Goal: Task Accomplishment & Management: Manage account settings

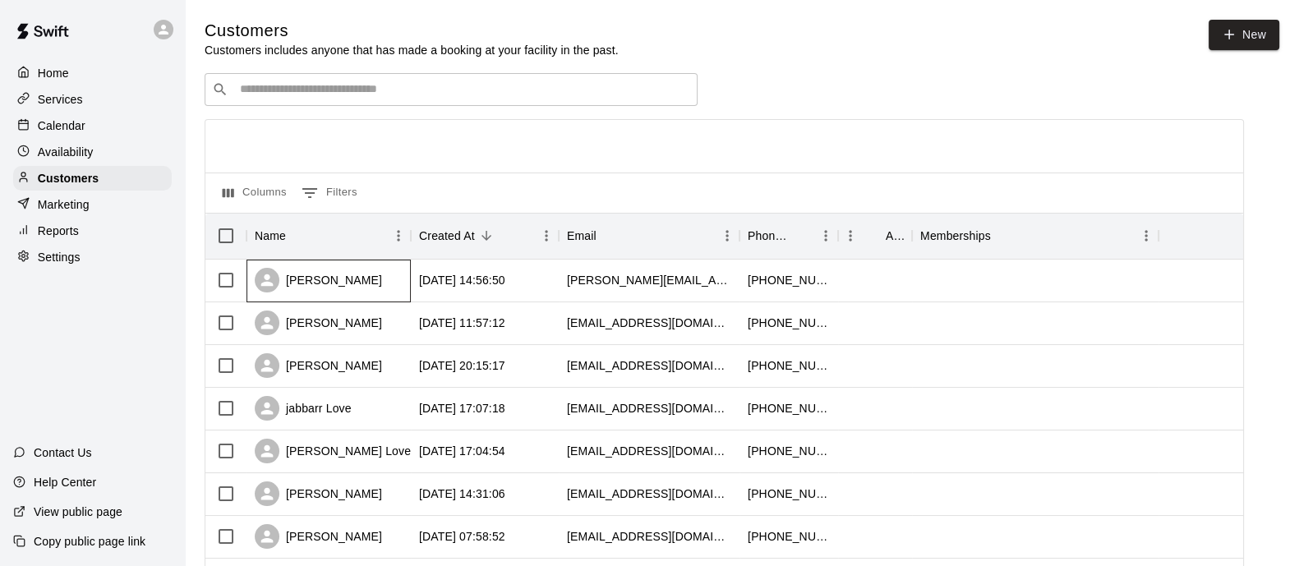
click at [320, 282] on div "[PERSON_NAME]" at bounding box center [318, 280] width 127 height 25
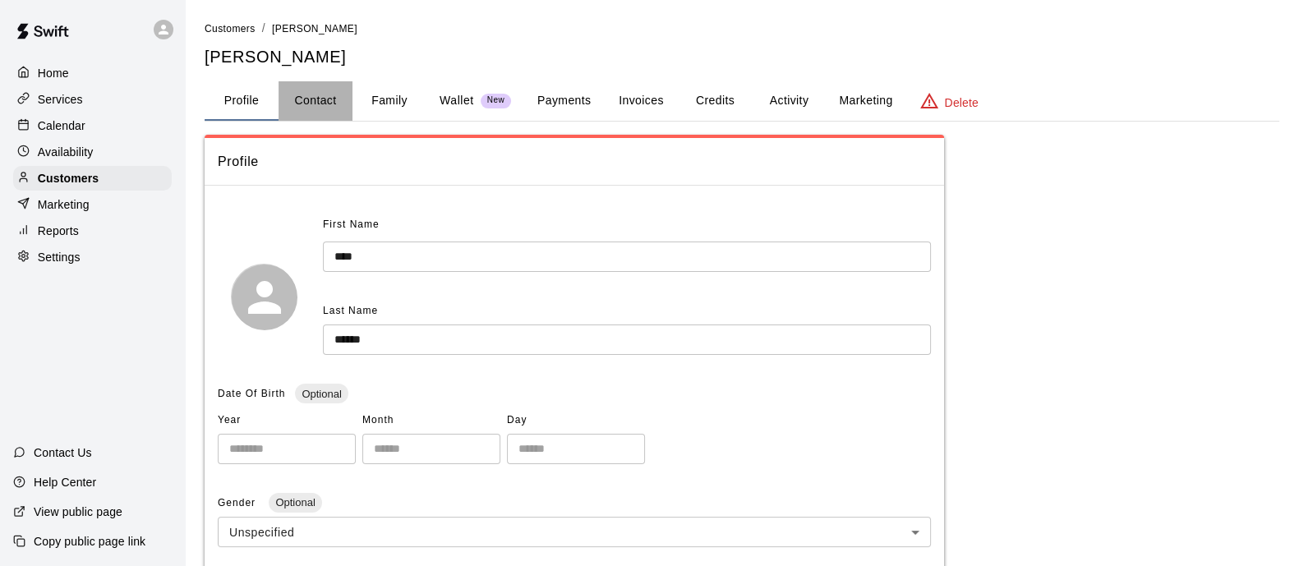
click at [316, 92] on button "Contact" at bounding box center [316, 100] width 74 height 39
select select "**"
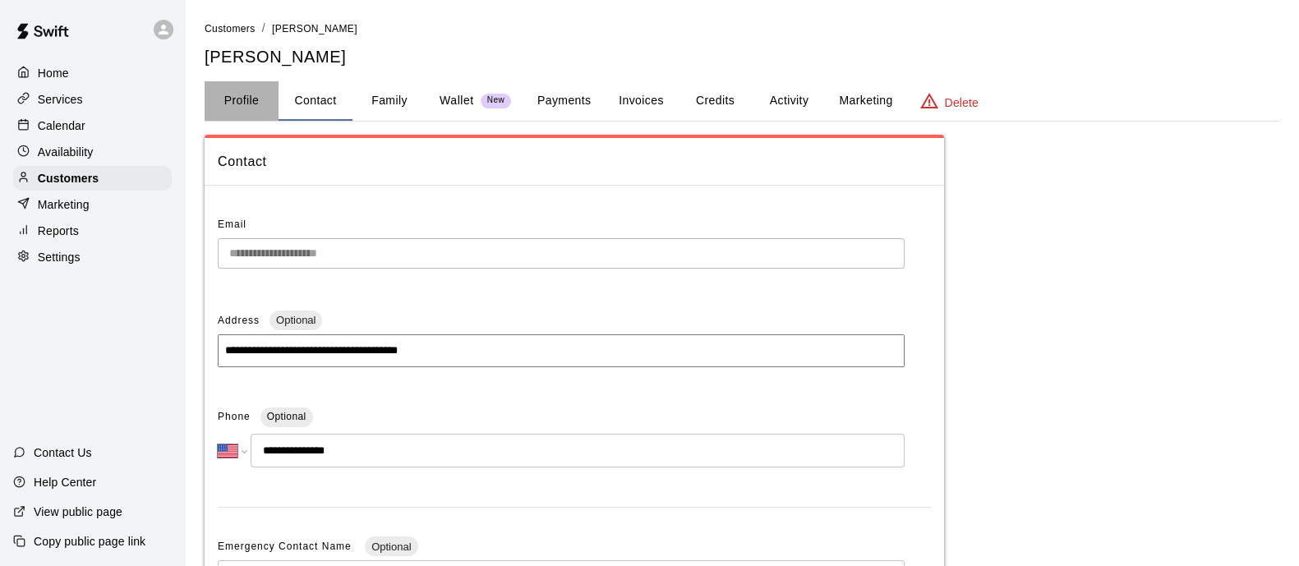
click at [237, 111] on button "Profile" at bounding box center [242, 100] width 74 height 39
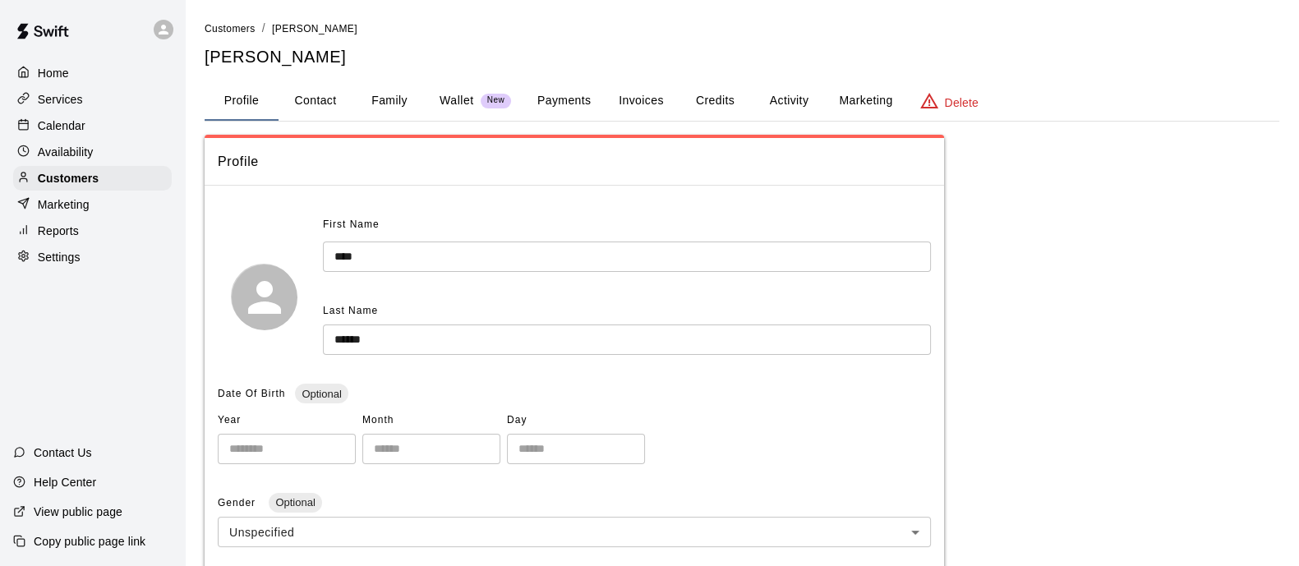
click at [382, 114] on button "Family" at bounding box center [389, 100] width 74 height 39
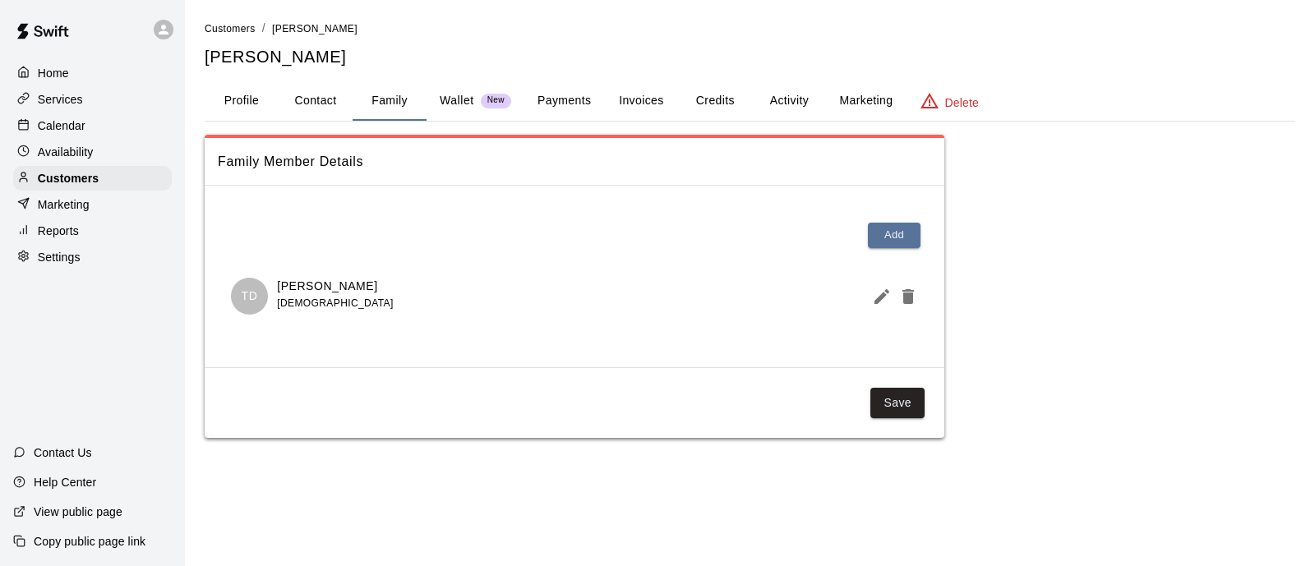
click at [315, 103] on button "Contact" at bounding box center [316, 100] width 74 height 39
select select "**"
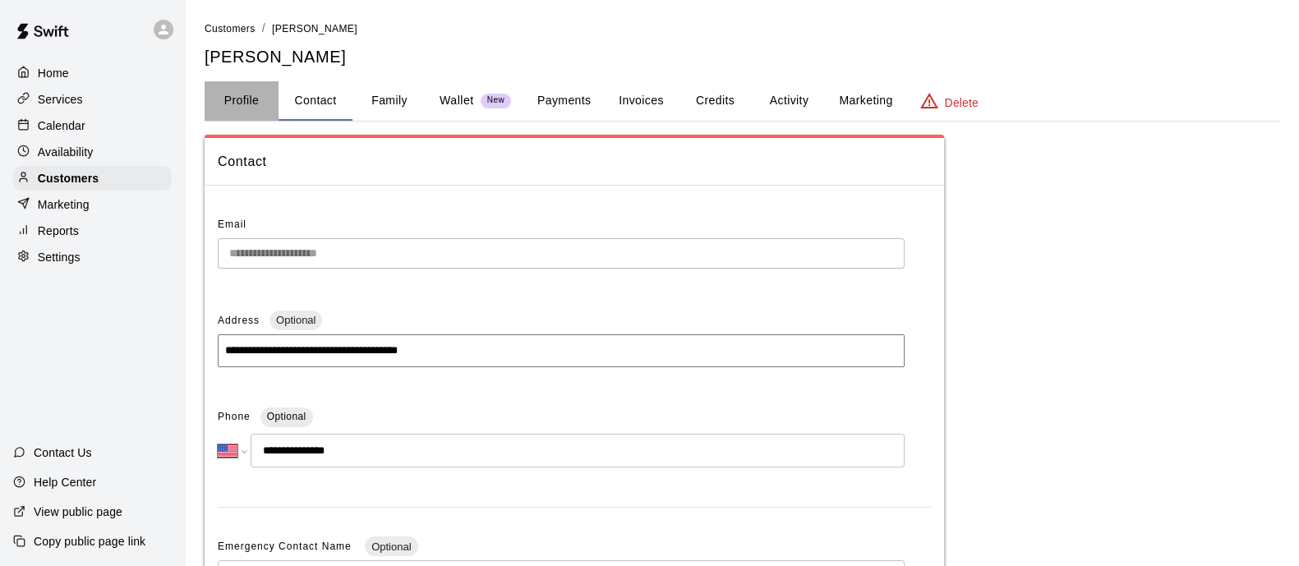
click at [233, 96] on button "Profile" at bounding box center [242, 100] width 74 height 39
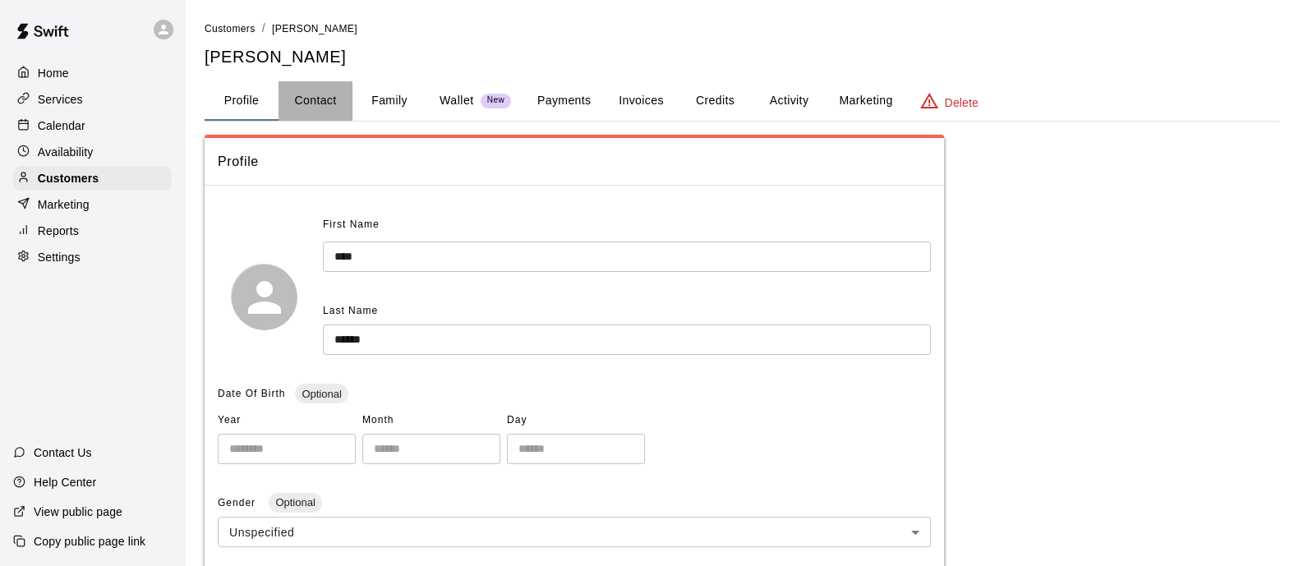
click at [329, 97] on button "Contact" at bounding box center [316, 100] width 74 height 39
select select "**"
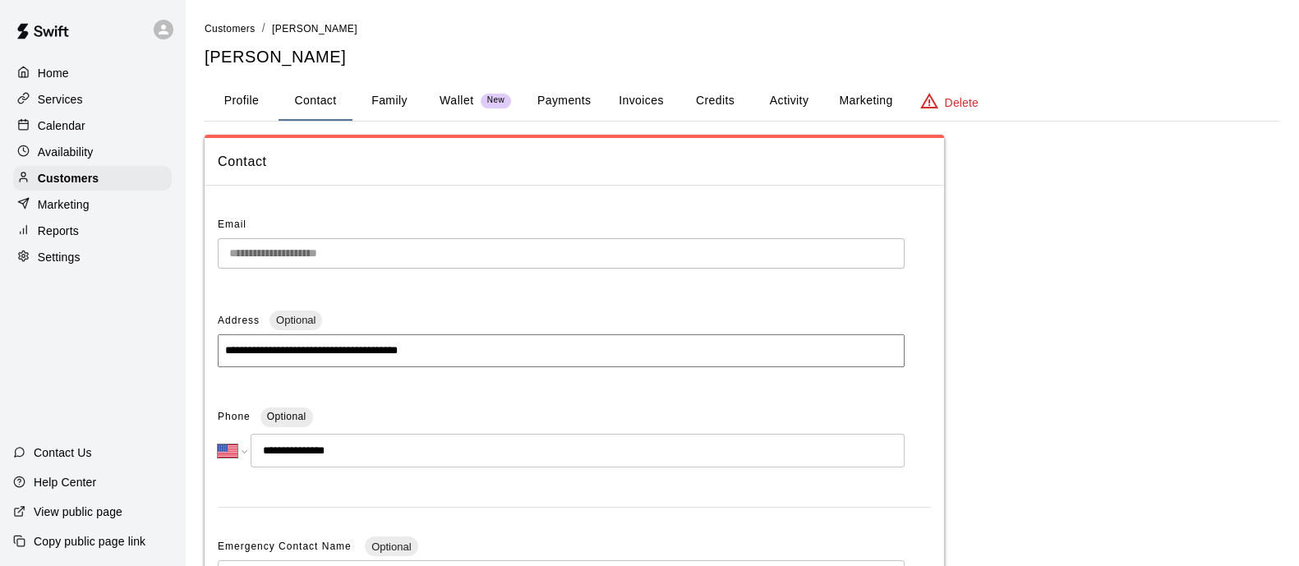
click at [33, 76] on div at bounding box center [27, 74] width 21 height 16
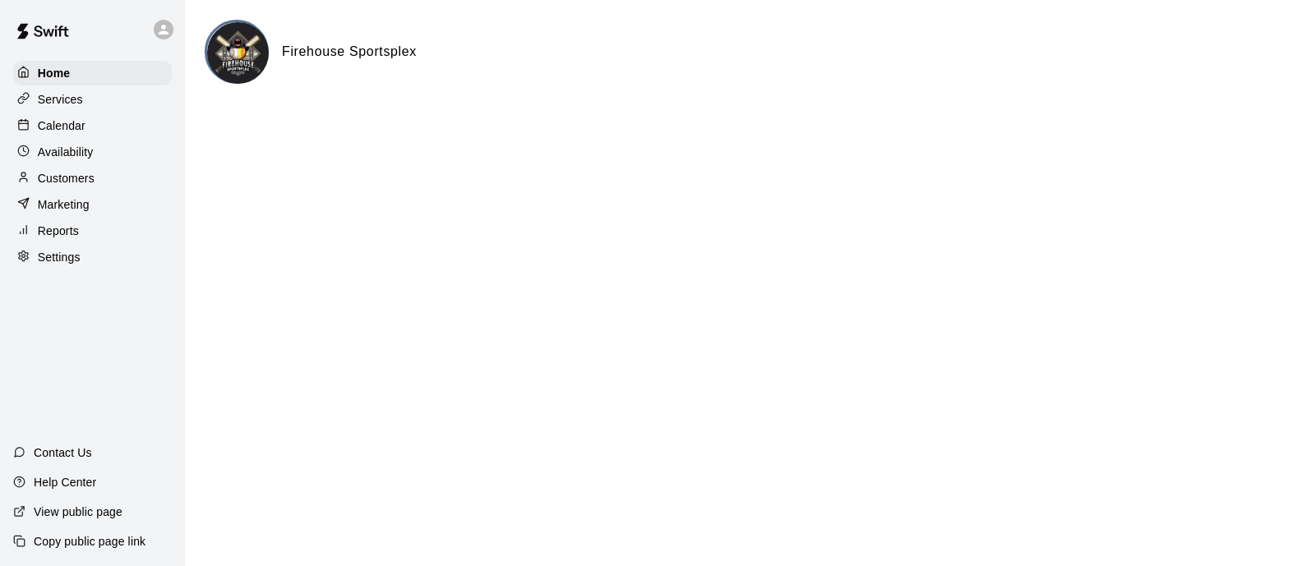
click at [33, 76] on div at bounding box center [27, 74] width 21 height 16
click at [91, 177] on p "Customers" at bounding box center [66, 178] width 57 height 16
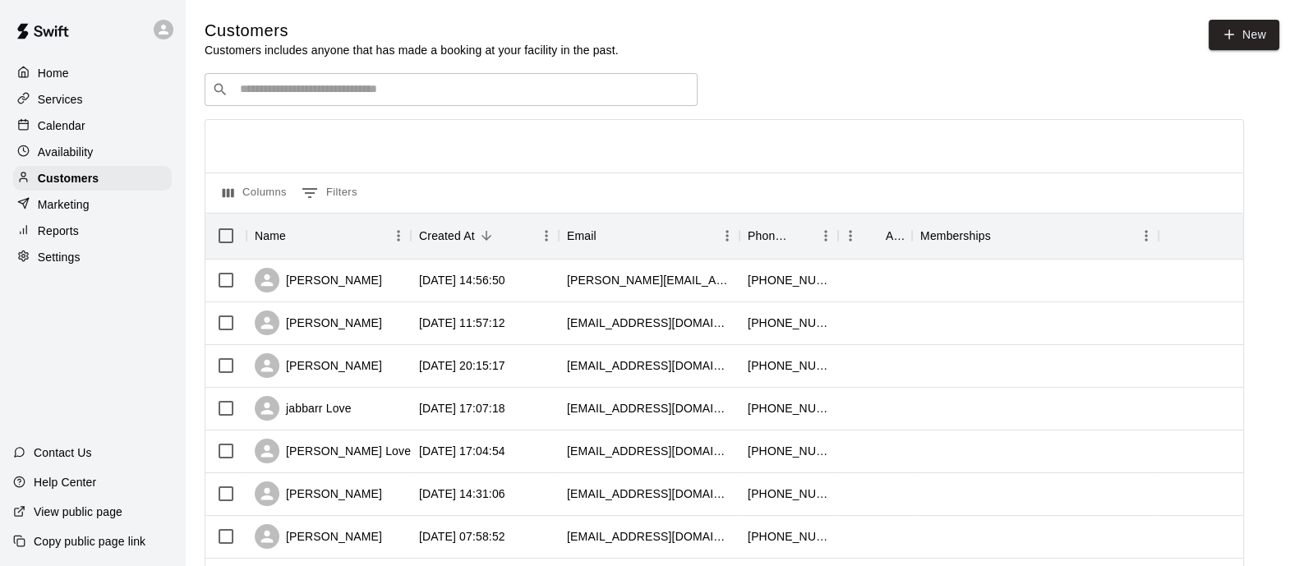
click at [456, 100] on div "​ ​" at bounding box center [451, 89] width 493 height 33
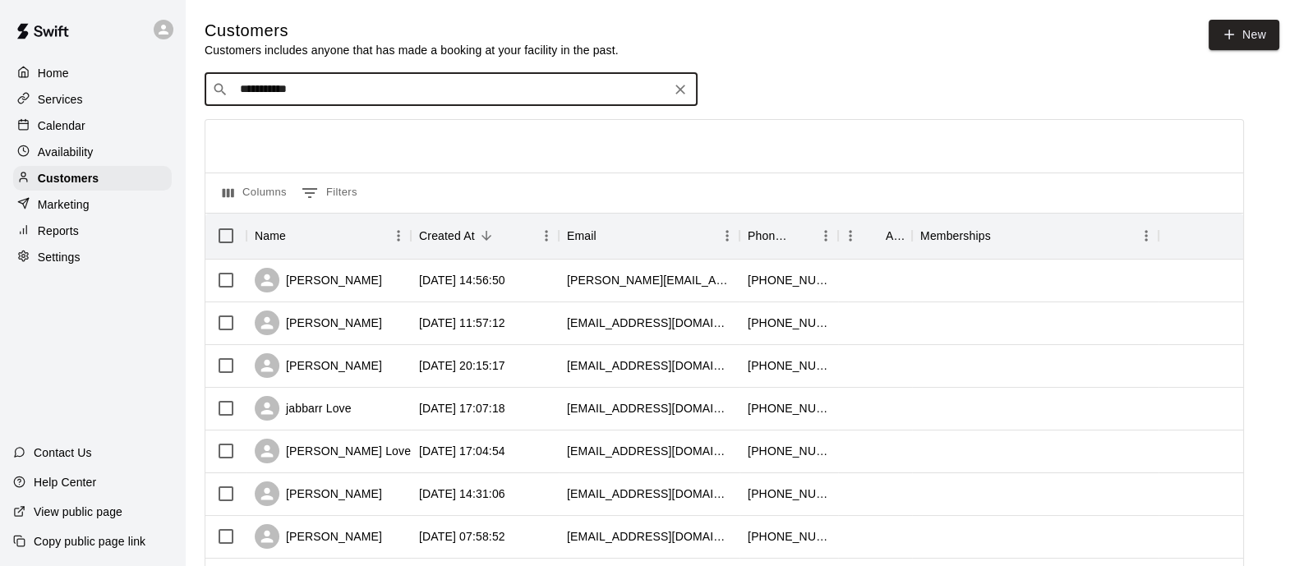
type input "**********"
click at [382, 130] on div "[PERSON_NAME]" at bounding box center [339, 125] width 177 height 17
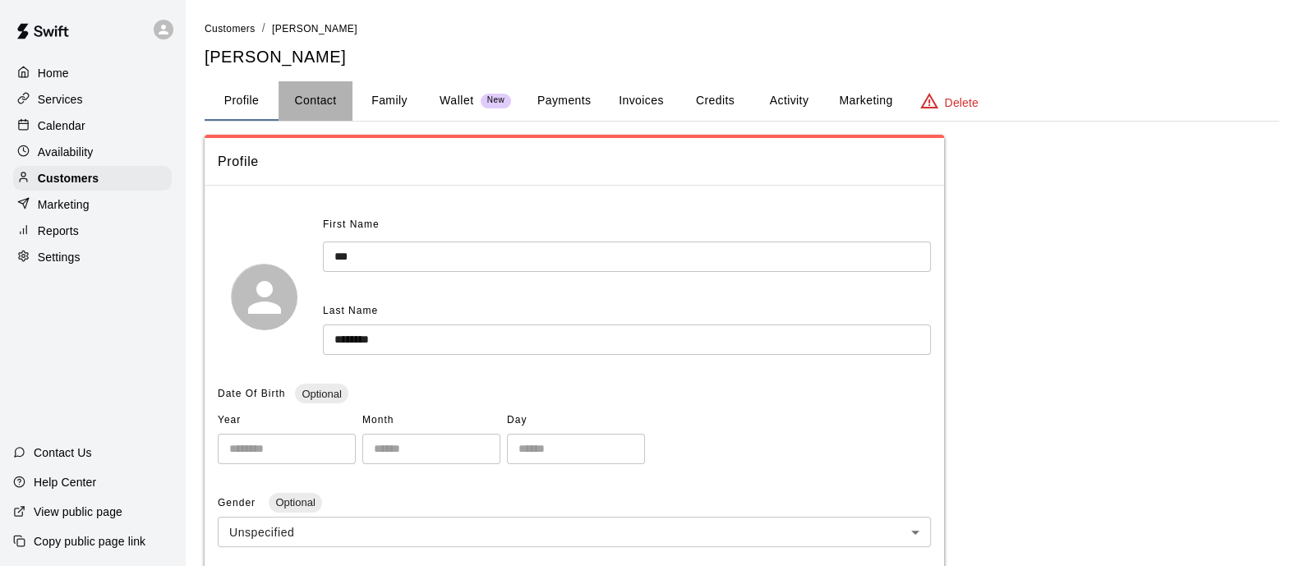
click at [330, 94] on button "Contact" at bounding box center [316, 100] width 74 height 39
select select "**"
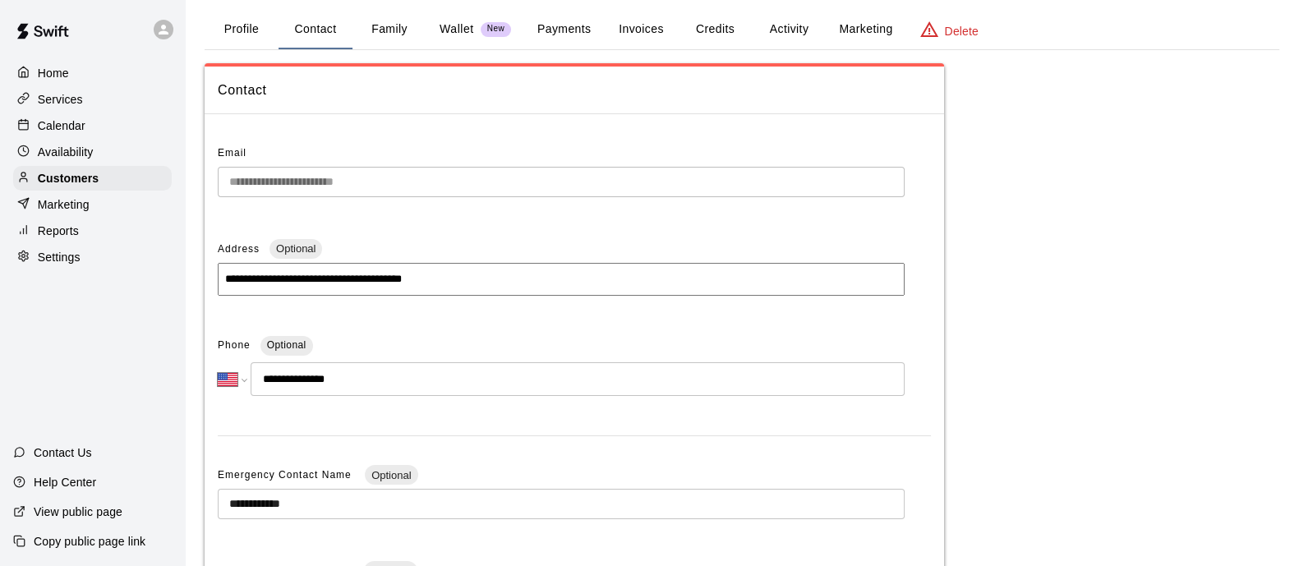
scroll to position [59, 0]
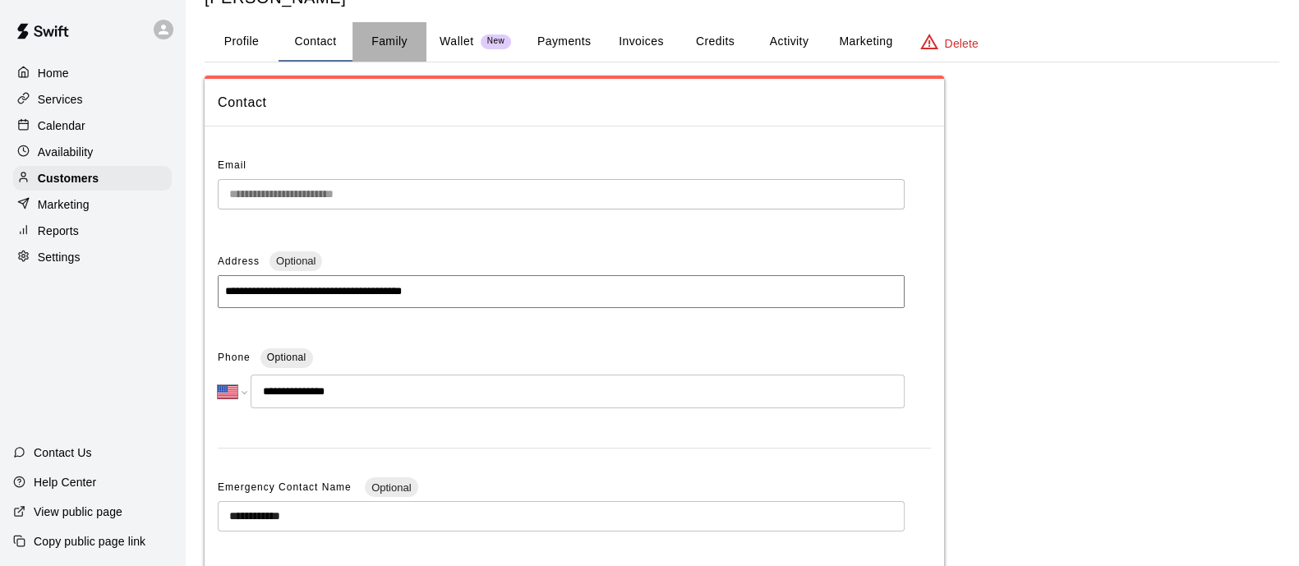
click at [407, 57] on button "Family" at bounding box center [389, 41] width 74 height 39
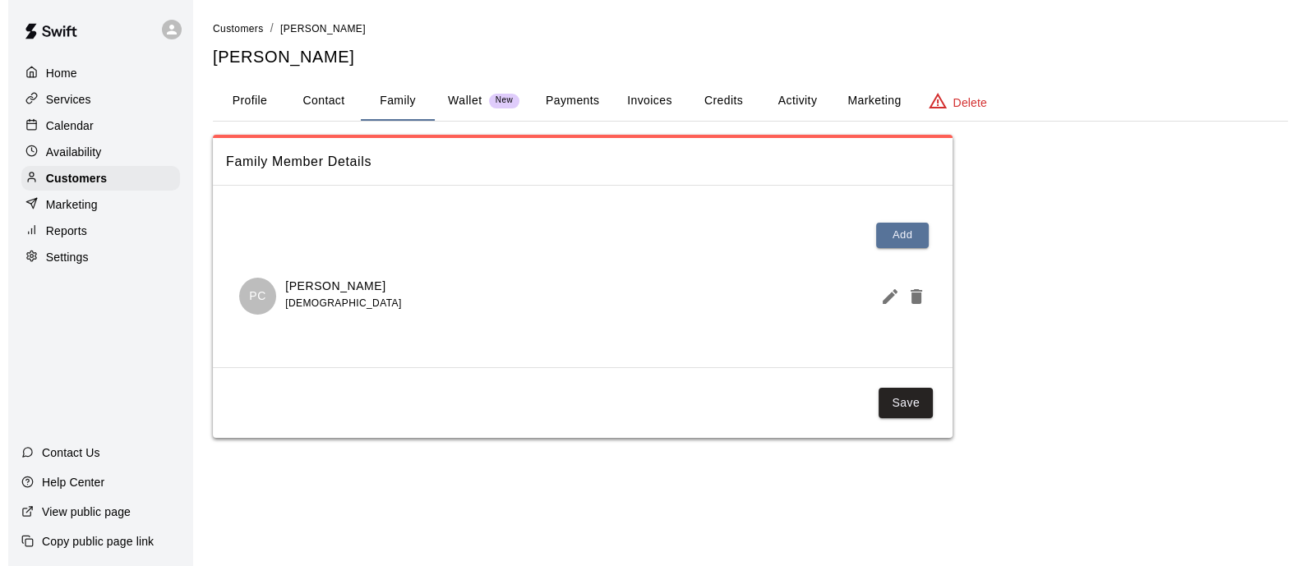
scroll to position [0, 0]
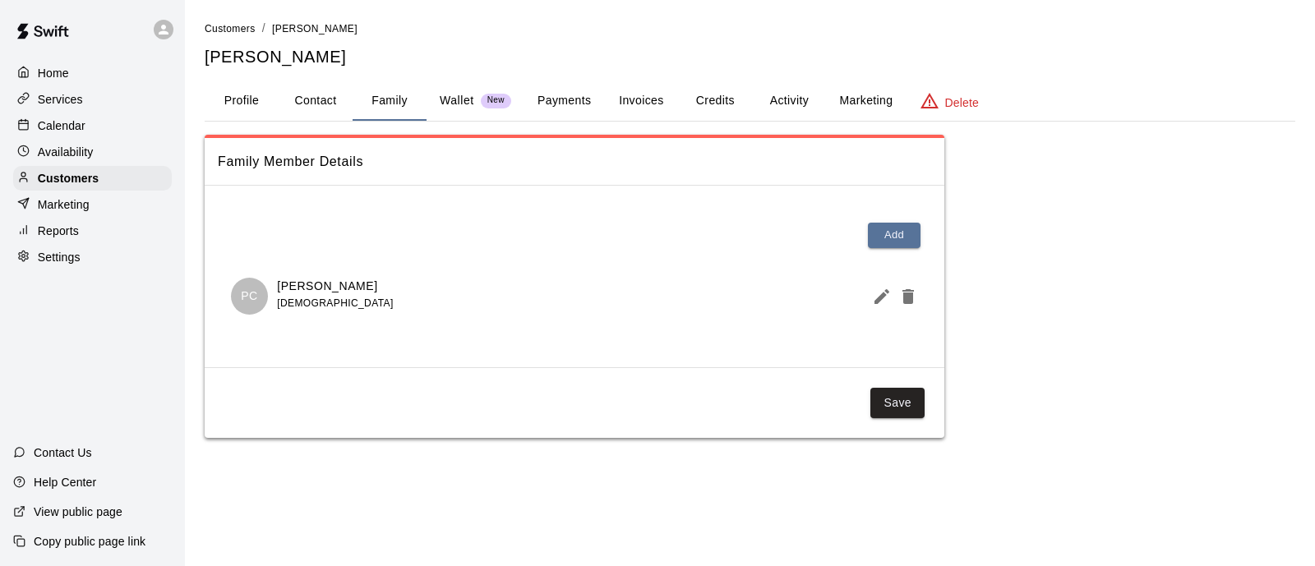
click at [877, 302] on icon "Edit Member" at bounding box center [881, 296] width 15 height 15
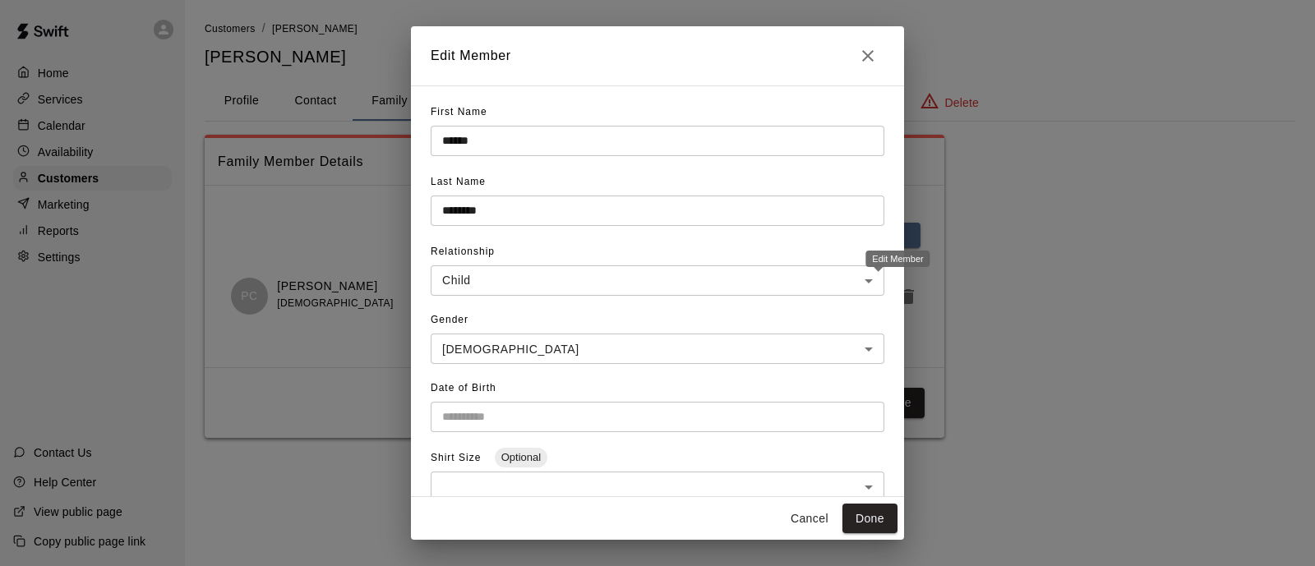
type input "**********"
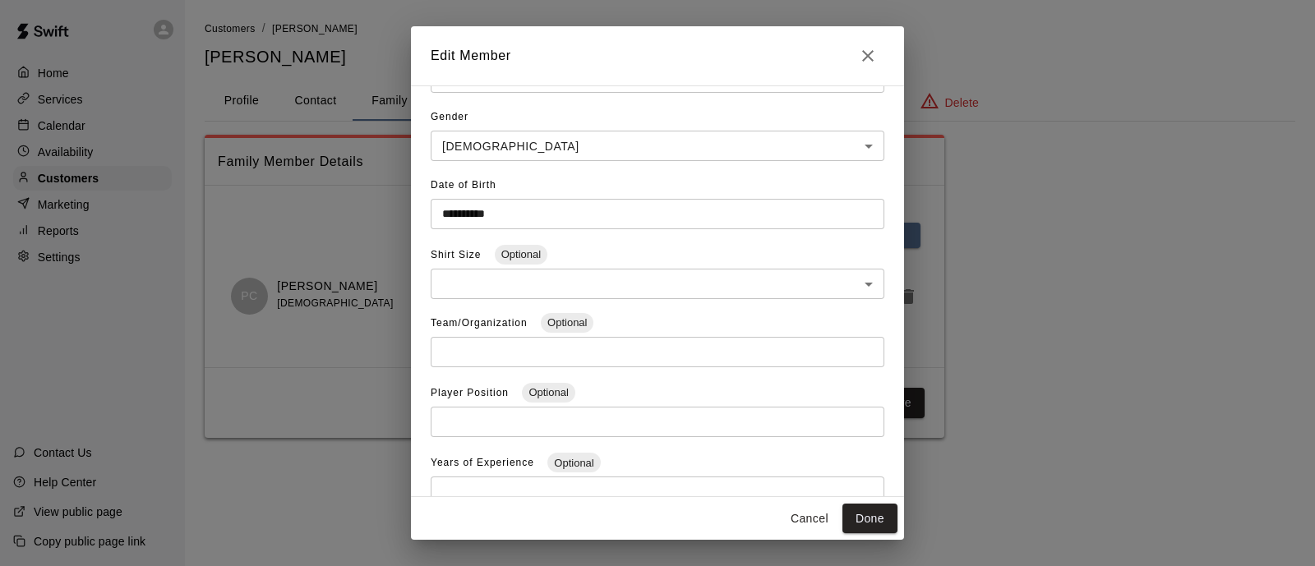
scroll to position [266, 0]
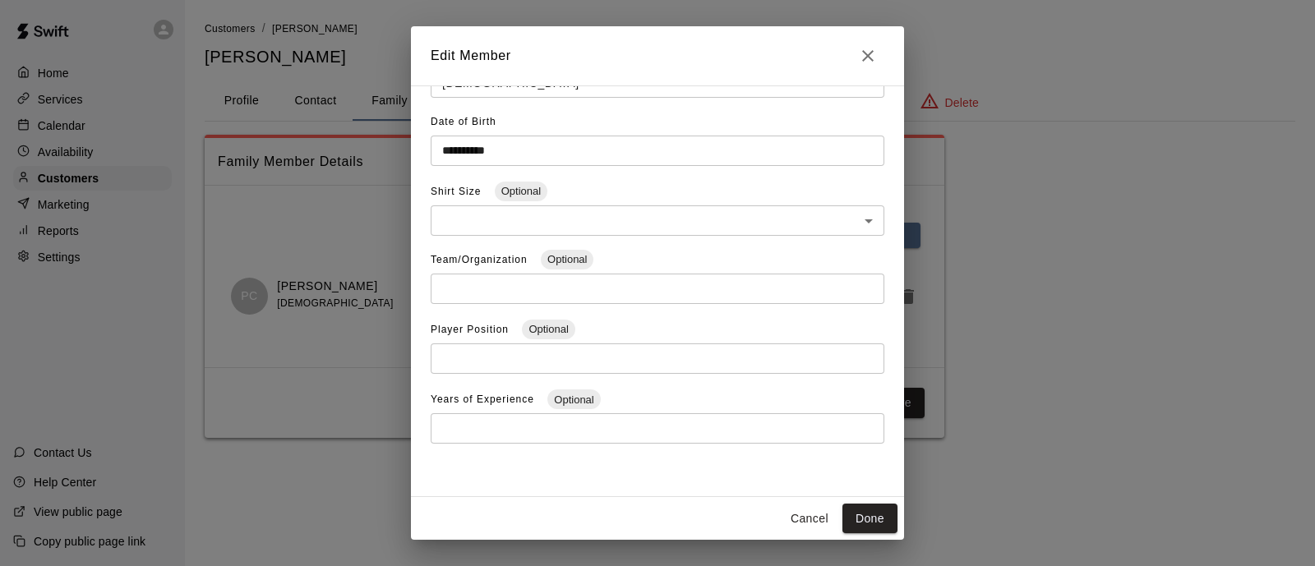
click at [873, 54] on icon "Close" at bounding box center [868, 56] width 20 height 20
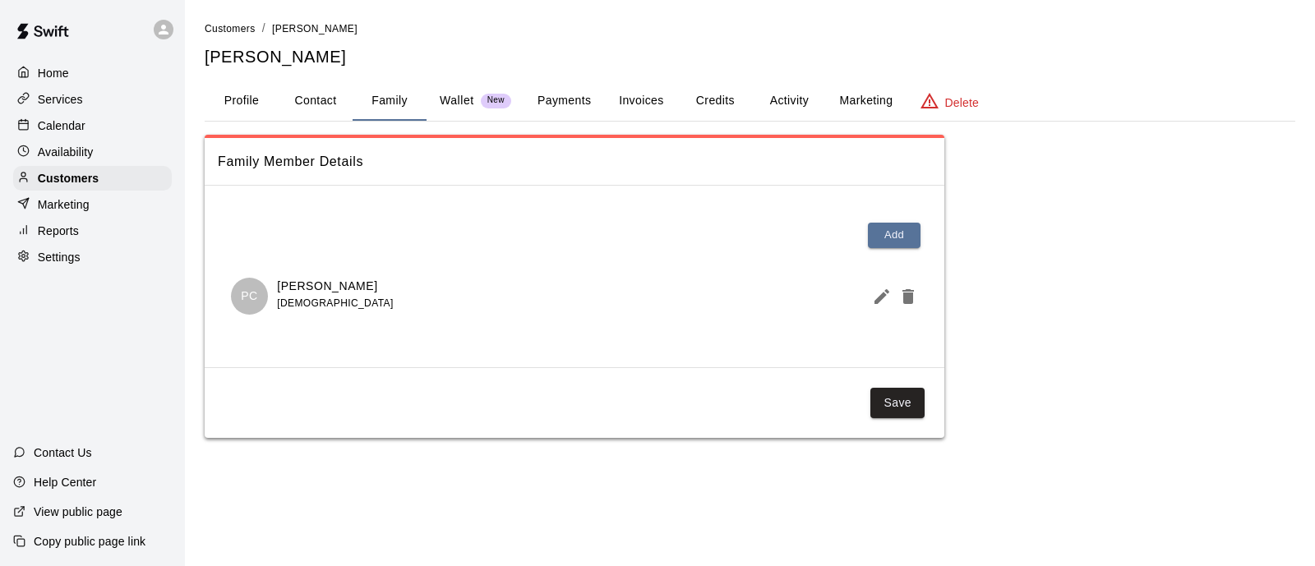
click at [84, 178] on p "Customers" at bounding box center [68, 178] width 61 height 16
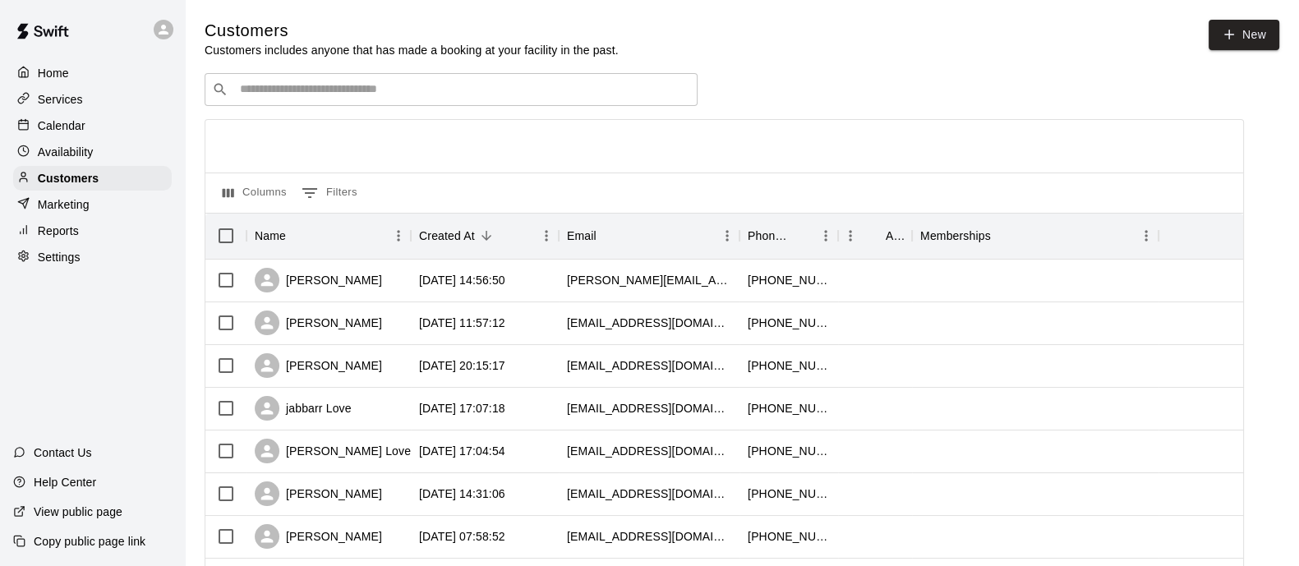
click at [113, 186] on div "Customers" at bounding box center [92, 178] width 159 height 25
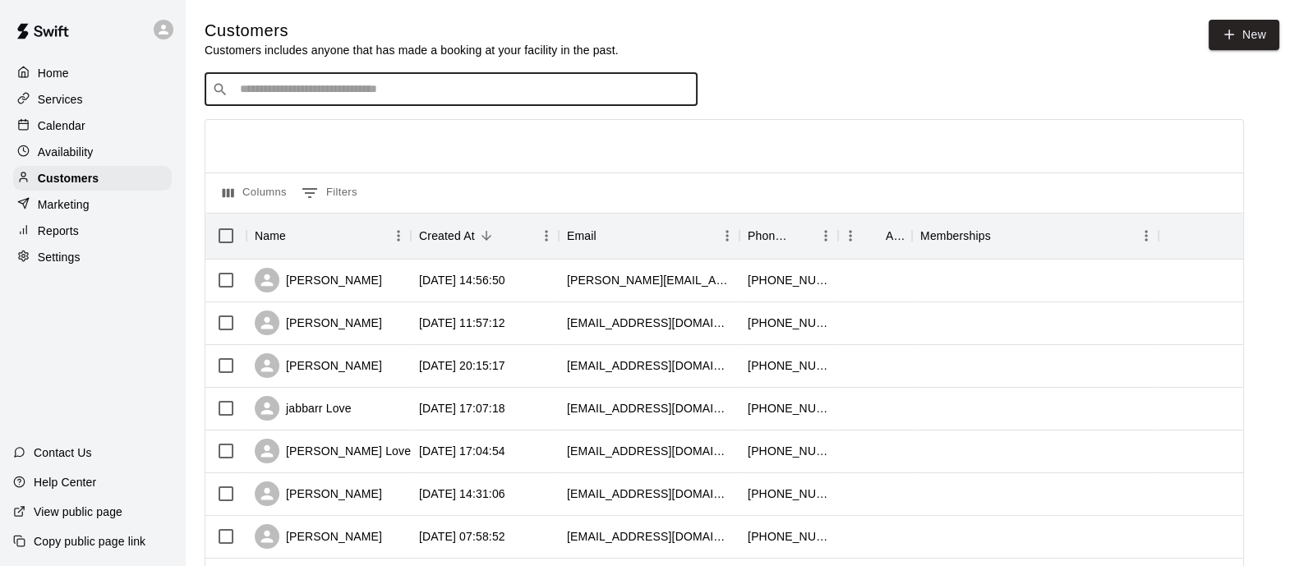
click at [499, 92] on input "Search customers by name or email" at bounding box center [462, 89] width 455 height 16
type input "******"
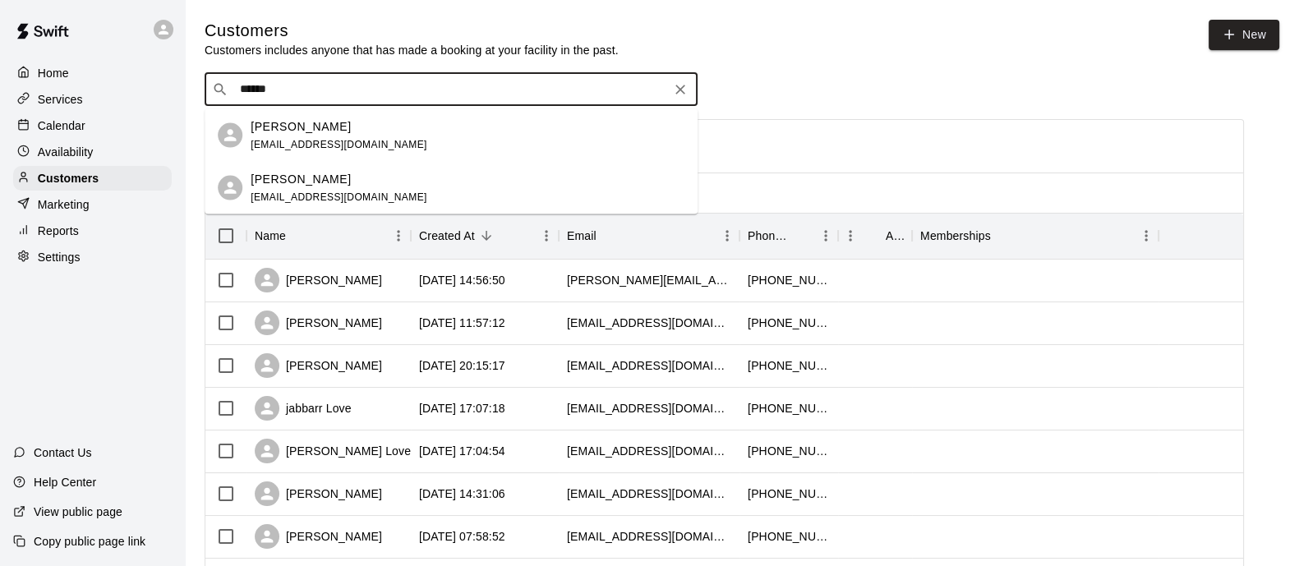
click at [361, 172] on div "[PERSON_NAME]" at bounding box center [339, 178] width 177 height 17
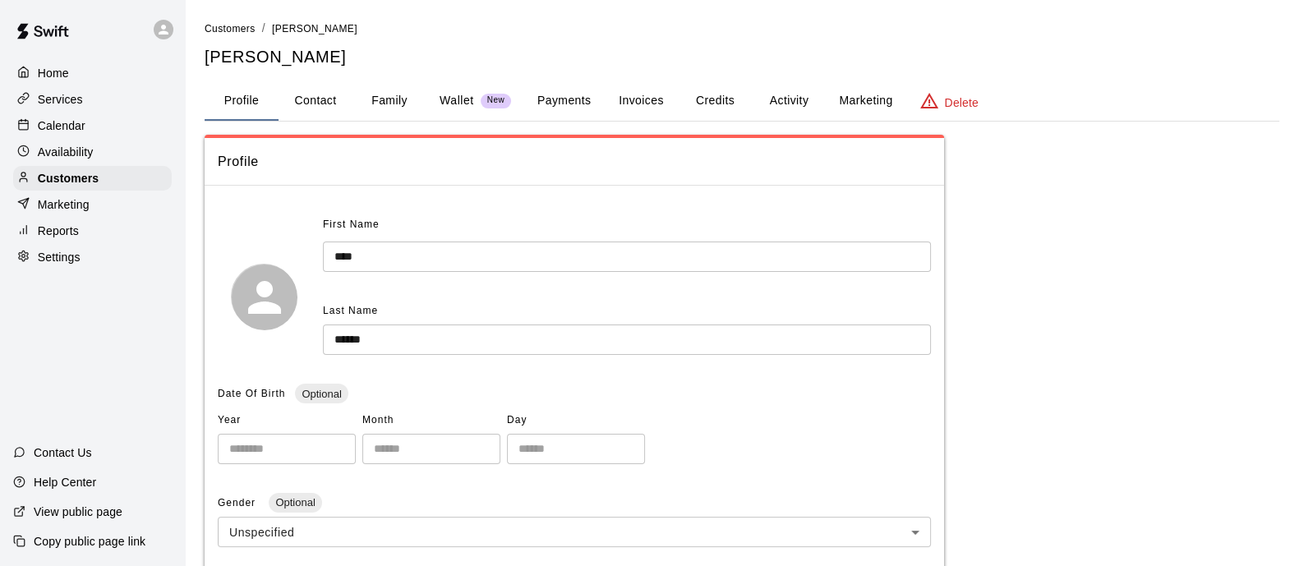
click at [321, 94] on button "Contact" at bounding box center [316, 100] width 74 height 39
select select "**"
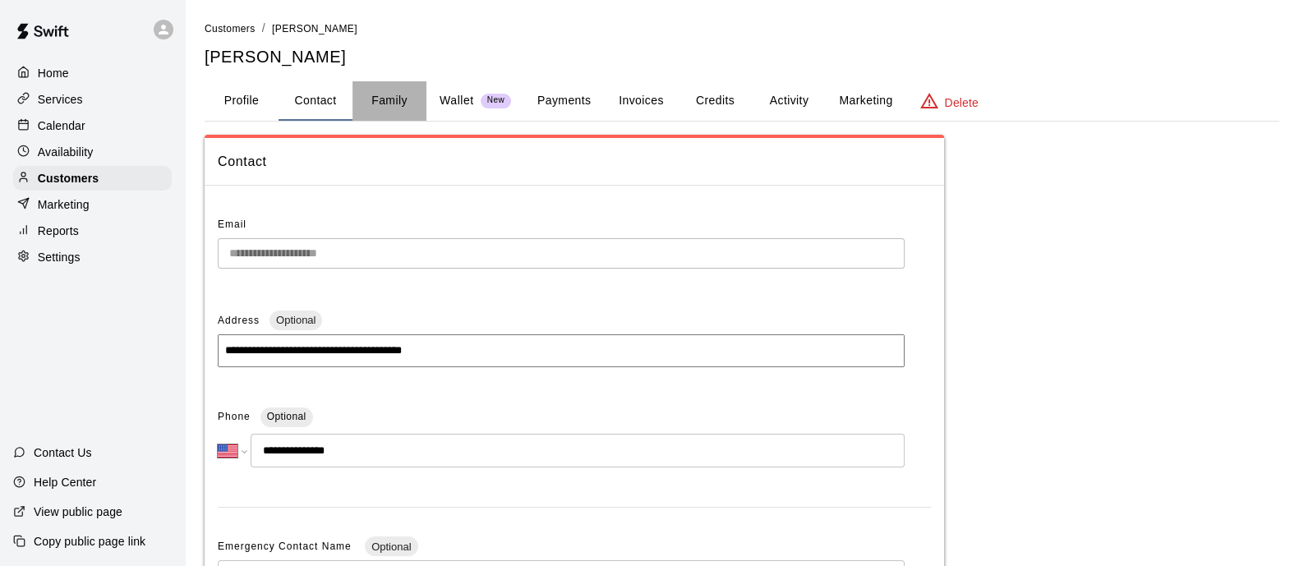
click at [380, 101] on button "Family" at bounding box center [389, 100] width 74 height 39
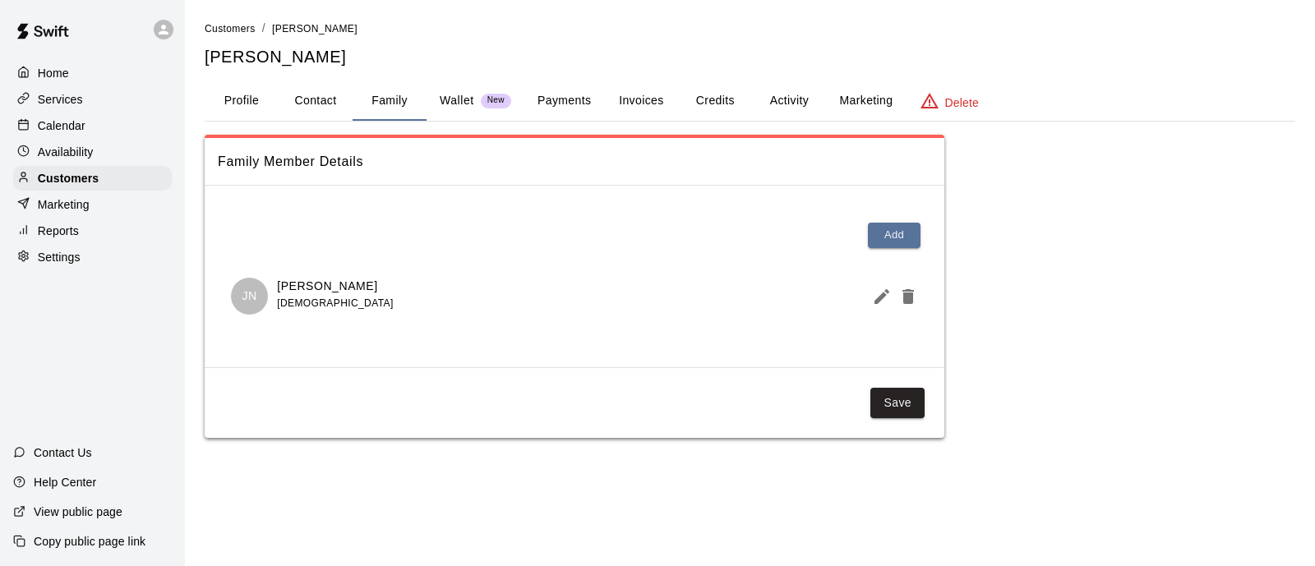
click at [876, 302] on icon "Edit Member" at bounding box center [881, 296] width 15 height 15
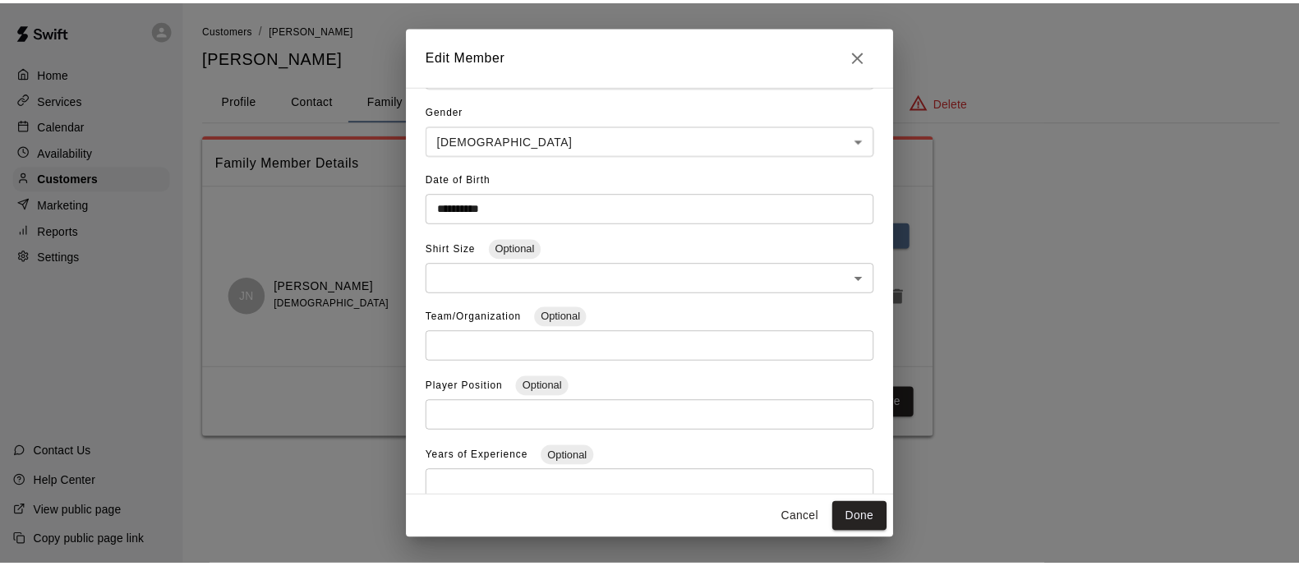
scroll to position [210, 0]
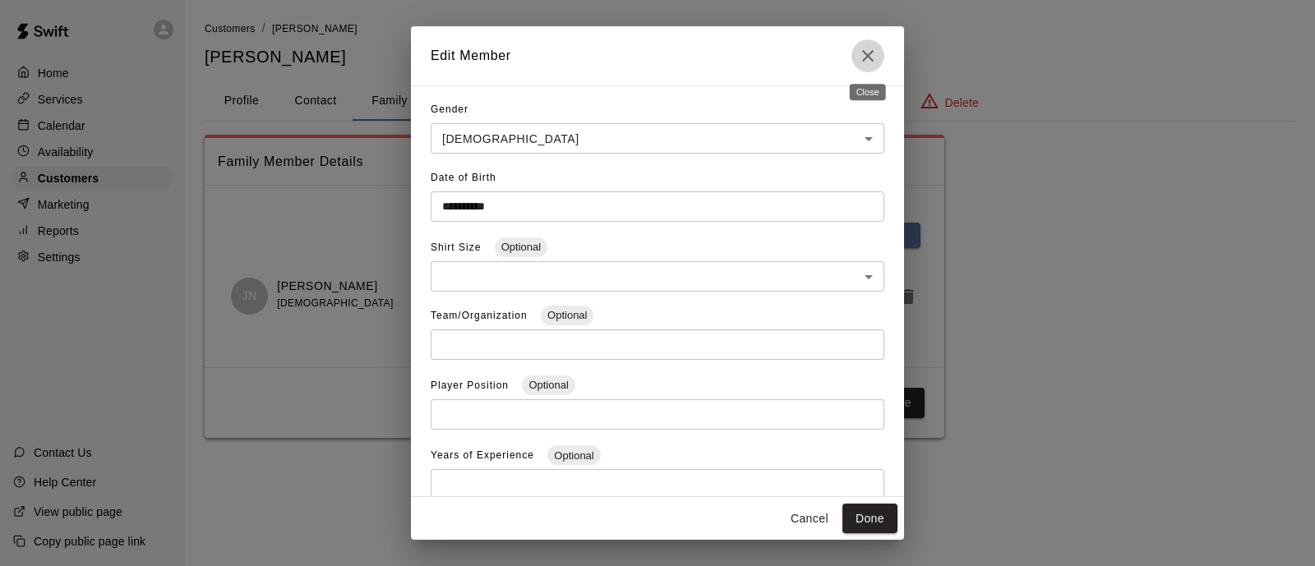
click at [875, 51] on icon "Close" at bounding box center [868, 56] width 20 height 20
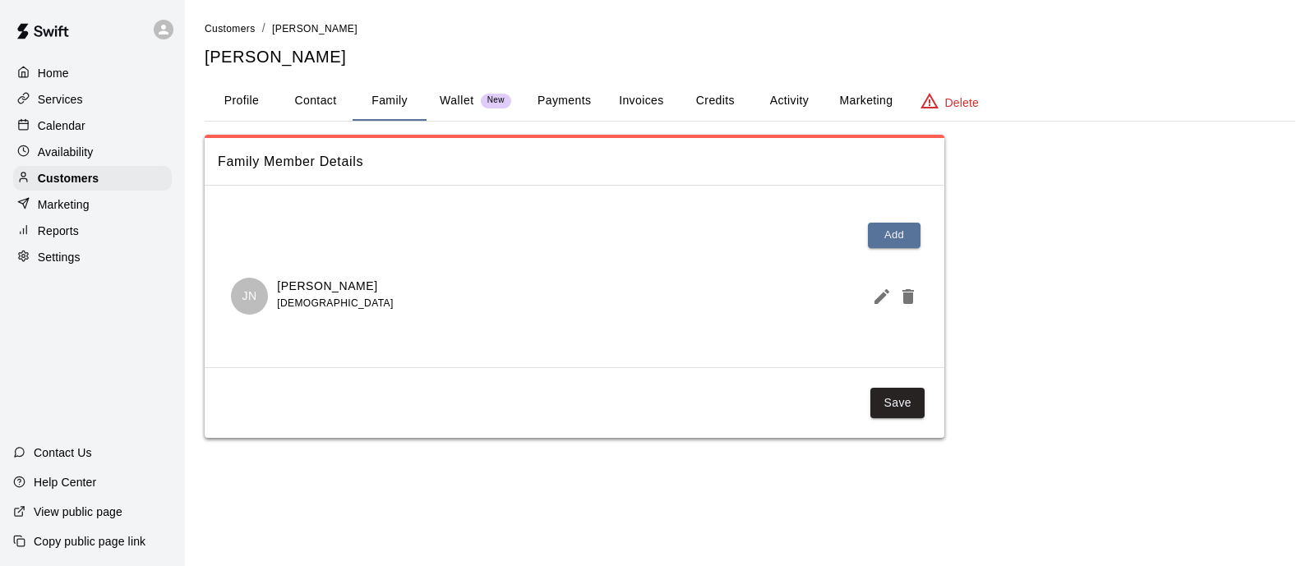
click at [84, 187] on p "Customers" at bounding box center [68, 178] width 61 height 16
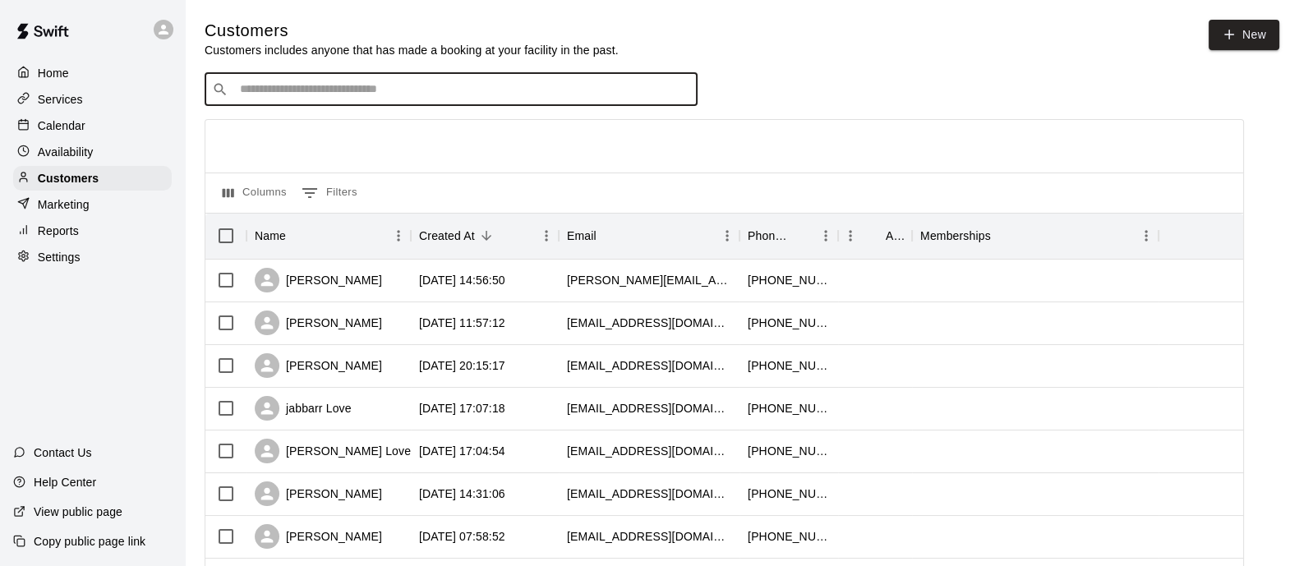
click at [338, 98] on input "Search customers by name or email" at bounding box center [462, 89] width 455 height 16
type input "********"
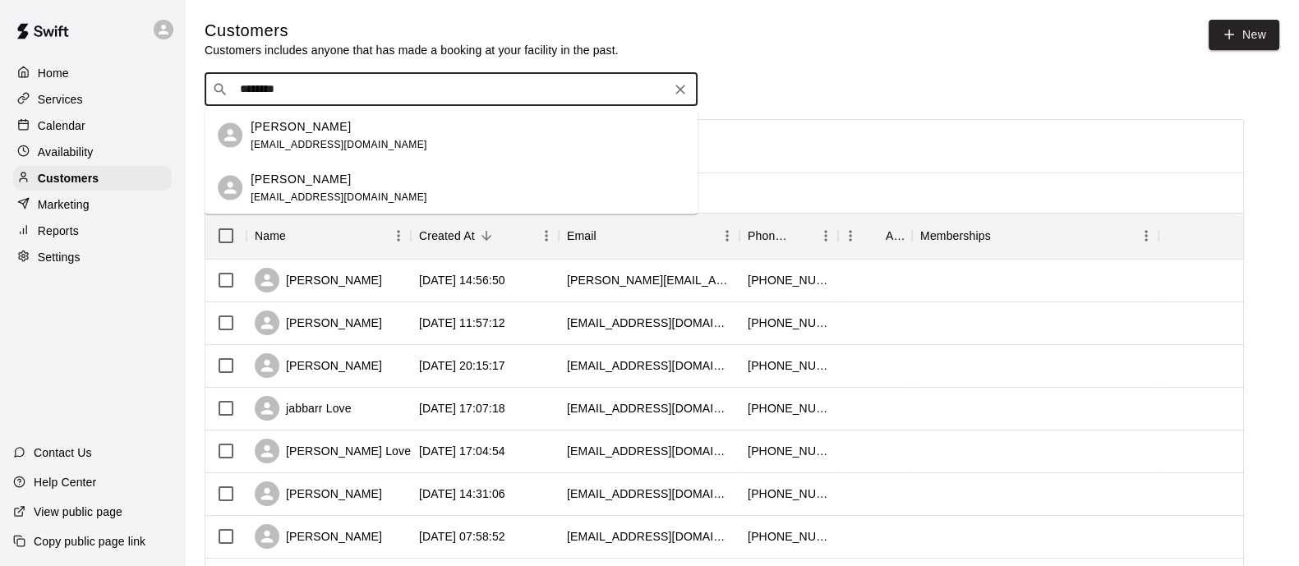
click at [333, 185] on p "[PERSON_NAME]" at bounding box center [301, 178] width 100 height 17
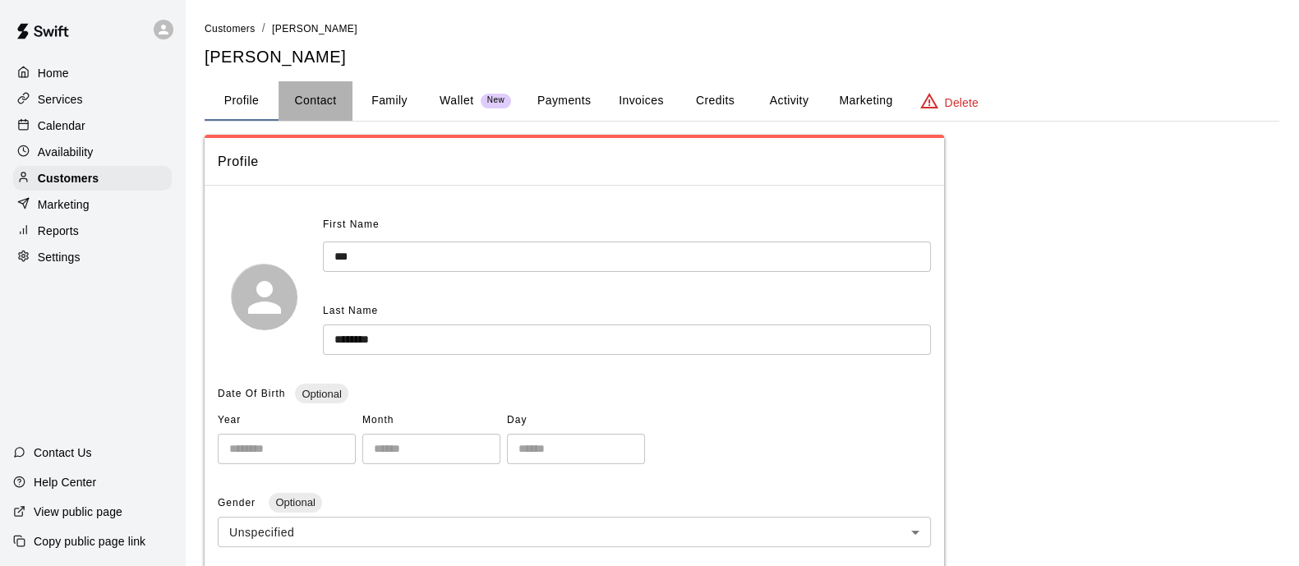
click at [333, 103] on button "Contact" at bounding box center [316, 100] width 74 height 39
select select "**"
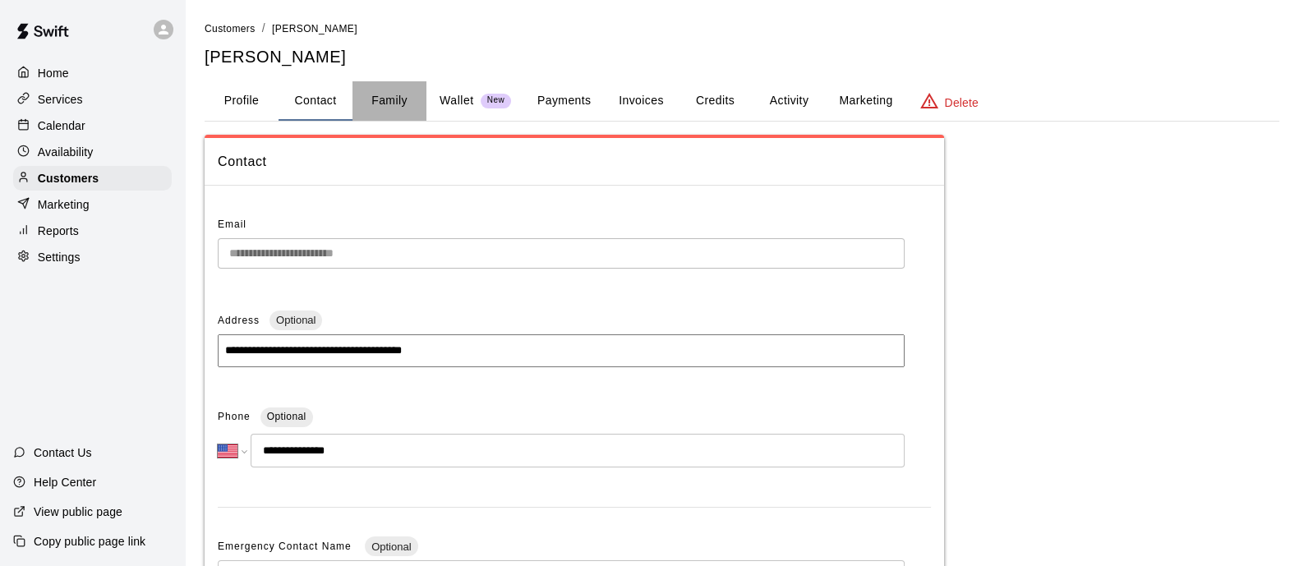
click at [402, 111] on button "Family" at bounding box center [389, 100] width 74 height 39
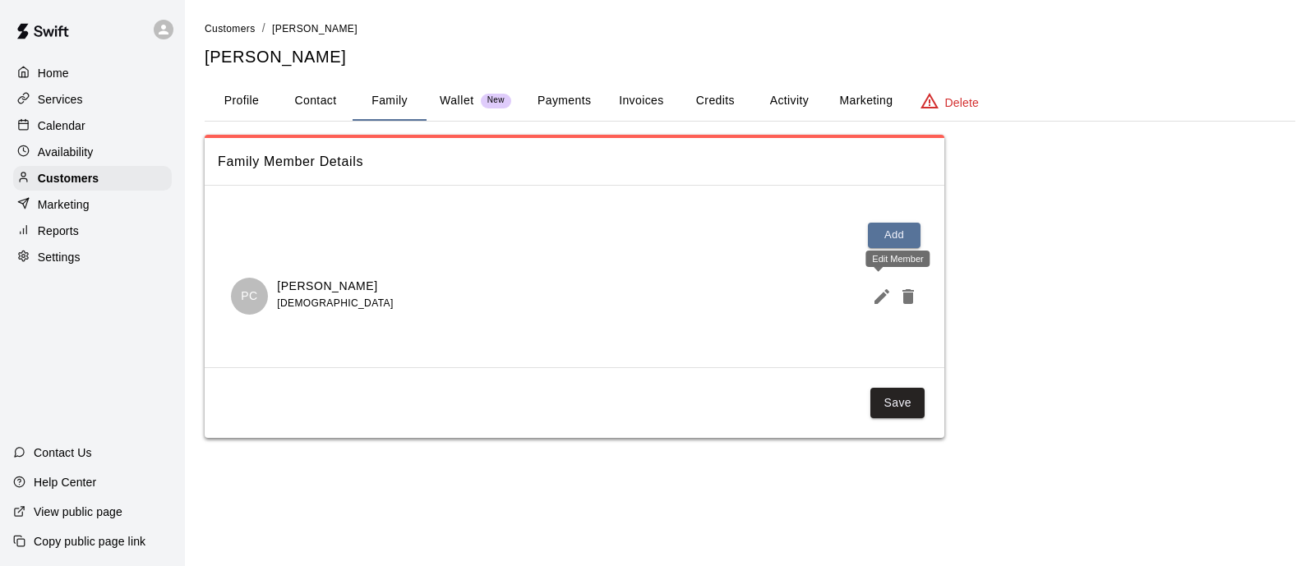
click at [881, 298] on icon "Edit Member" at bounding box center [882, 297] width 20 height 20
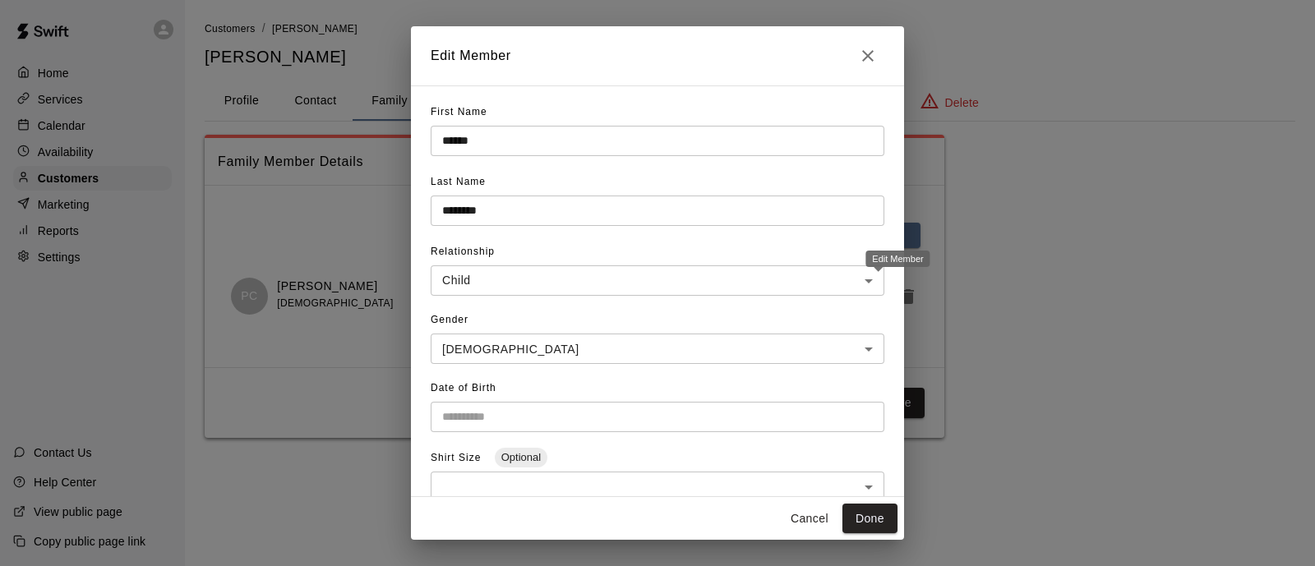
type input "**********"
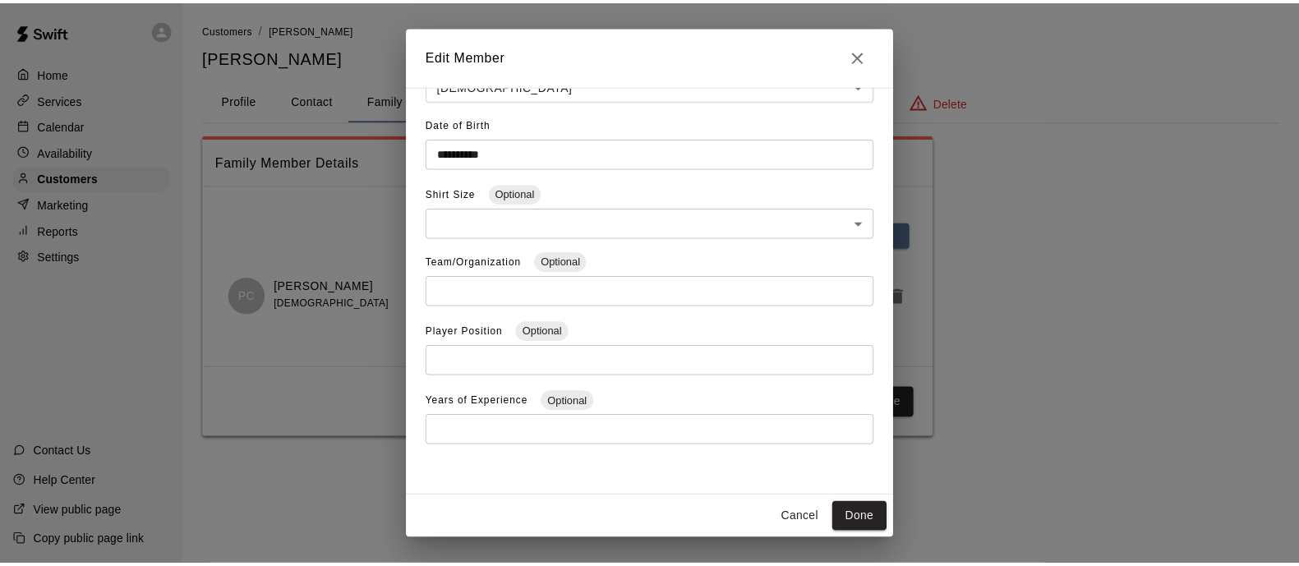
scroll to position [265, 0]
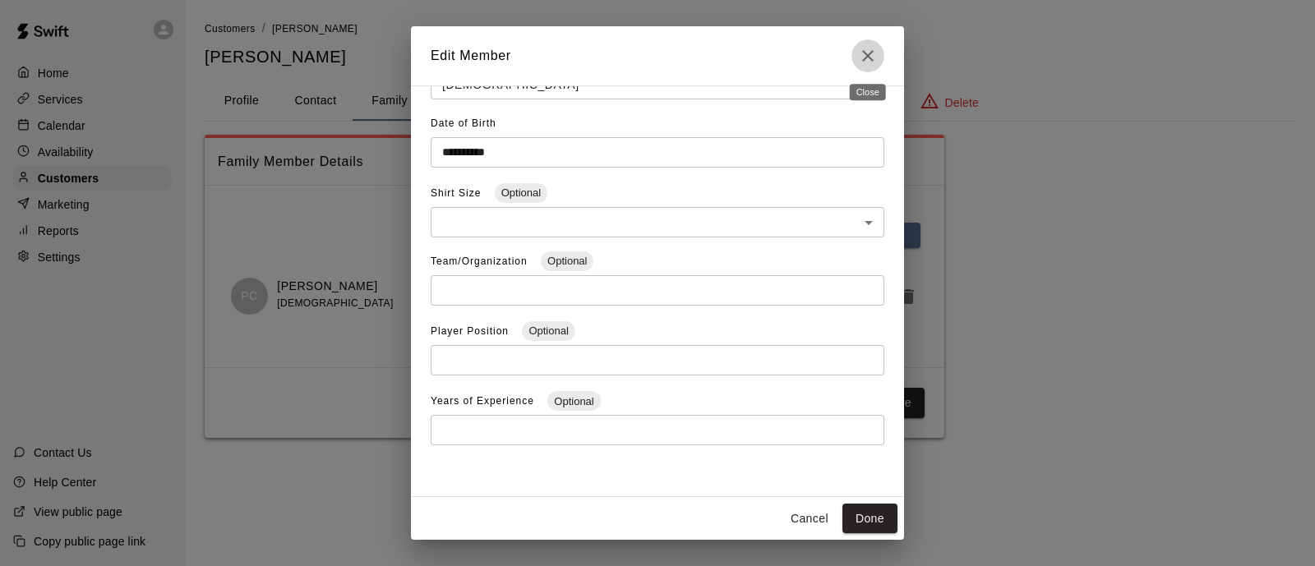
click at [862, 66] on button "Close" at bounding box center [867, 55] width 33 height 33
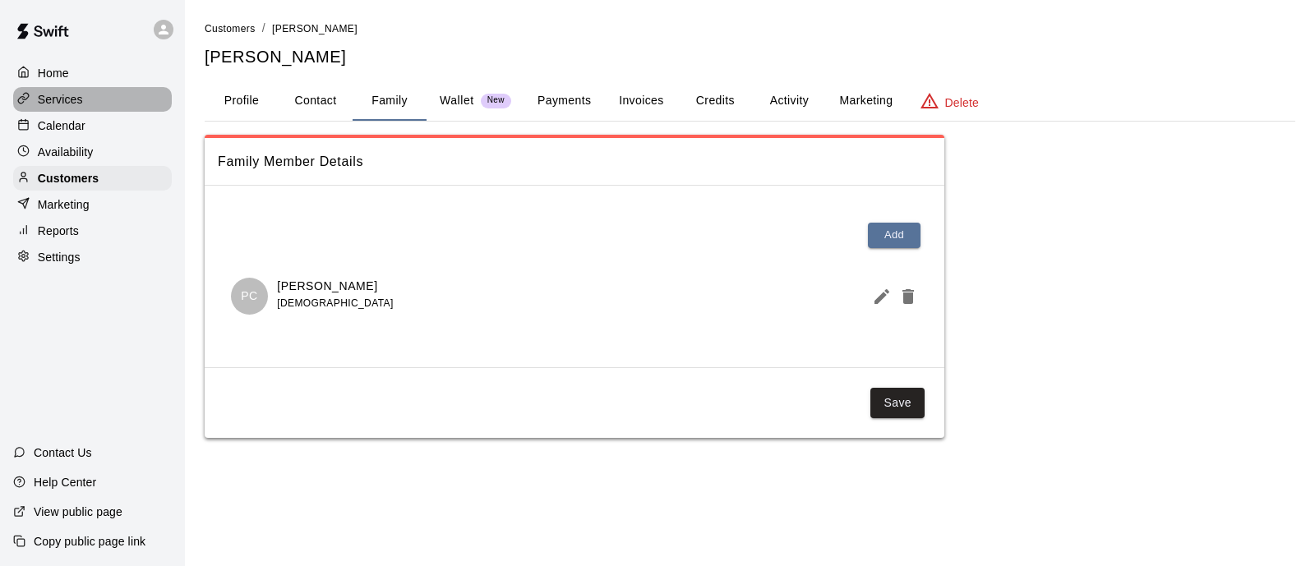
click at [64, 108] on p "Services" at bounding box center [60, 99] width 45 height 16
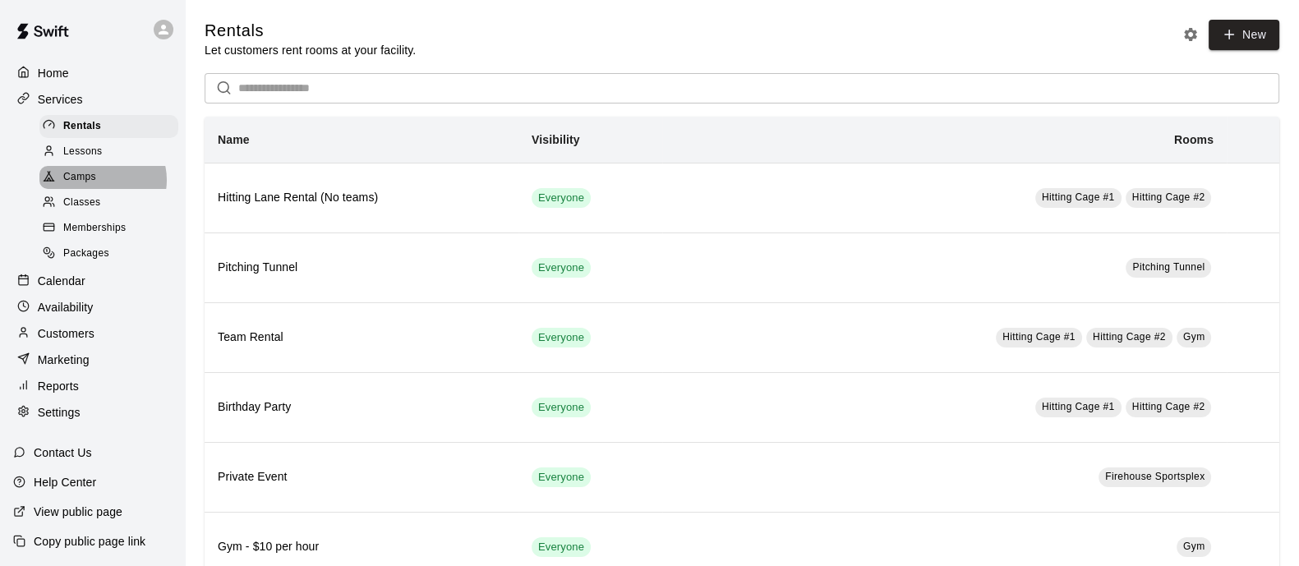
click at [102, 186] on div "Camps" at bounding box center [108, 177] width 139 height 23
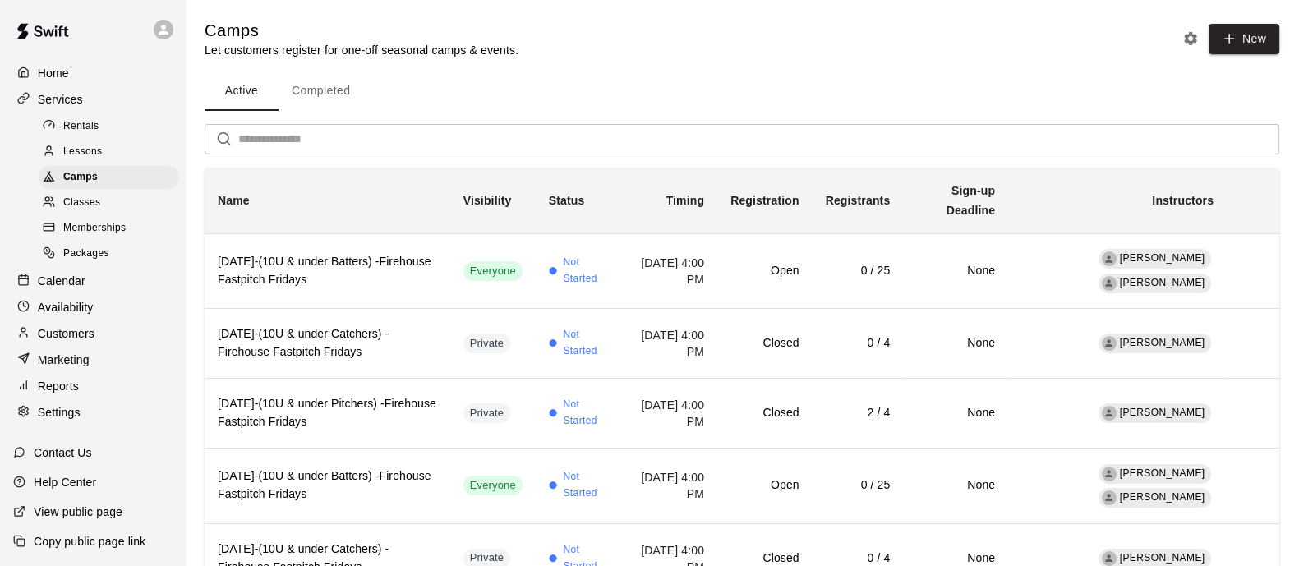
click at [103, 170] on link "Camps" at bounding box center [111, 177] width 145 height 25
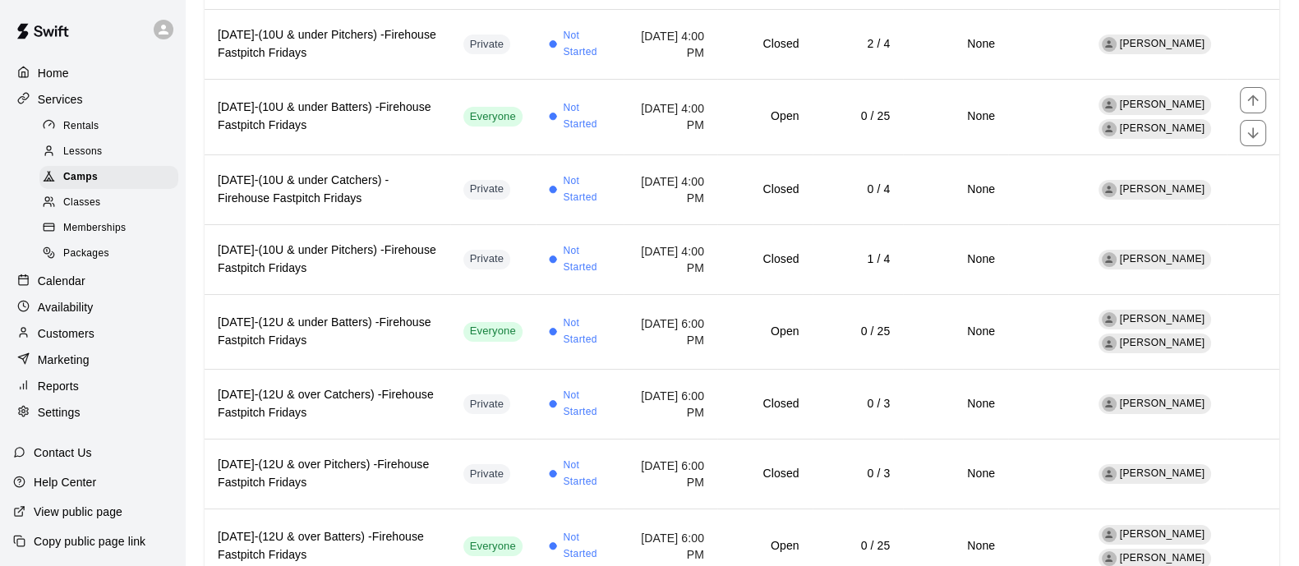
scroll to position [366, 0]
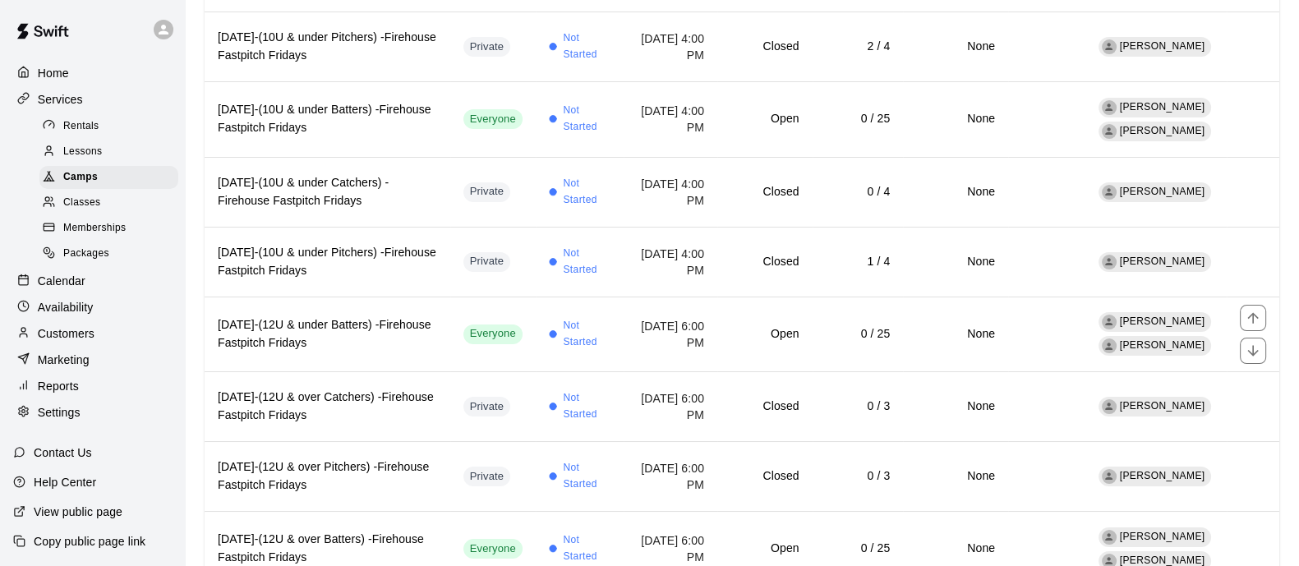
click at [1253, 324] on button "move item up" at bounding box center [1253, 318] width 26 height 26
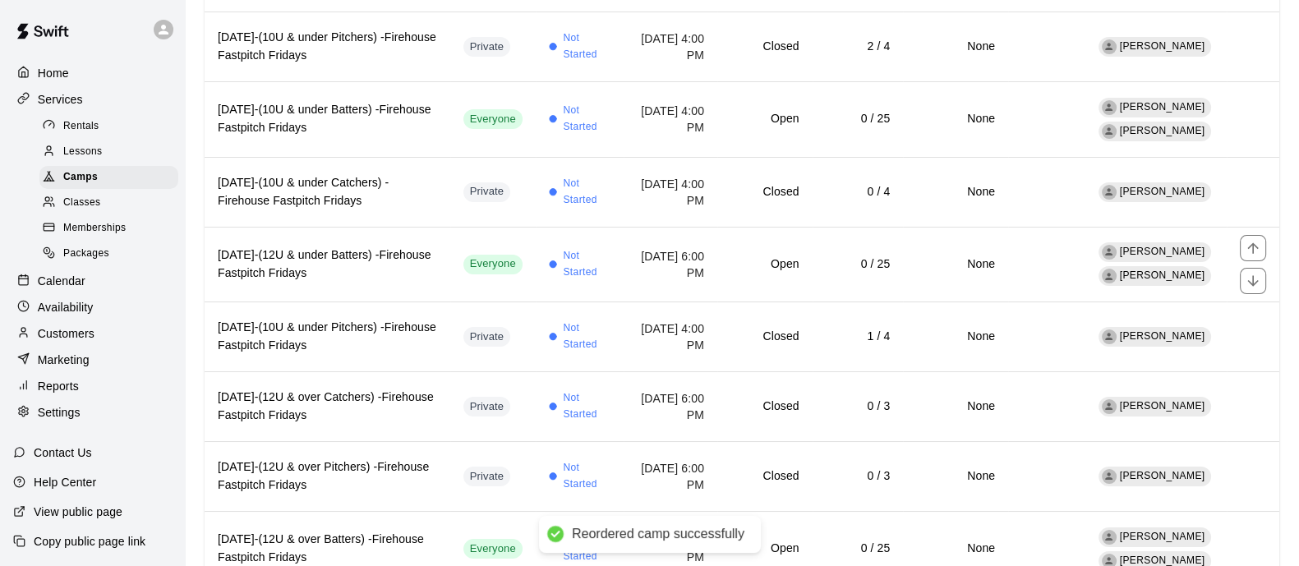
click at [1256, 244] on icon "move item up" at bounding box center [1252, 247] width 11 height 11
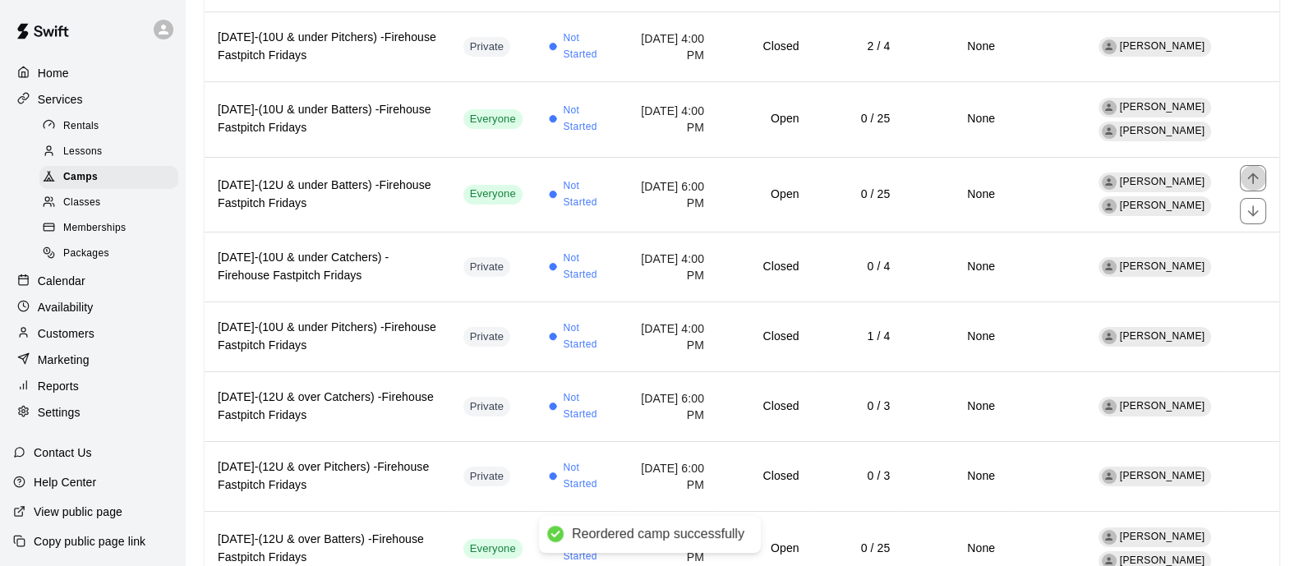
click at [1259, 175] on icon "move item up" at bounding box center [1253, 178] width 16 height 16
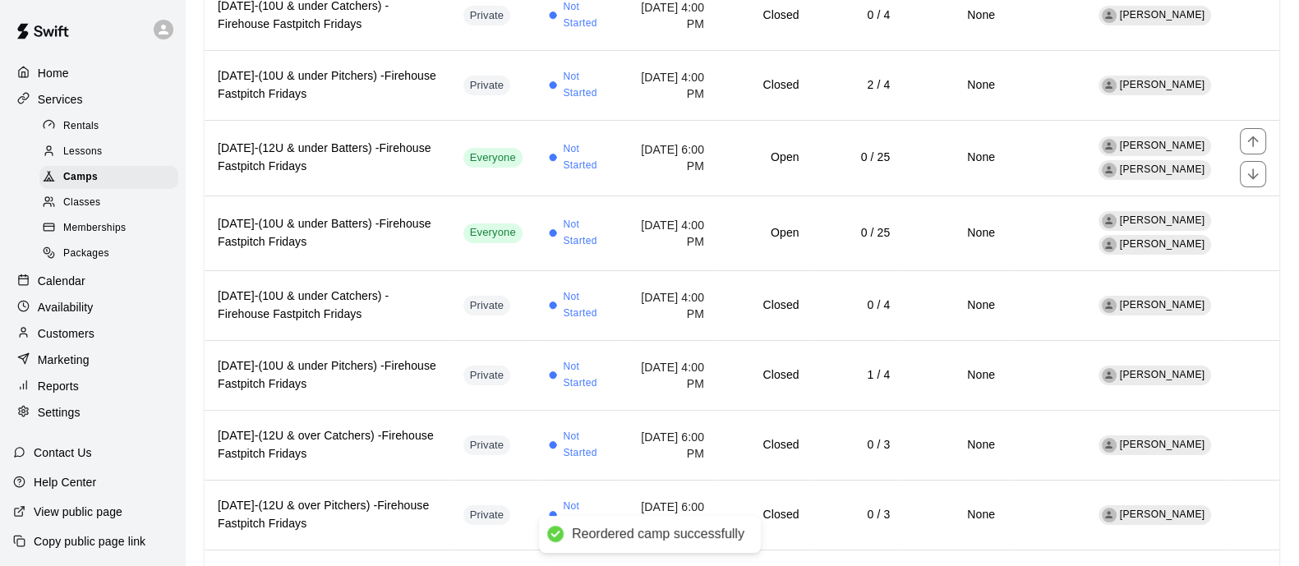
scroll to position [262, 0]
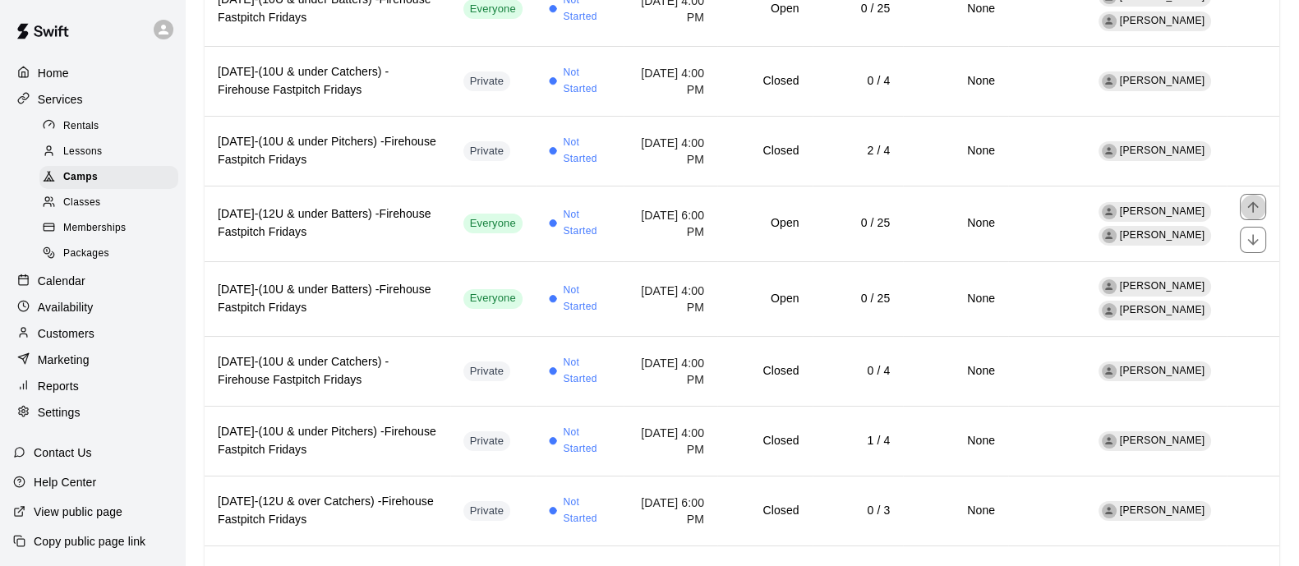
click at [1254, 208] on icon "move item up" at bounding box center [1253, 207] width 16 height 16
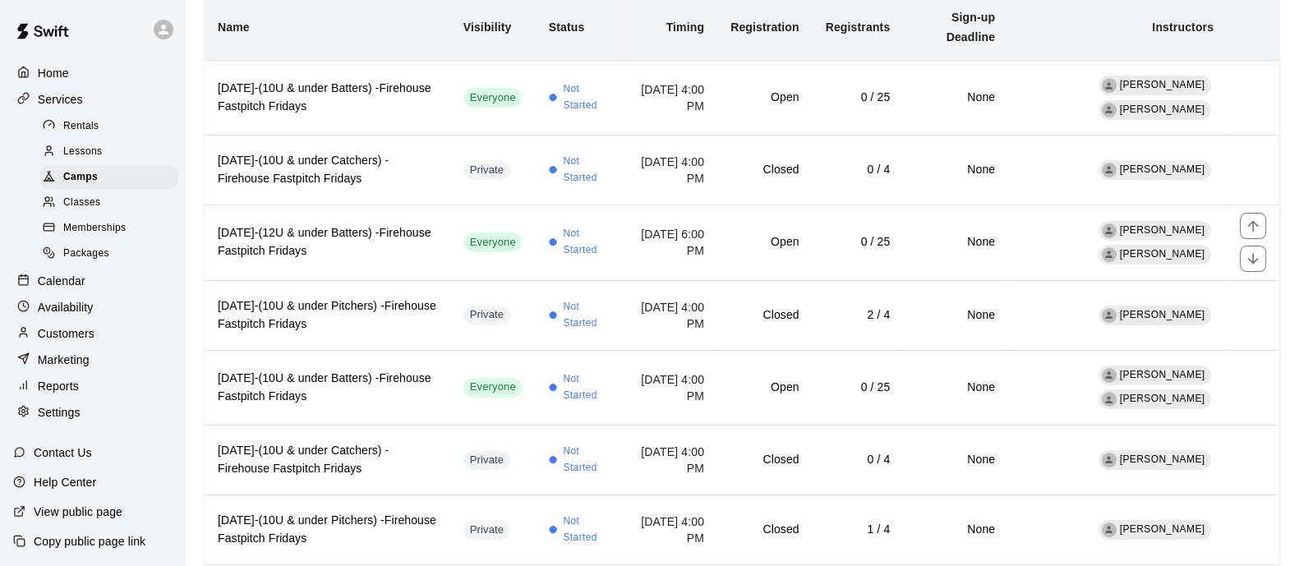
click at [1256, 231] on icon "move item up" at bounding box center [1253, 226] width 16 height 16
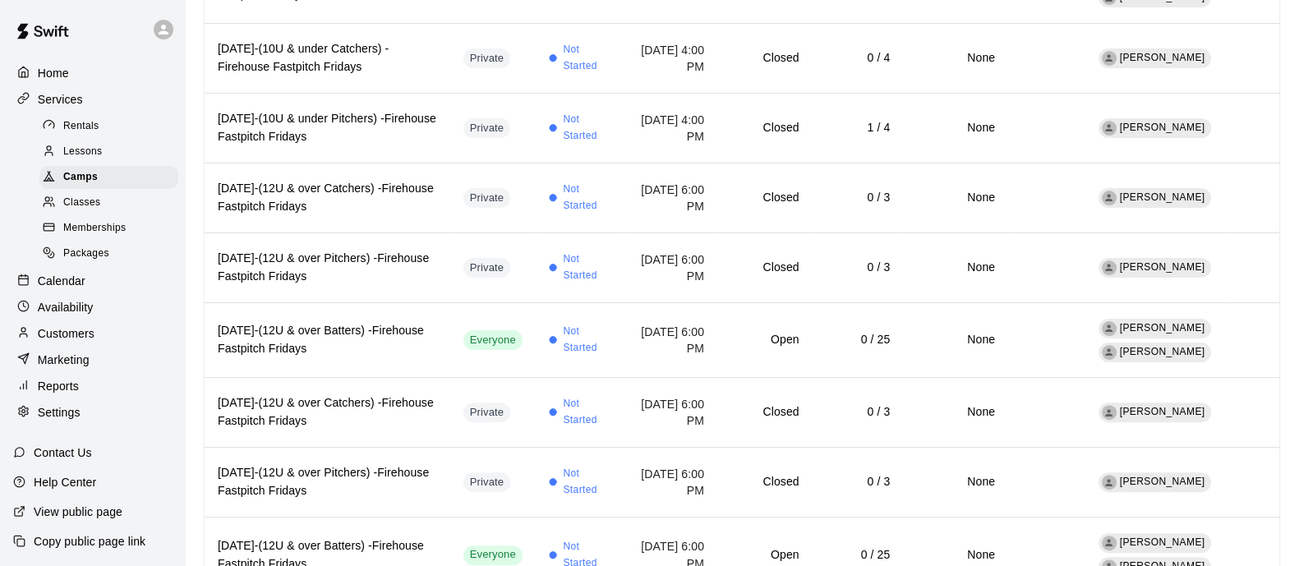
scroll to position [576, 0]
click at [1262, 320] on button "move item up" at bounding box center [1253, 323] width 26 height 26
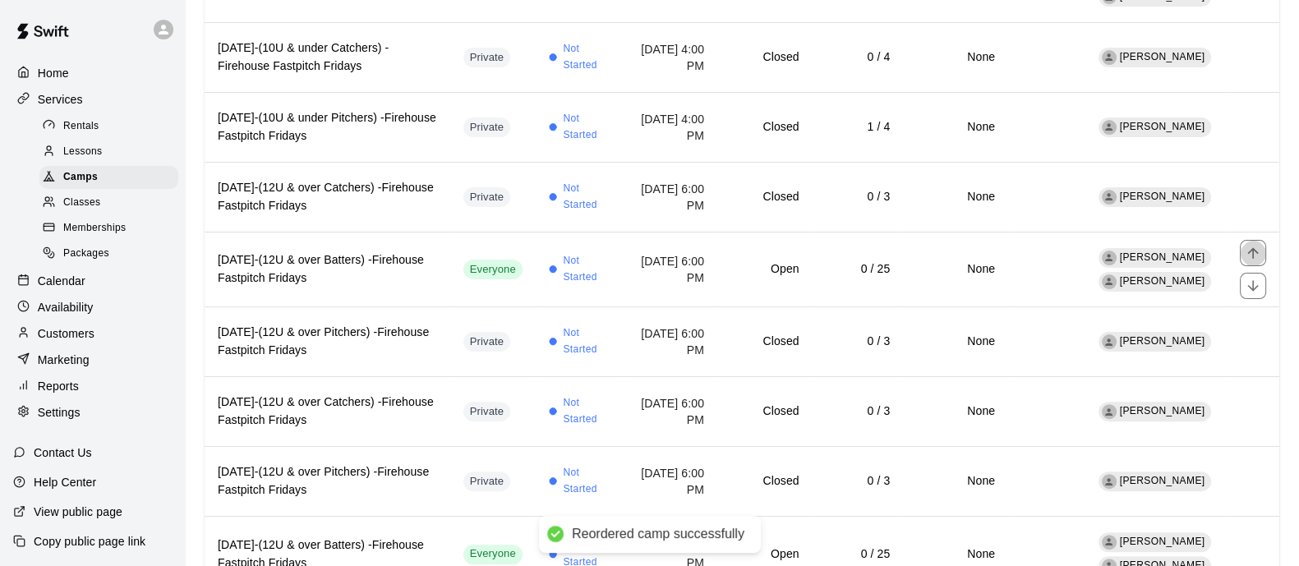
click at [1251, 254] on icon "move item up" at bounding box center [1253, 253] width 16 height 16
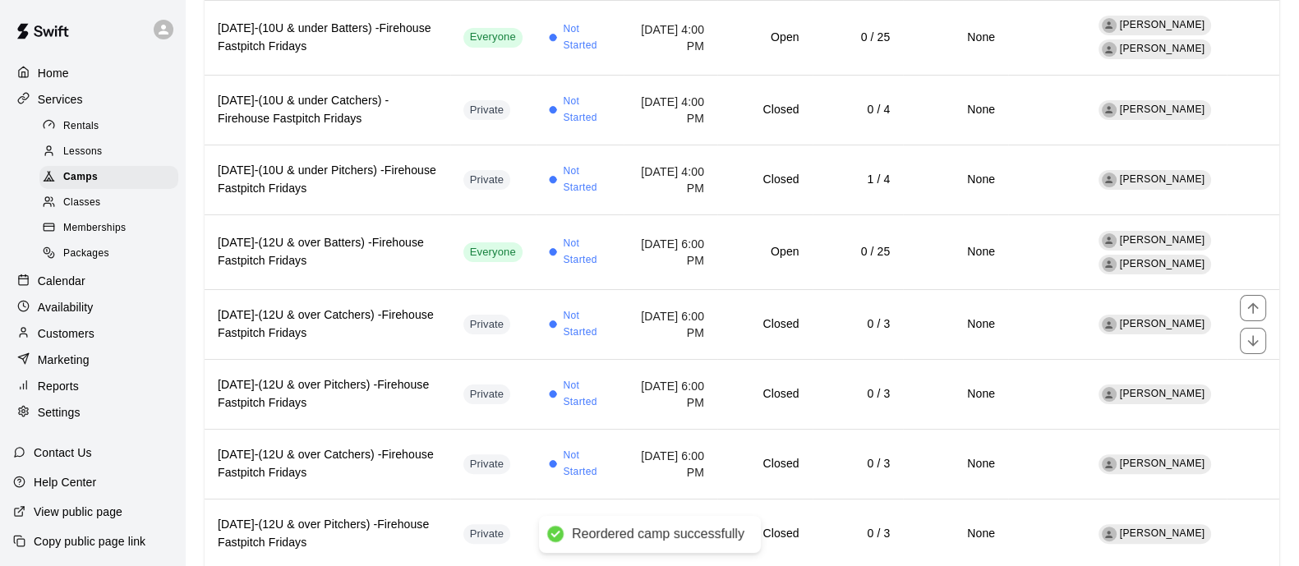
scroll to position [513, 0]
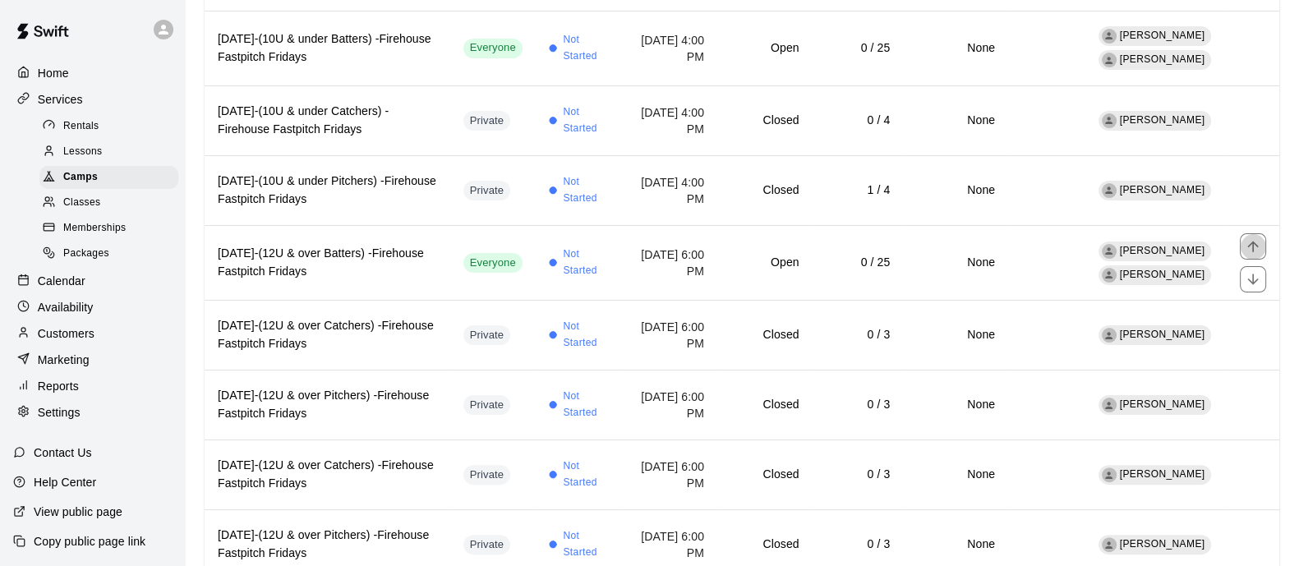
click at [1255, 244] on icon "move item up" at bounding box center [1253, 246] width 16 height 16
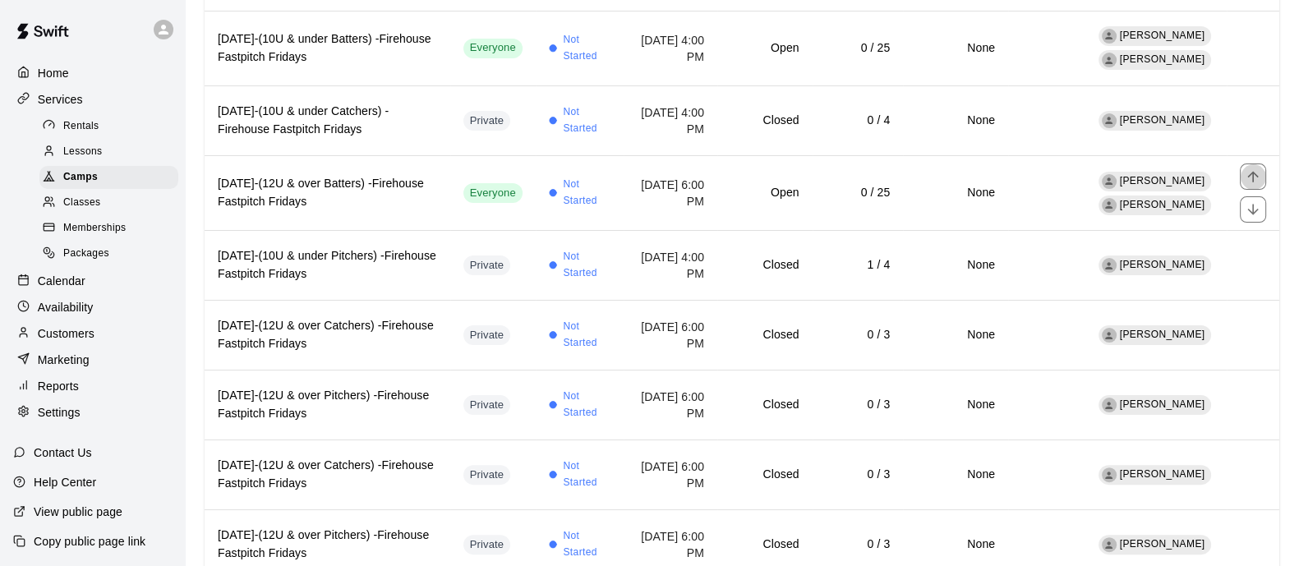
click at [1258, 178] on icon "move item up" at bounding box center [1253, 176] width 16 height 16
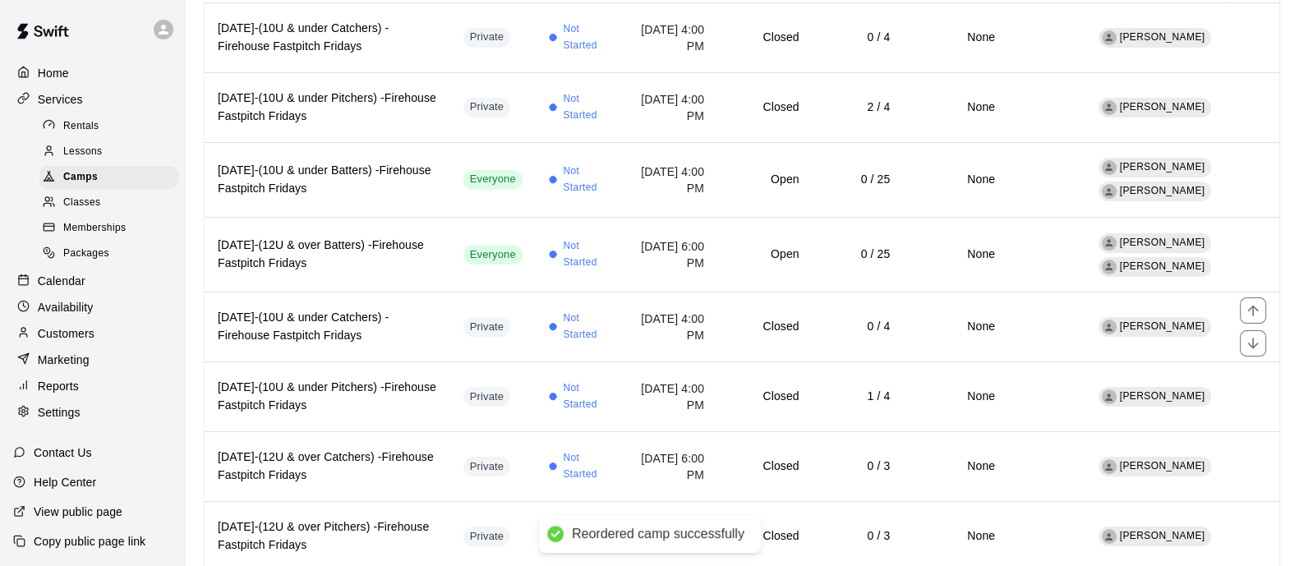
scroll to position [379, 0]
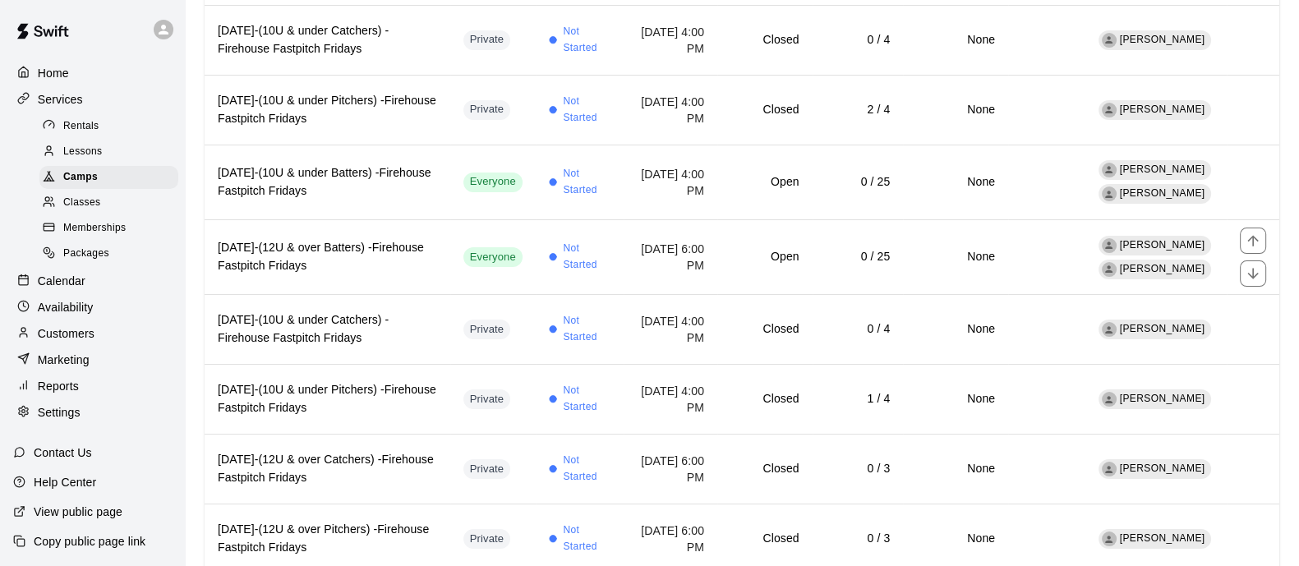
click at [1255, 242] on icon "move item up" at bounding box center [1253, 241] width 16 height 16
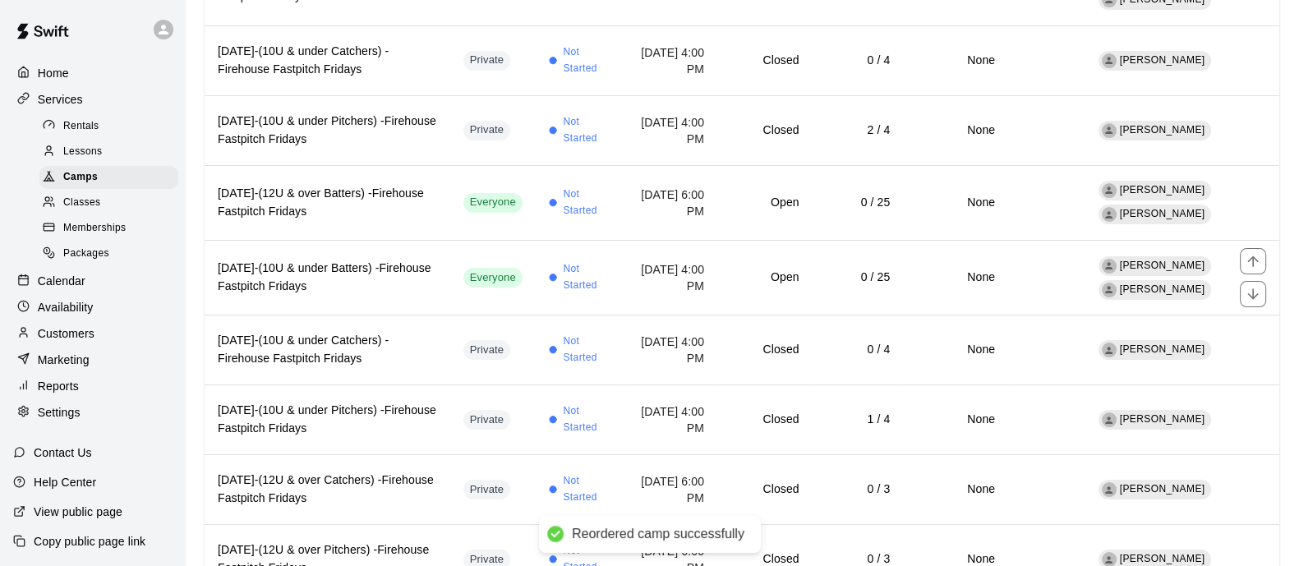
scroll to position [346, 0]
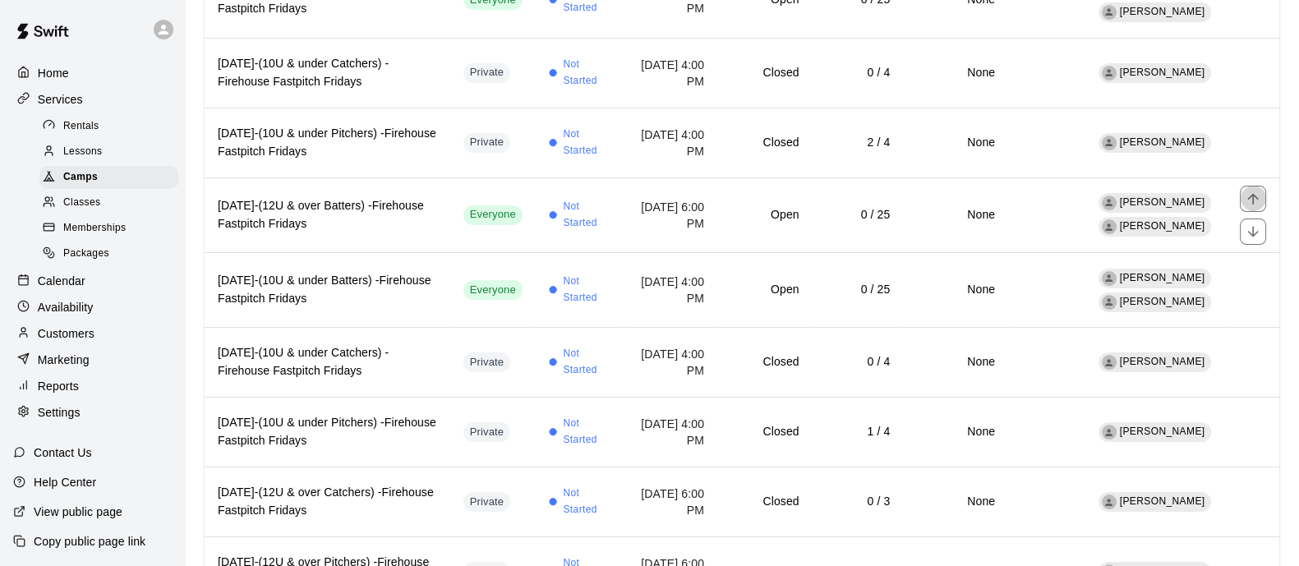
click at [1250, 203] on icon "move item up" at bounding box center [1253, 199] width 16 height 16
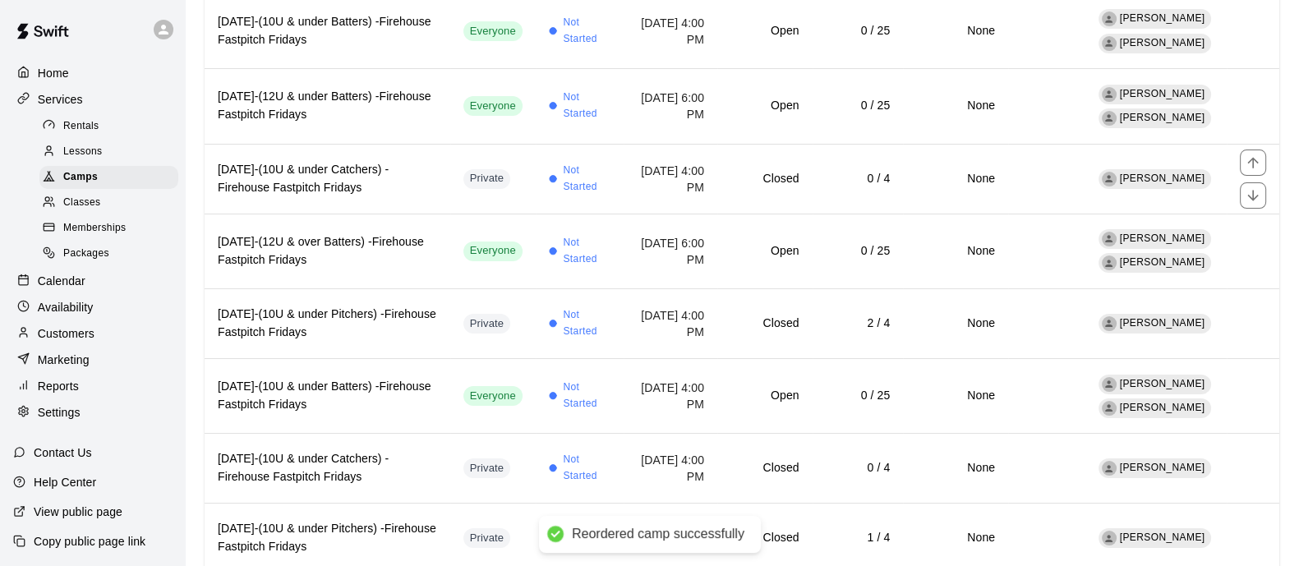
scroll to position [239, 0]
click at [1253, 234] on icon "move item up" at bounding box center [1252, 235] width 11 height 11
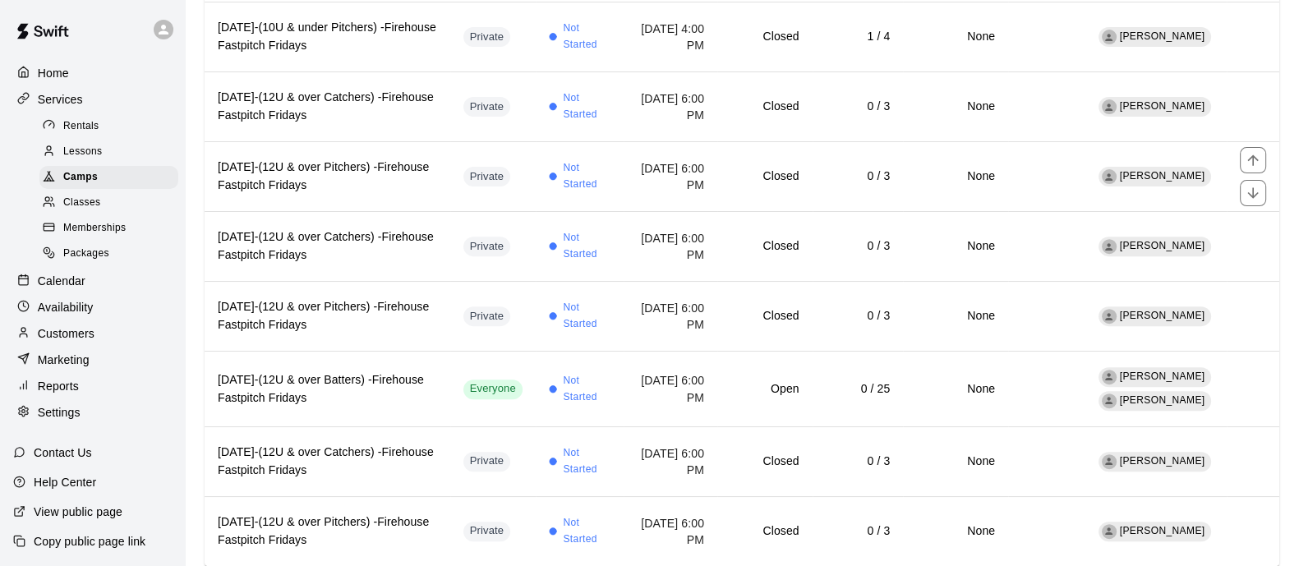
scroll to position [778, 0]
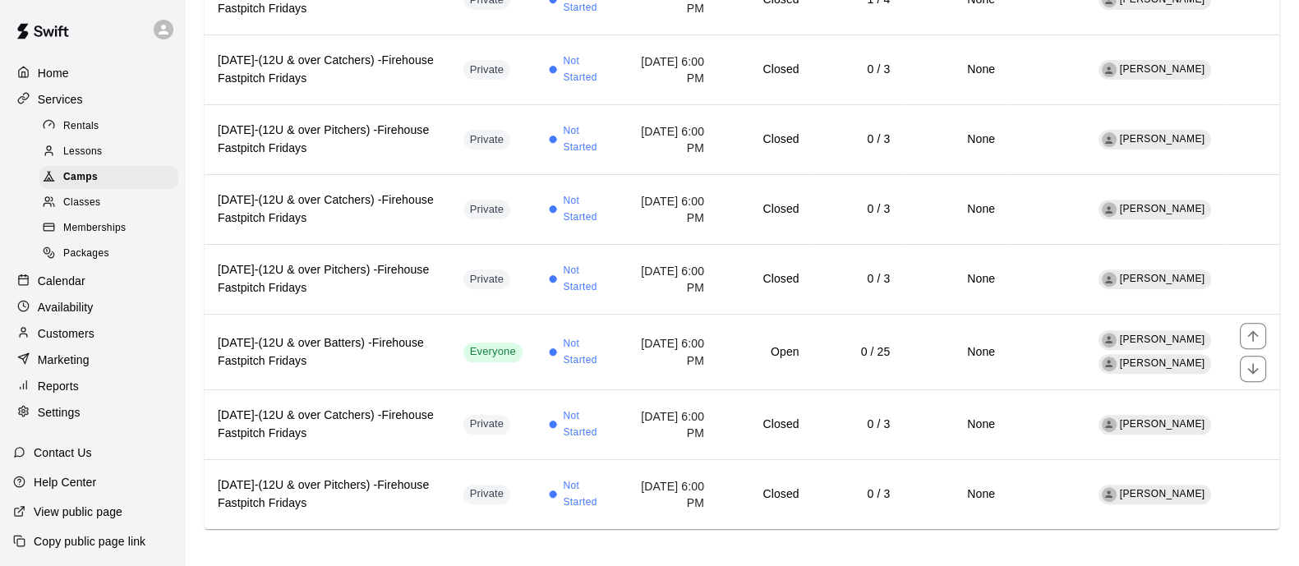
click at [1256, 330] on icon "move item up" at bounding box center [1253, 336] width 16 height 16
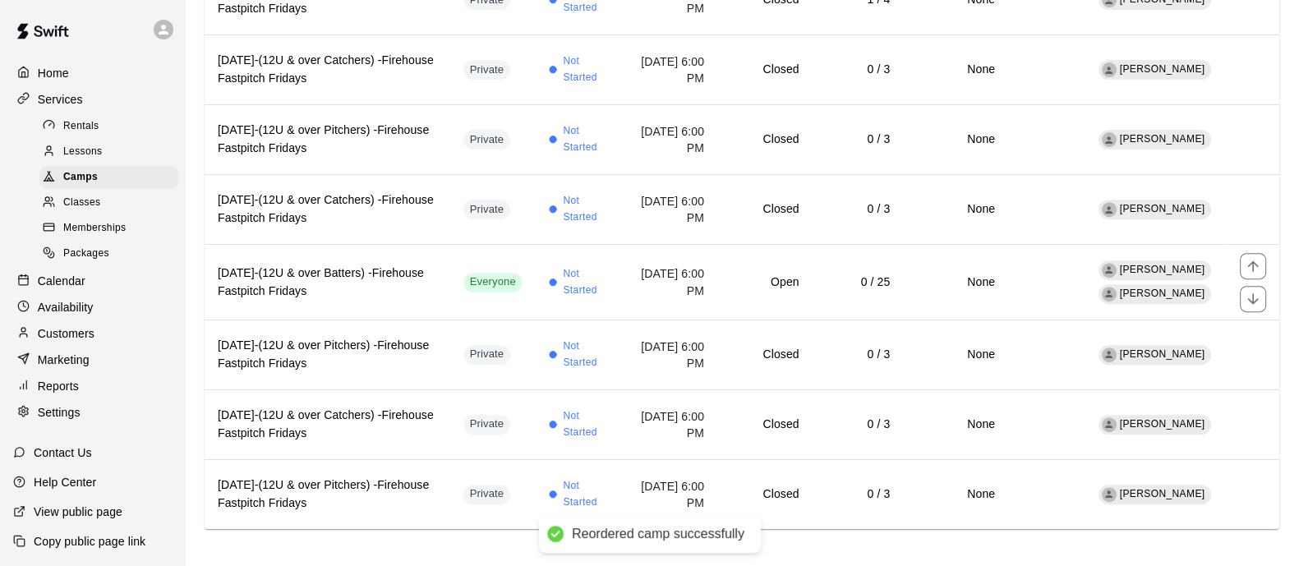
click at [1259, 258] on icon "move item up" at bounding box center [1253, 266] width 16 height 16
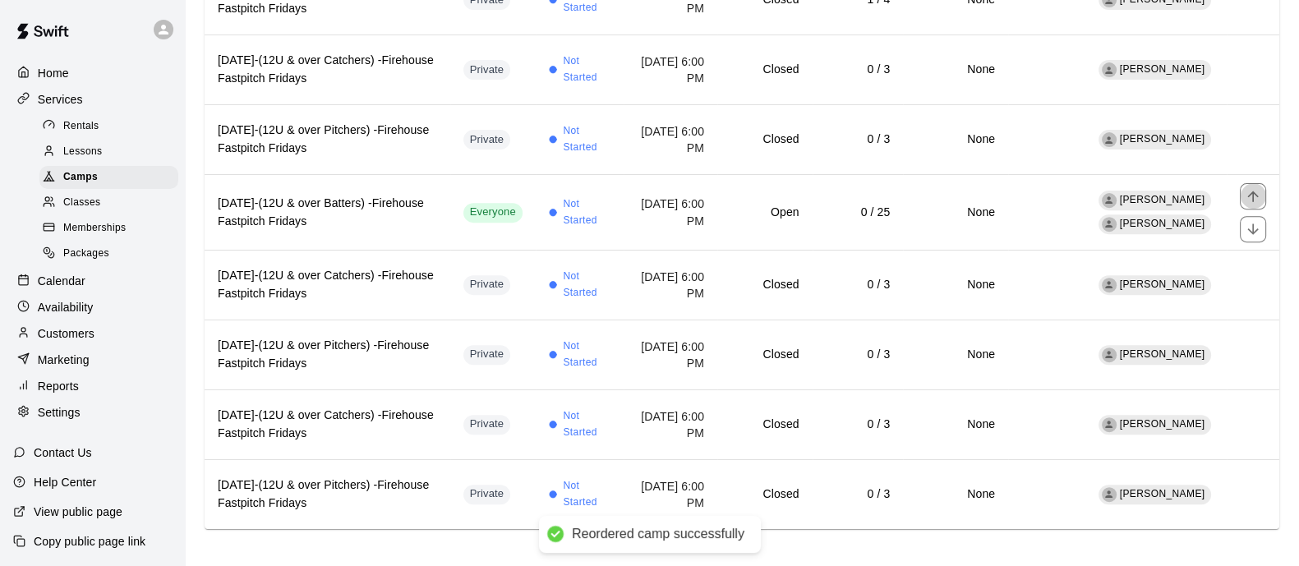
click at [1258, 188] on icon "move item up" at bounding box center [1253, 196] width 16 height 16
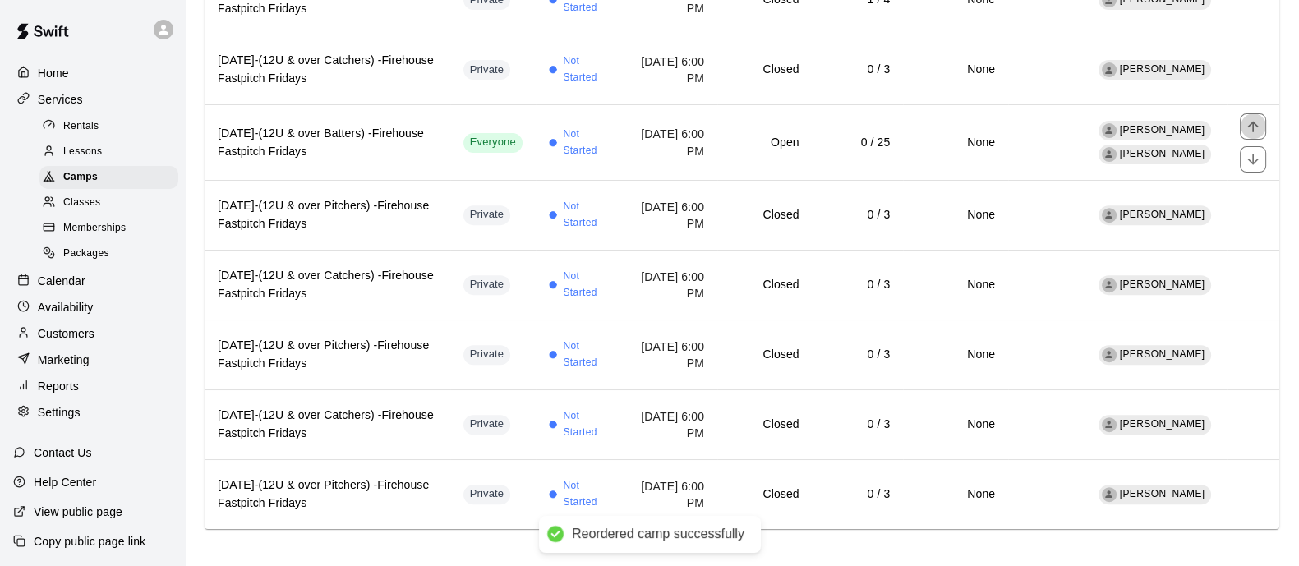
click at [1257, 118] on icon "move item up" at bounding box center [1253, 126] width 16 height 16
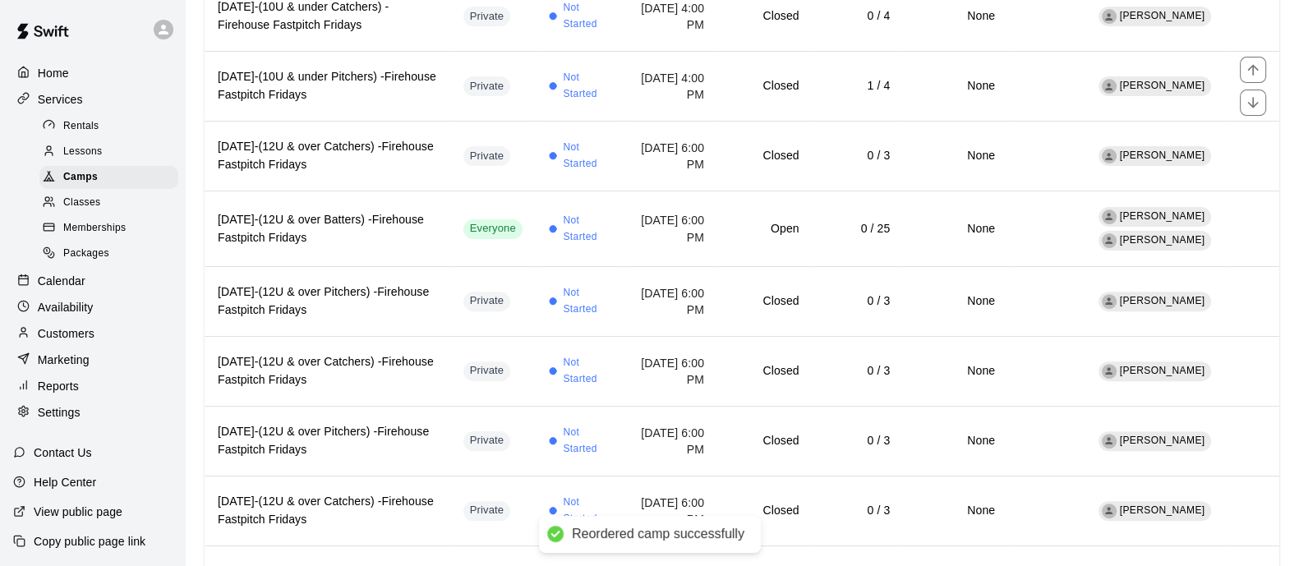
scroll to position [663, 0]
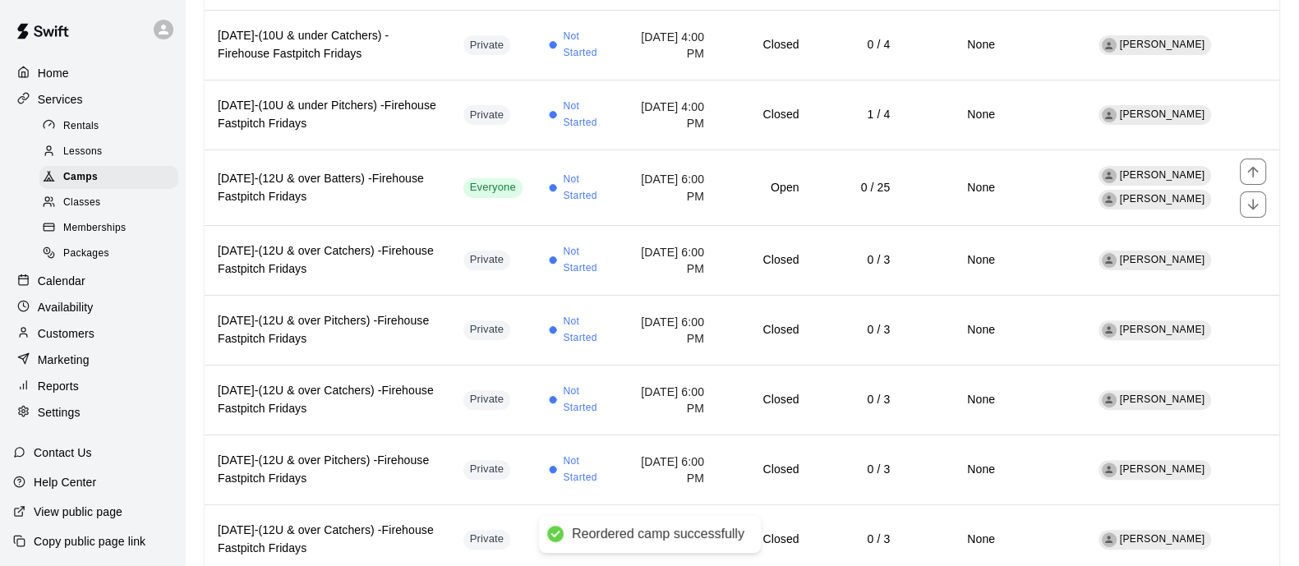
click at [1245, 163] on icon "move item up" at bounding box center [1253, 171] width 16 height 16
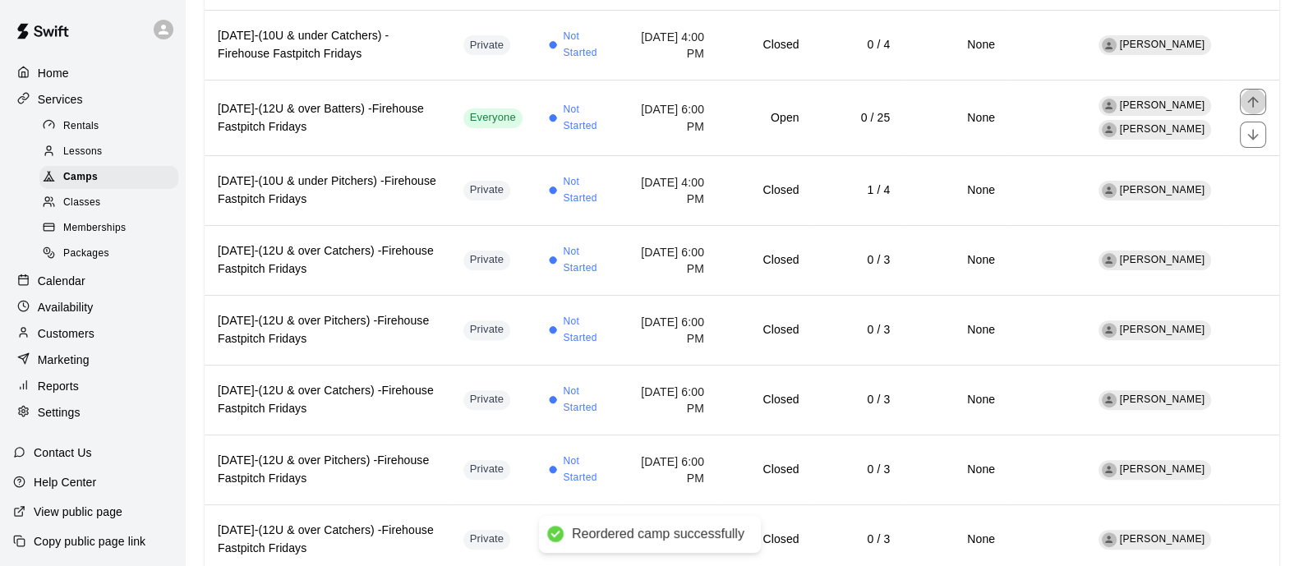
click at [1249, 96] on icon "move item up" at bounding box center [1252, 101] width 11 height 11
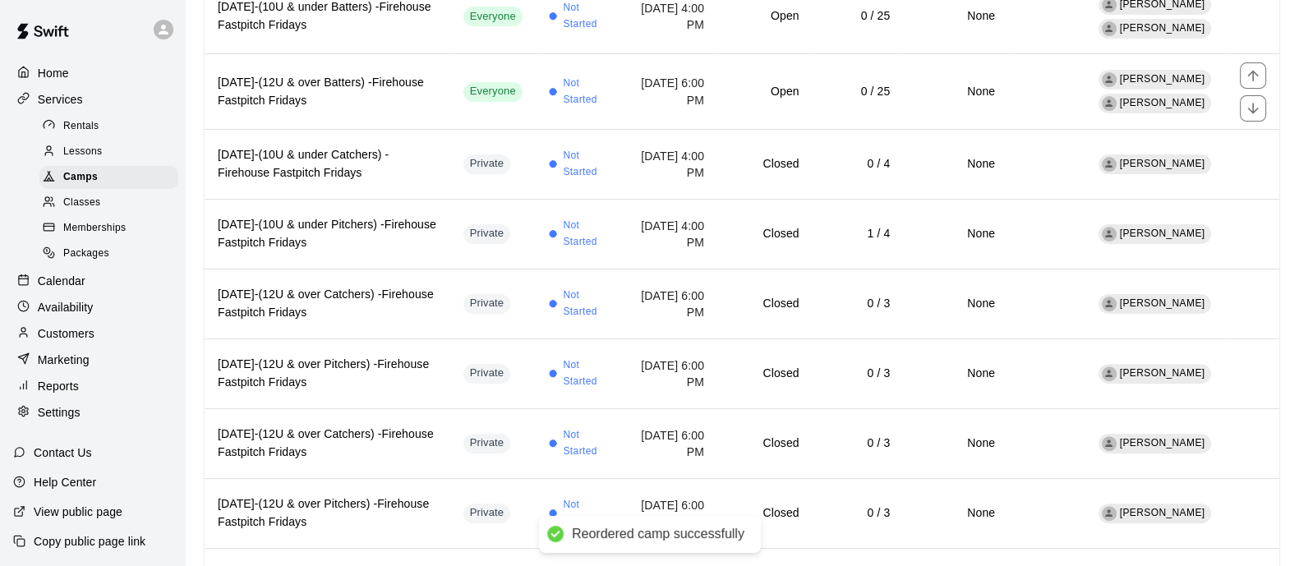
scroll to position [589, 0]
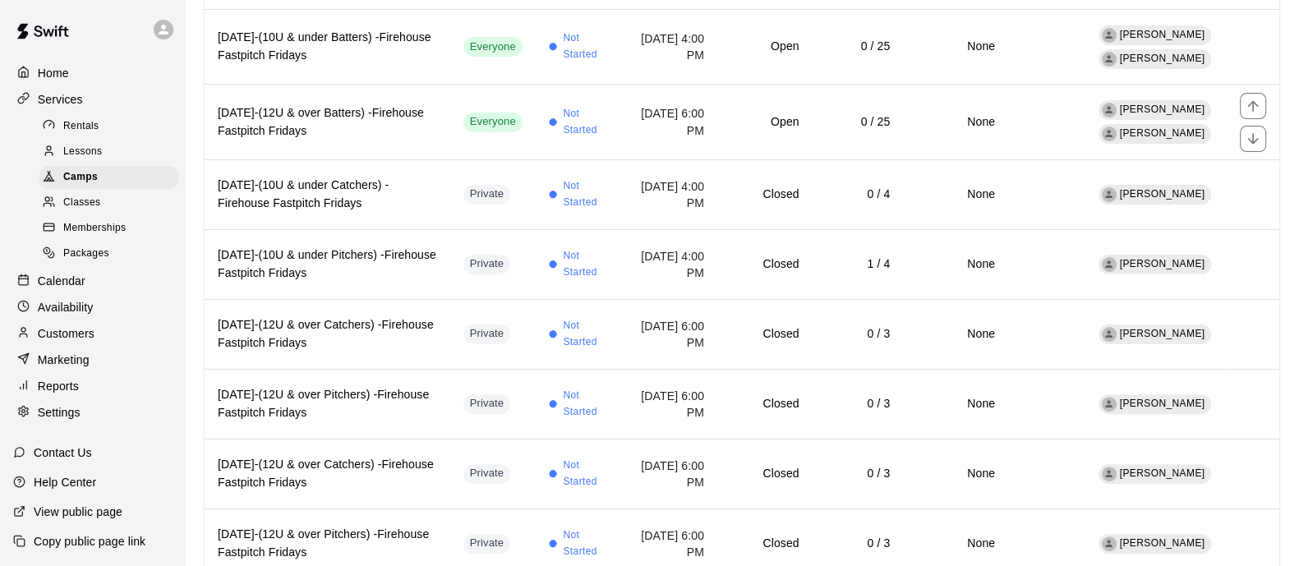
click at [1252, 108] on icon "move item up" at bounding box center [1253, 106] width 16 height 16
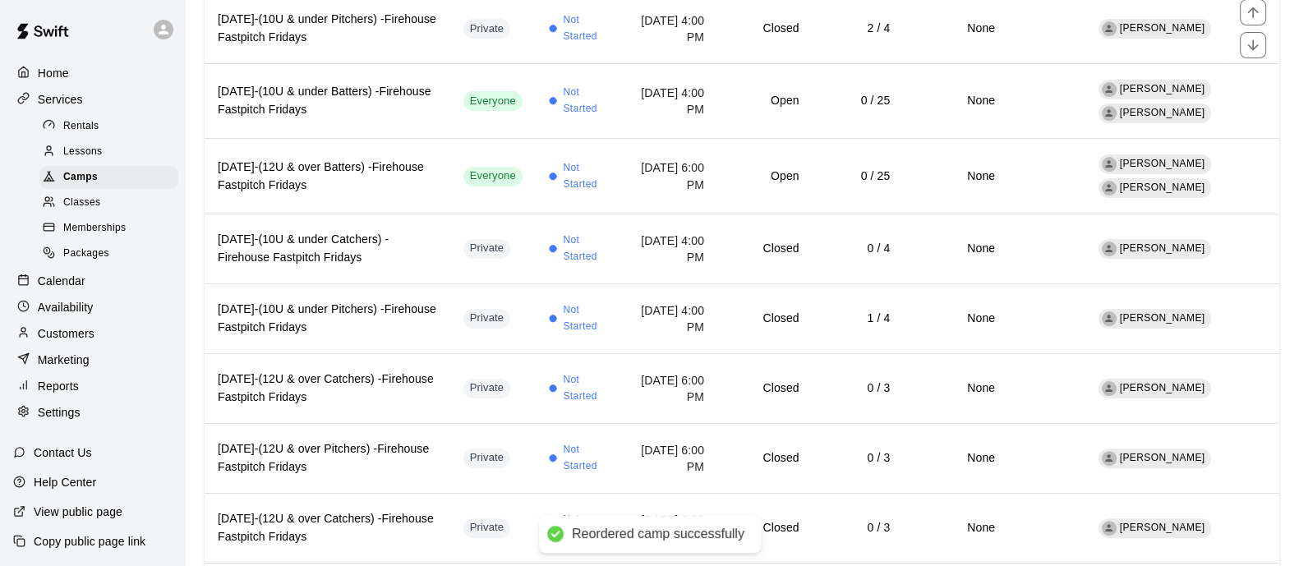
scroll to position [472, 0]
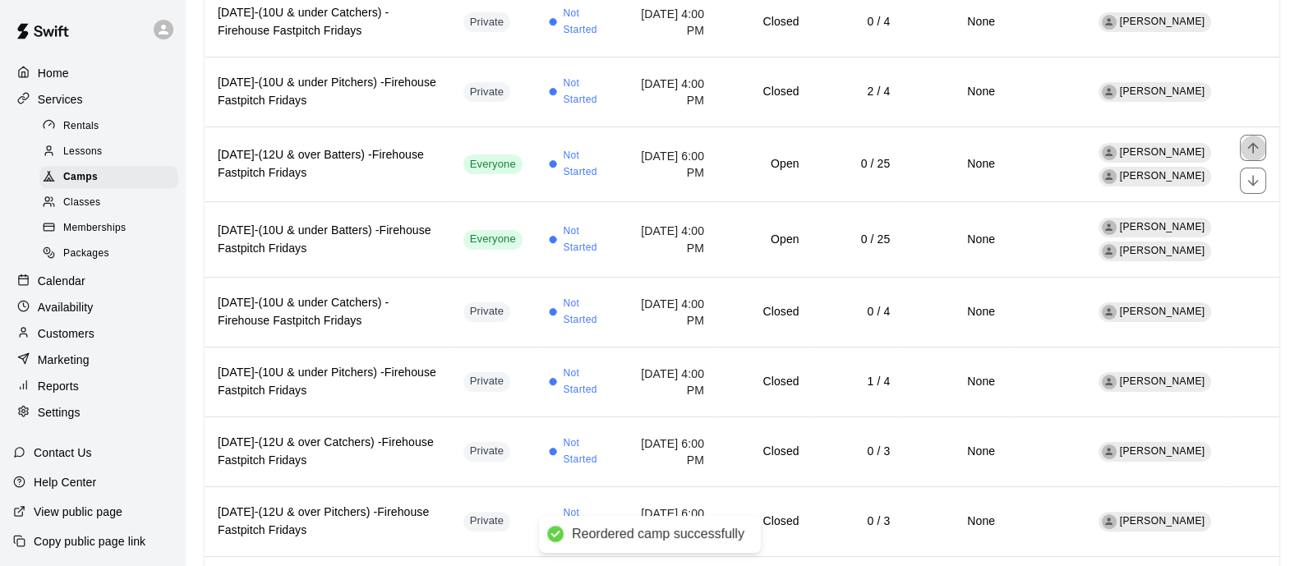
click at [1254, 147] on icon "move item up" at bounding box center [1253, 148] width 16 height 16
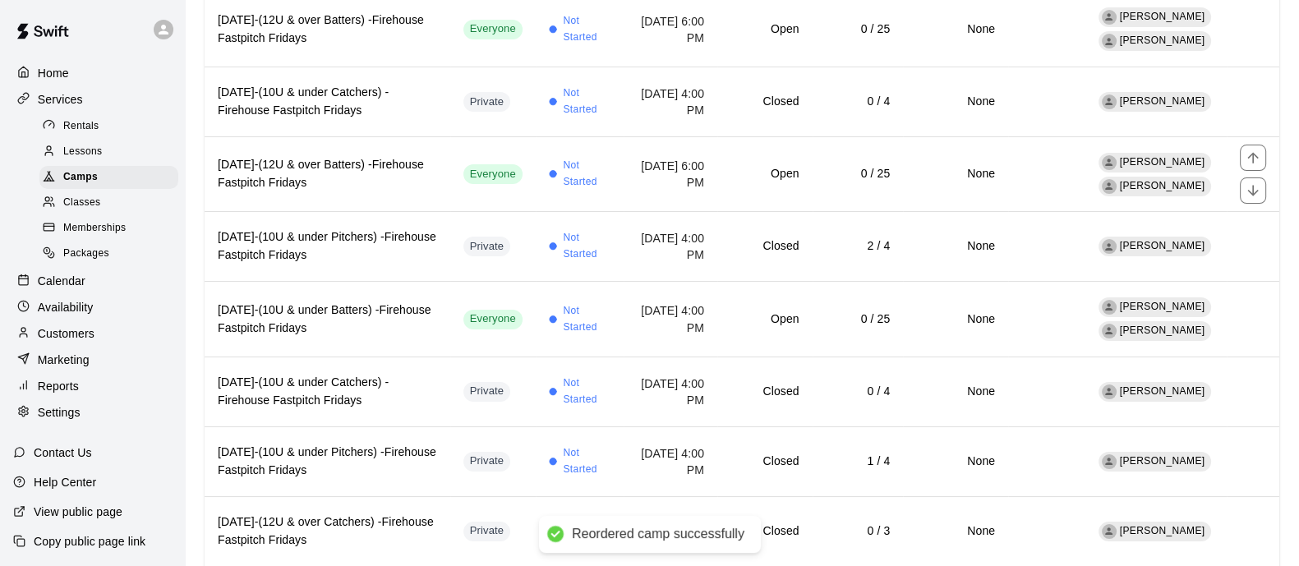
scroll to position [391, 0]
click at [1260, 165] on button "move item up" at bounding box center [1253, 158] width 26 height 26
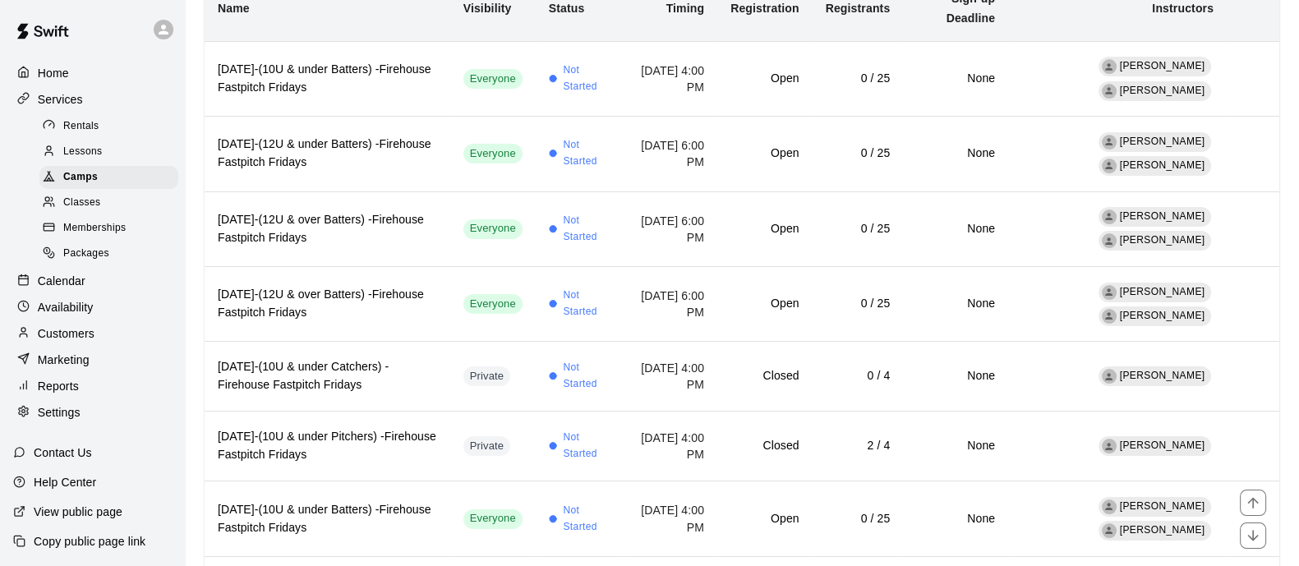
scroll to position [268, 0]
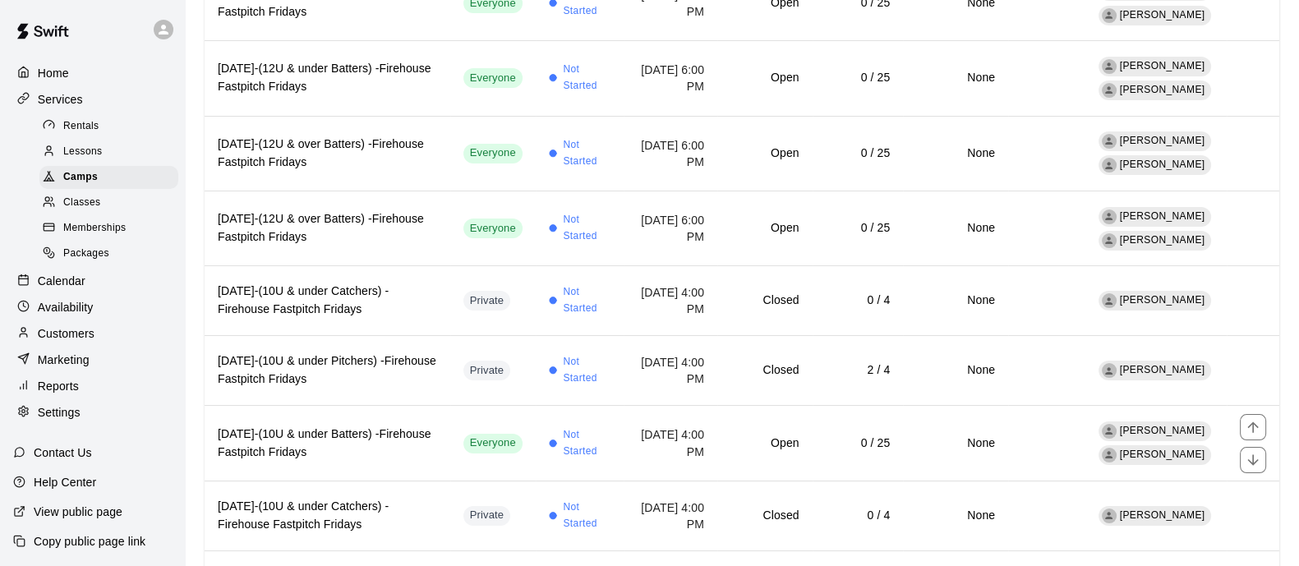
click at [1261, 426] on button "move item up" at bounding box center [1253, 427] width 26 height 26
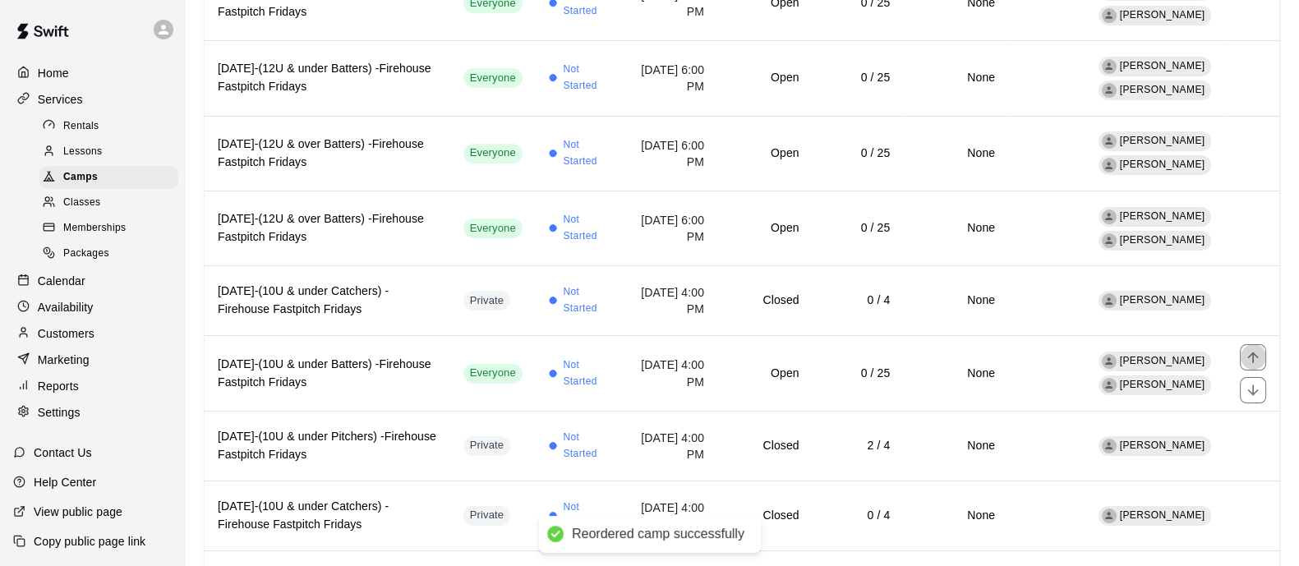
click at [1257, 355] on icon "move item up" at bounding box center [1253, 357] width 16 height 16
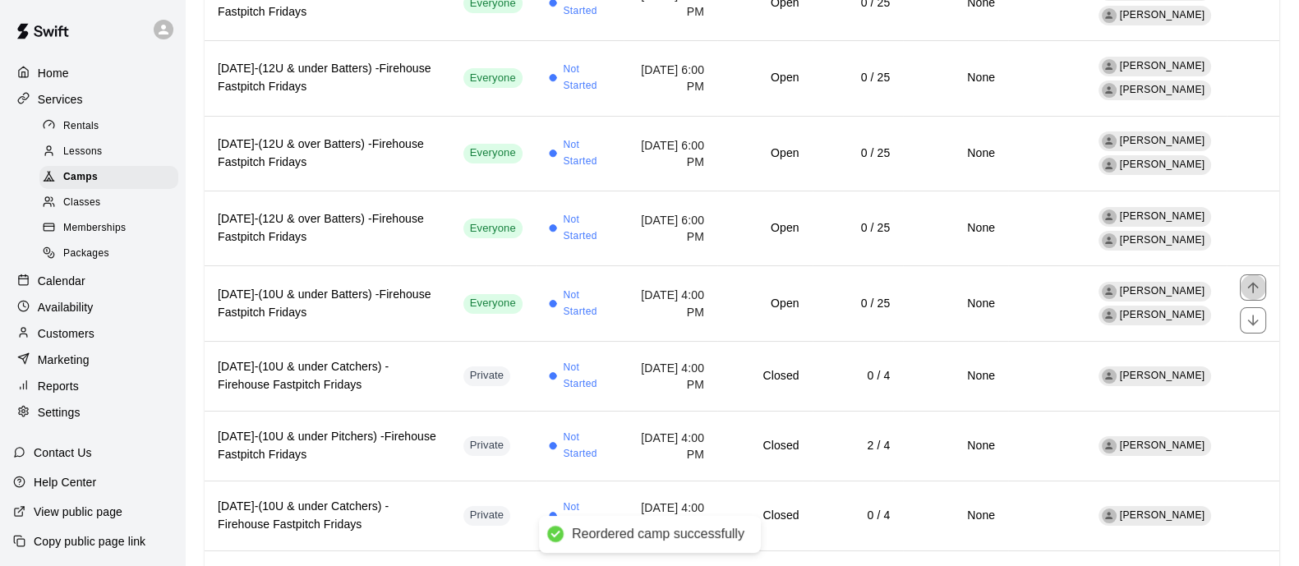
click at [1255, 283] on icon "move item up" at bounding box center [1252, 287] width 11 height 11
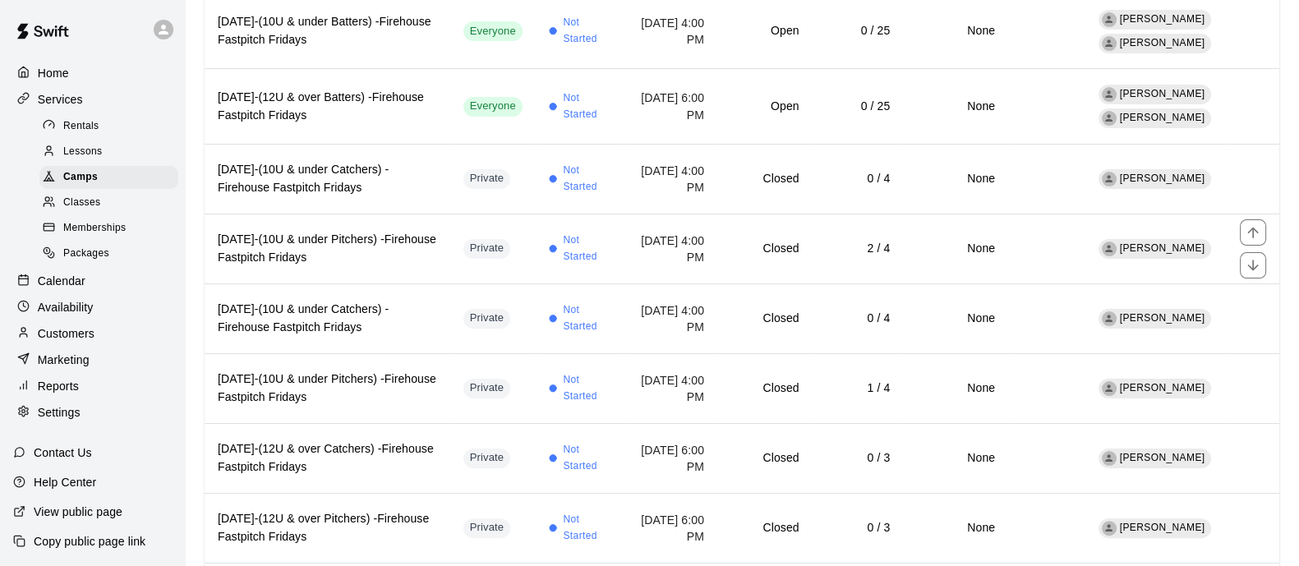
scroll to position [468, 0]
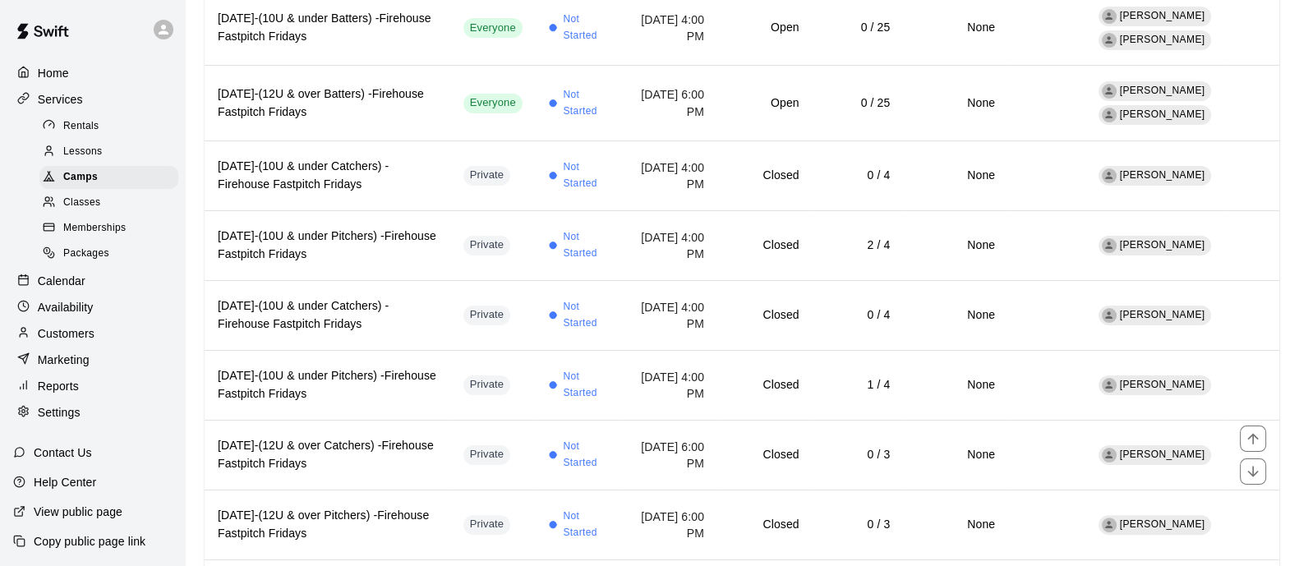
click at [1254, 433] on icon "move item up" at bounding box center [1253, 439] width 16 height 16
click at [1255, 361] on icon "move item up" at bounding box center [1253, 369] width 16 height 16
click at [1251, 506] on icon "move item up" at bounding box center [1253, 508] width 16 height 16
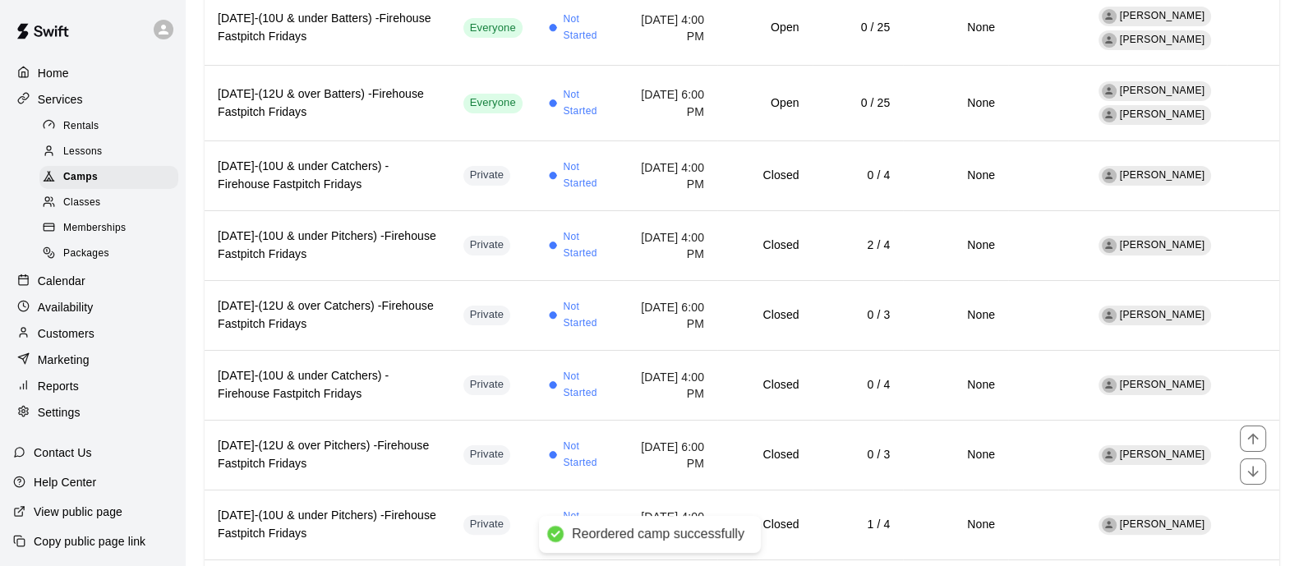
click at [1253, 431] on icon "move item up" at bounding box center [1253, 439] width 16 height 16
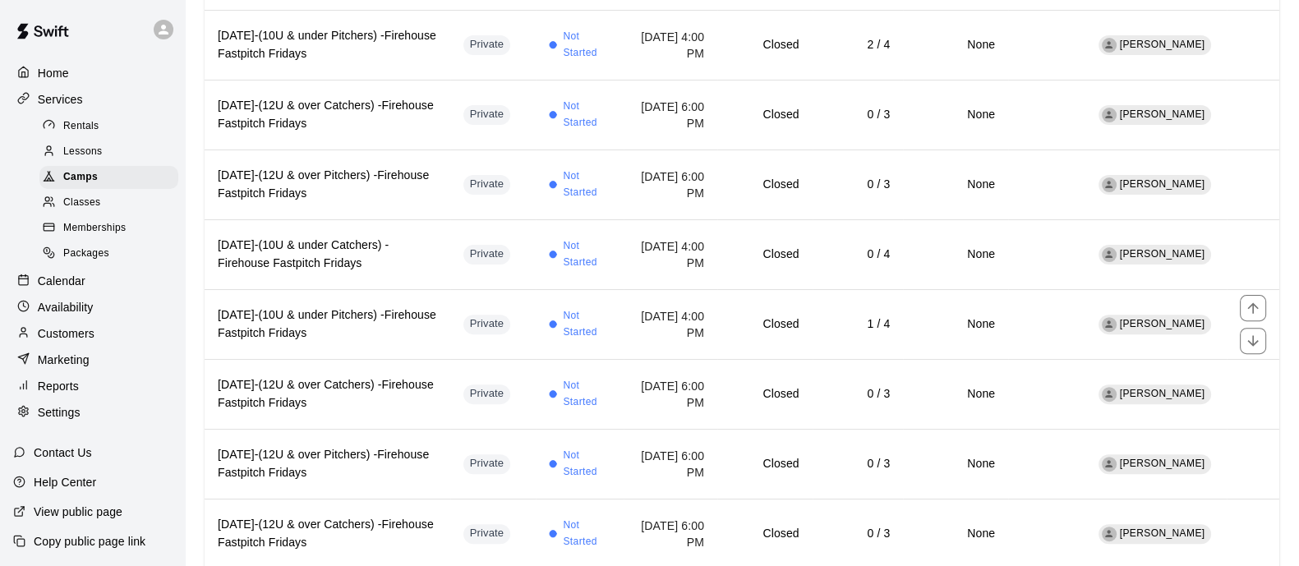
scroll to position [670, 0]
click at [1261, 371] on icon "move item up" at bounding box center [1253, 376] width 16 height 16
click at [1265, 305] on button "move item up" at bounding box center [1253, 306] width 26 height 26
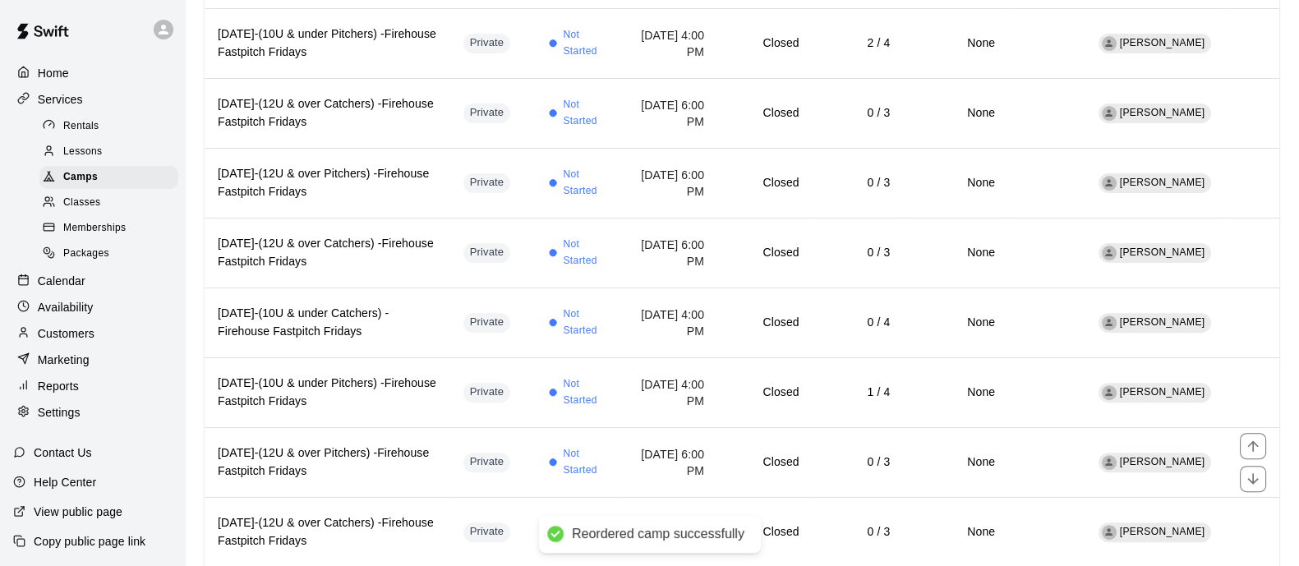
click at [1261, 438] on icon "move item up" at bounding box center [1253, 446] width 16 height 16
click at [1261, 375] on icon "move item up" at bounding box center [1253, 376] width 16 height 16
click at [1259, 299] on icon "move item up" at bounding box center [1253, 306] width 16 height 16
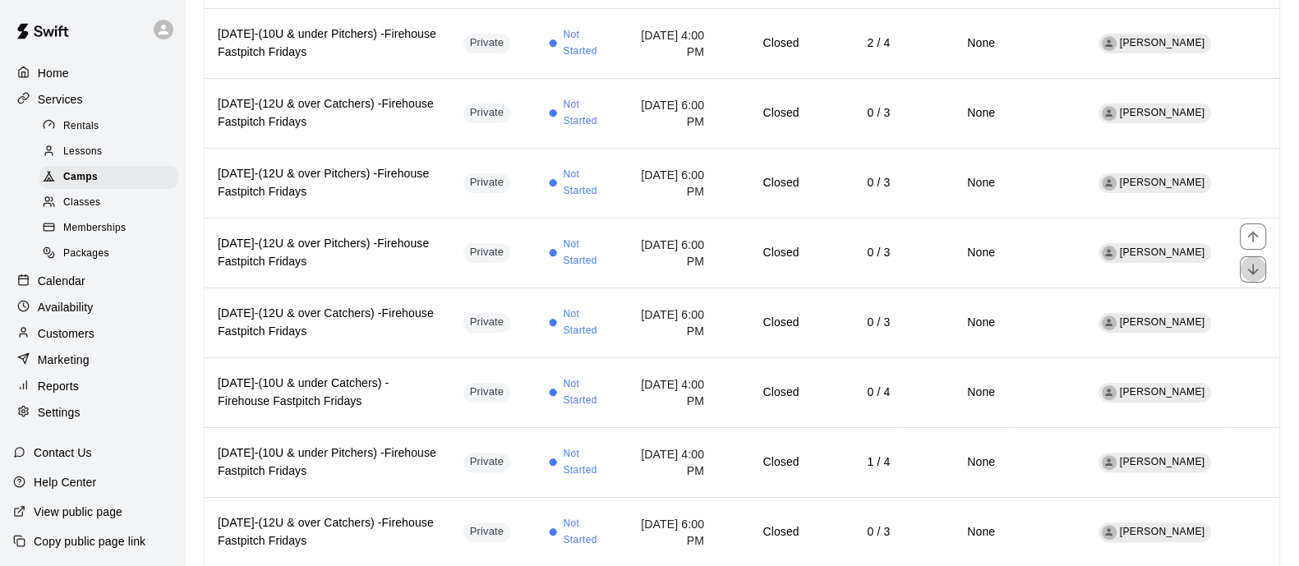
click at [1261, 262] on button "move item down" at bounding box center [1253, 269] width 26 height 26
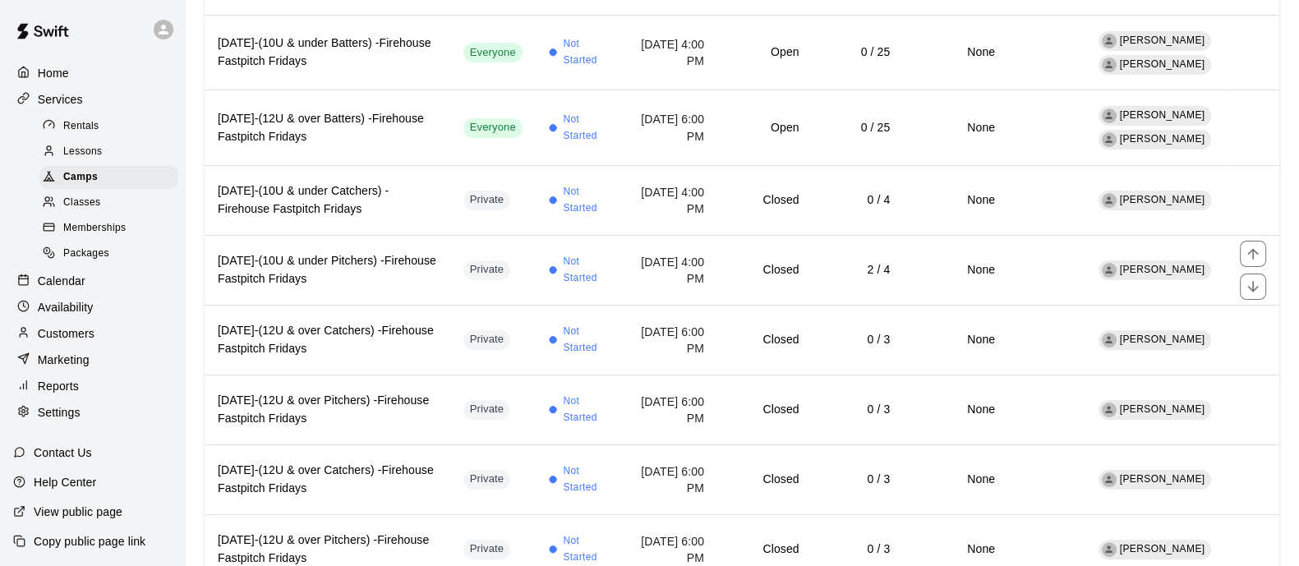
scroll to position [448, 0]
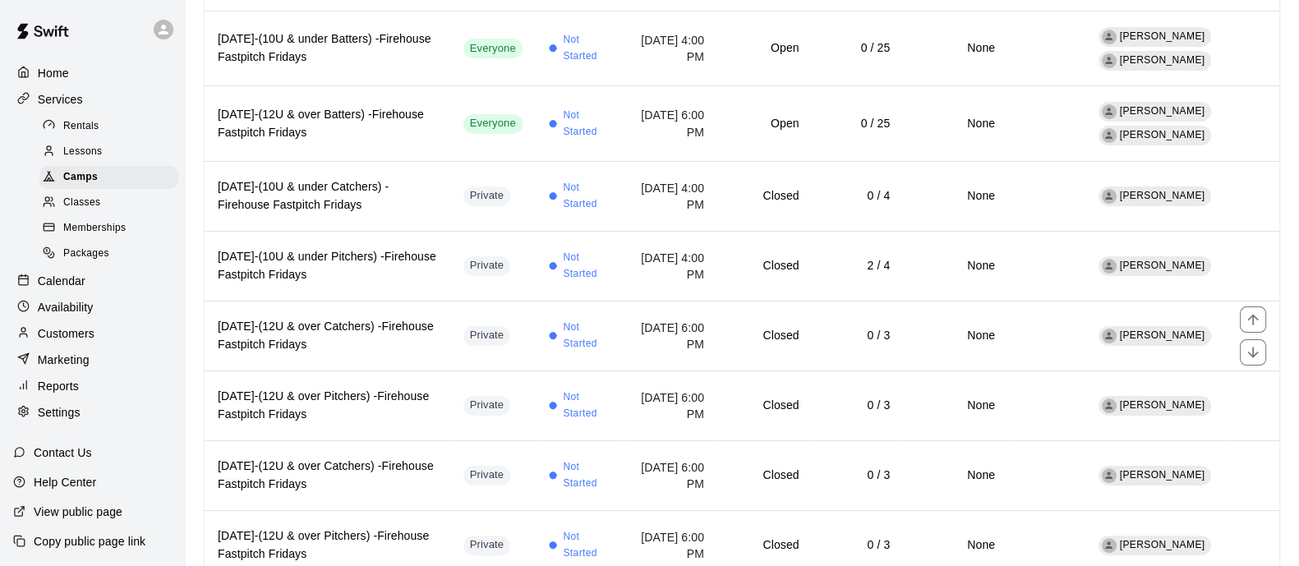
click at [678, 345] on td "[DATE] 6:00 PM" at bounding box center [671, 336] width 94 height 70
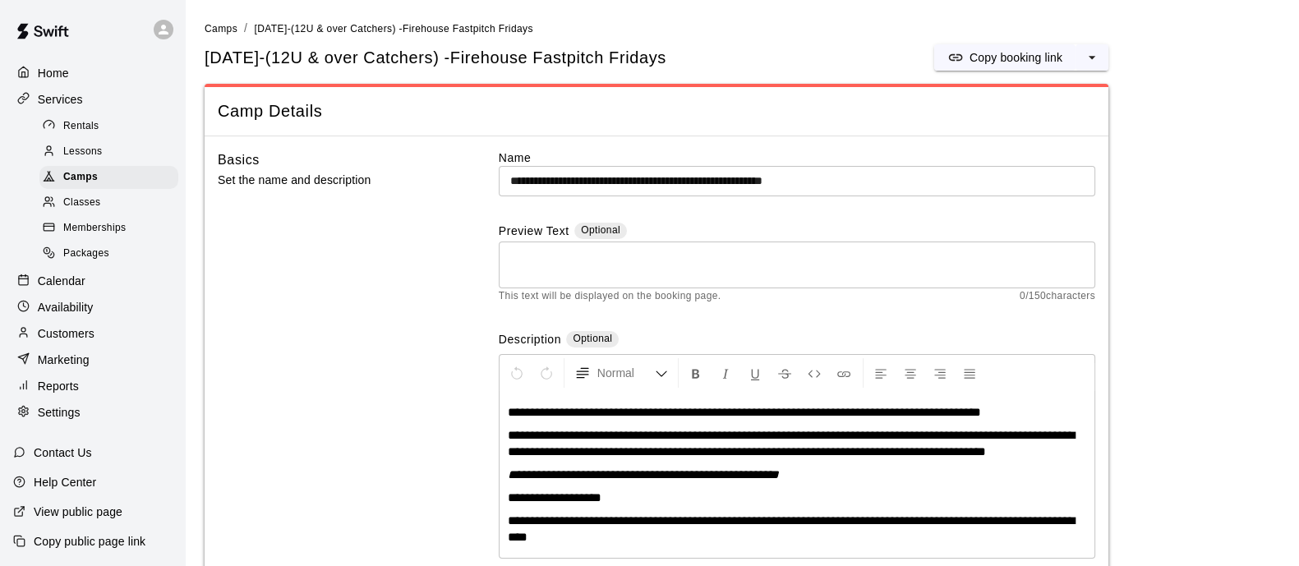
click at [678, 345] on div "Description Optional" at bounding box center [797, 340] width 596 height 19
click at [624, 300] on span "This text will be displayed on the booking page." at bounding box center [610, 296] width 223 height 16
click at [606, 292] on span "This text will be displayed on the booking page." at bounding box center [610, 296] width 223 height 16
drag, startPoint x: 603, startPoint y: 274, endPoint x: 308, endPoint y: 330, distance: 300.2
click at [308, 330] on div "Basics Set the name and description" at bounding box center [332, 370] width 228 height 440
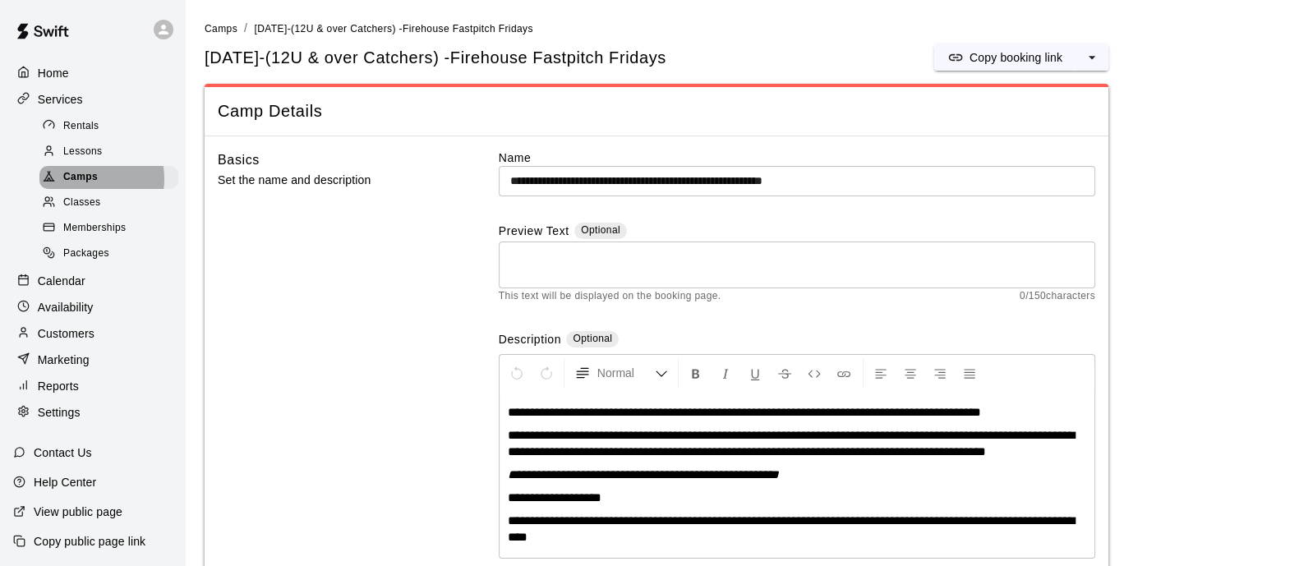
click at [89, 184] on span "Camps" at bounding box center [80, 177] width 35 height 16
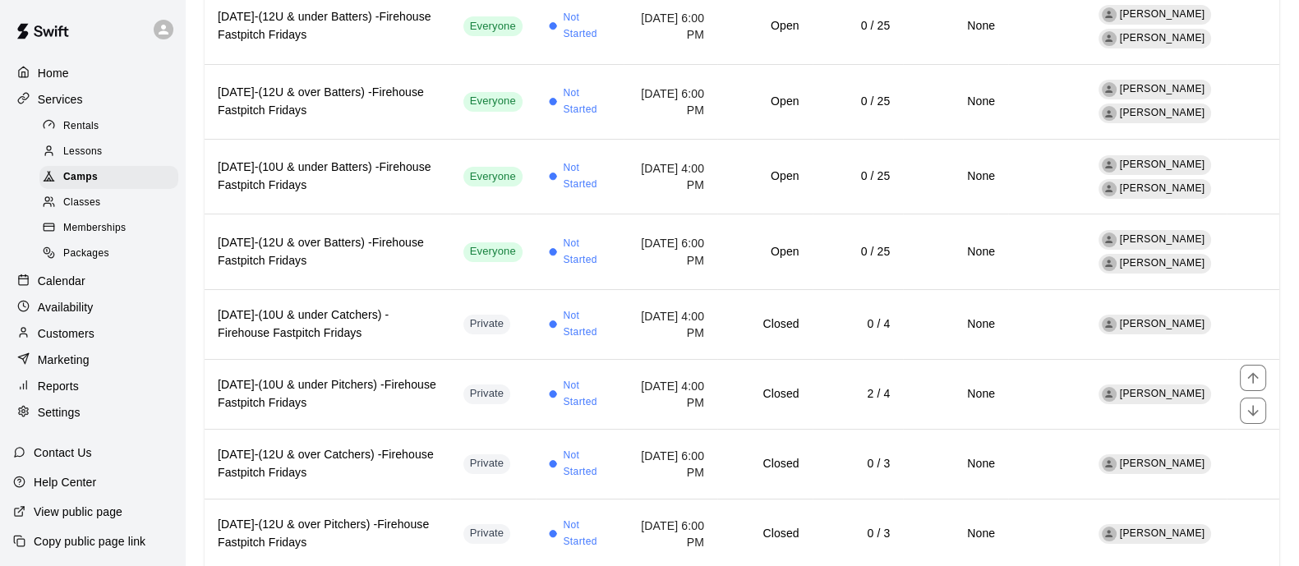
scroll to position [328, 0]
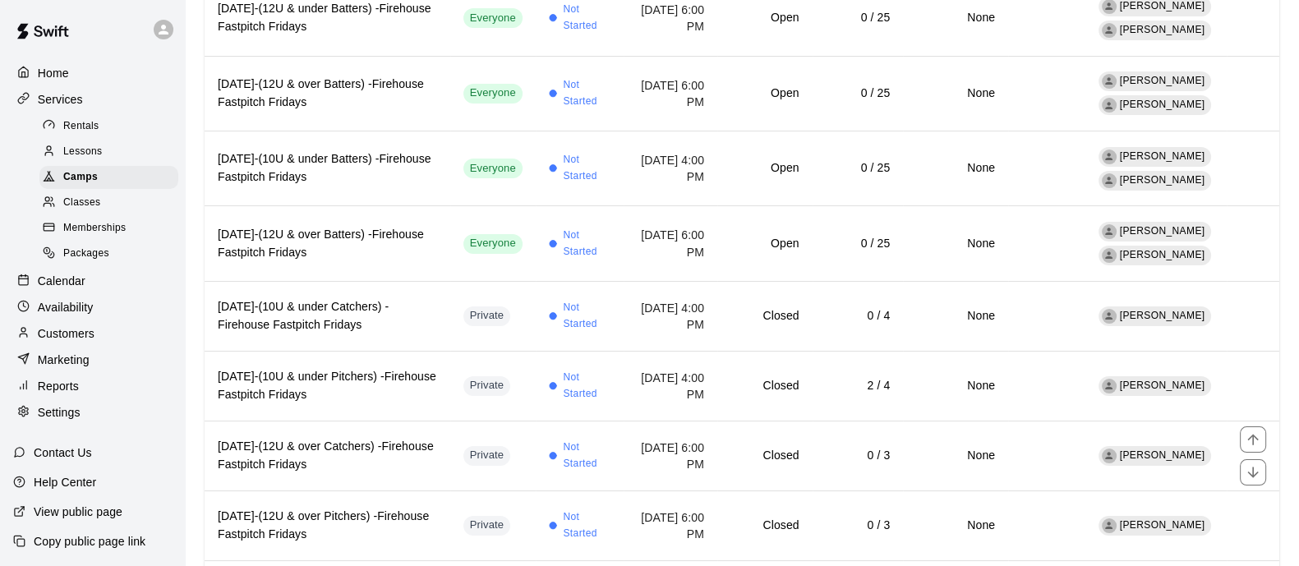
click at [395, 466] on h6 "[DATE]-(12U & over Catchers) -Firehouse Fastpitch Fridays" at bounding box center [327, 456] width 219 height 36
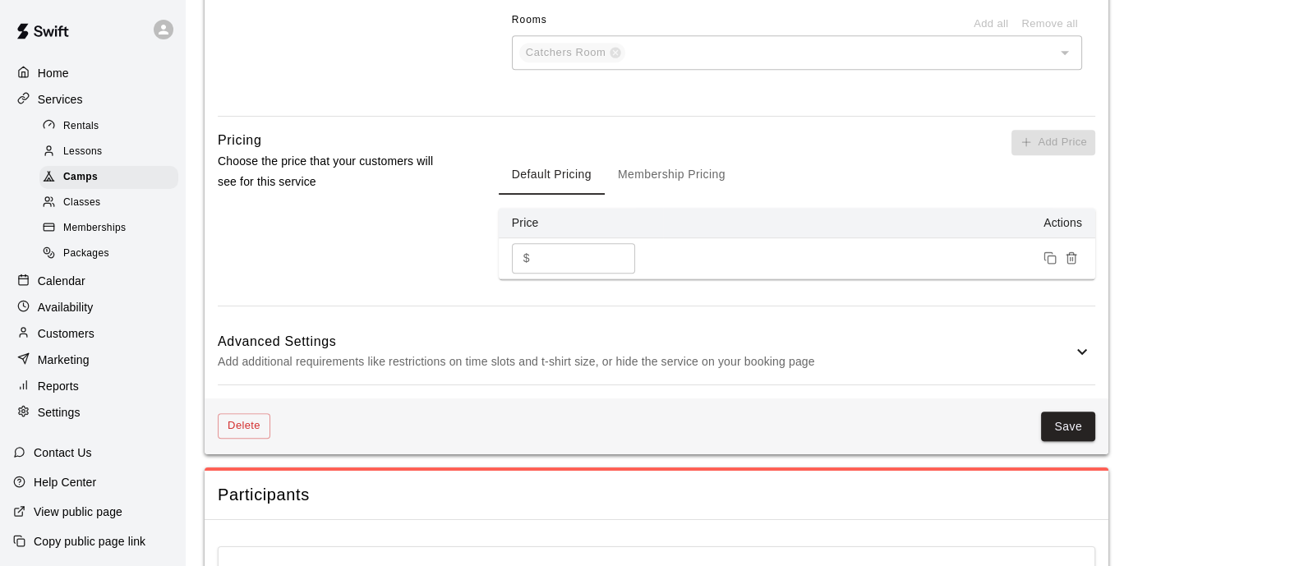
scroll to position [1294, 0]
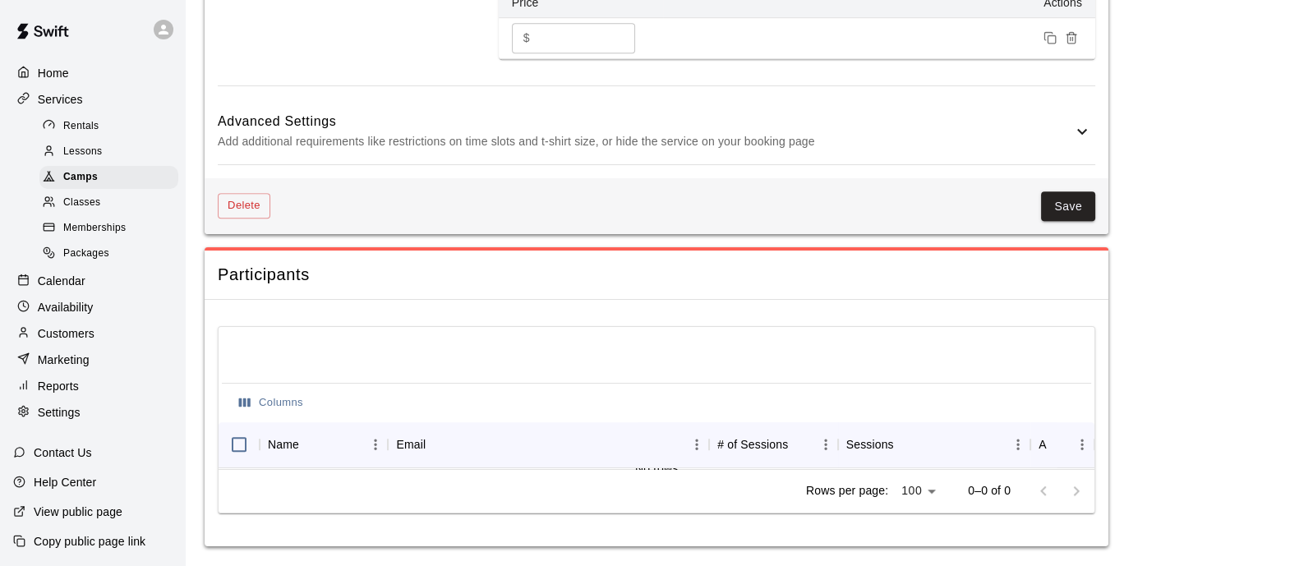
click at [75, 283] on div "Calendar" at bounding box center [92, 281] width 159 height 25
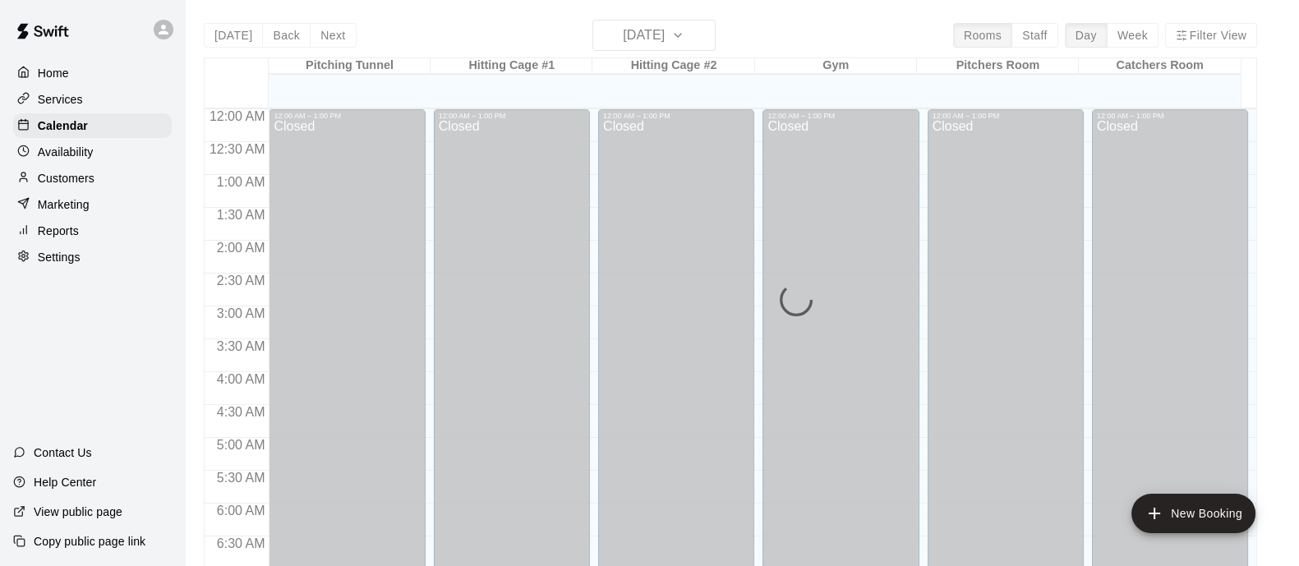
scroll to position [1052, 0]
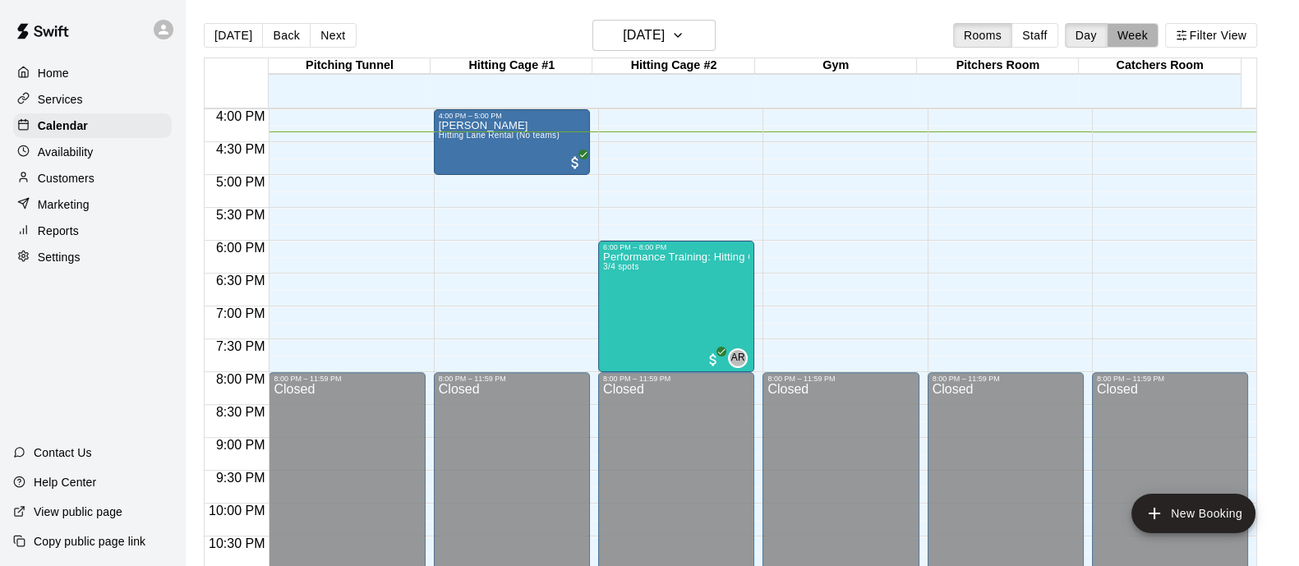
click at [1138, 35] on button "Week" at bounding box center [1133, 35] width 52 height 25
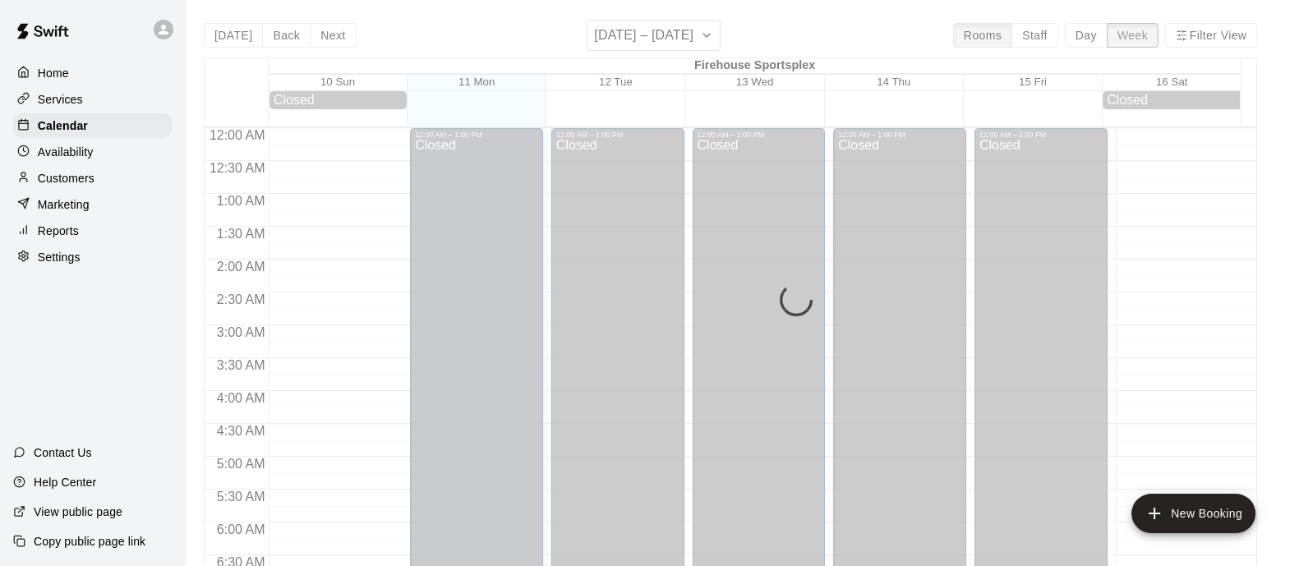
scroll to position [1074, 0]
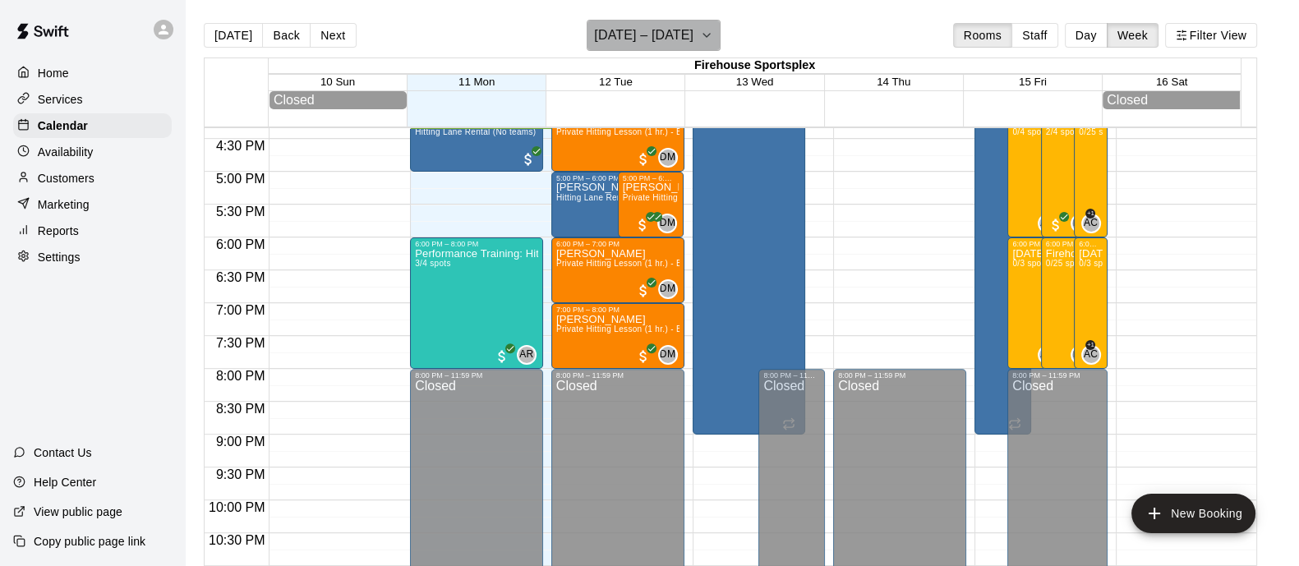
click at [707, 40] on icon "button" at bounding box center [706, 35] width 13 height 20
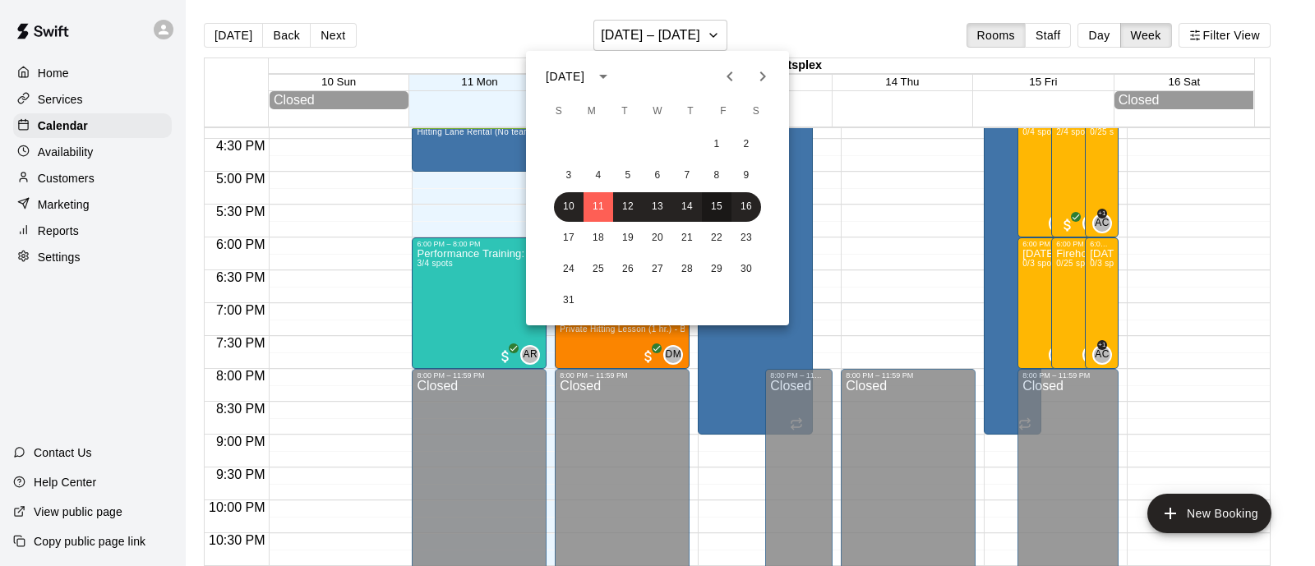
click at [721, 205] on button "15" at bounding box center [717, 207] width 30 height 30
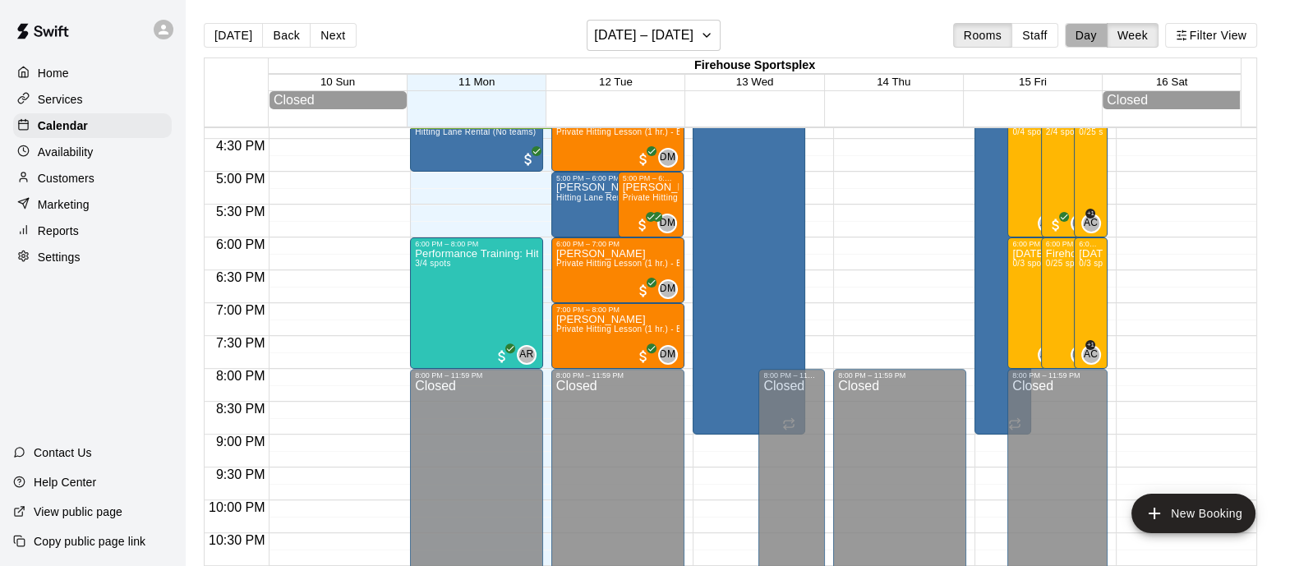
click at [1103, 41] on button "Day" at bounding box center [1086, 35] width 43 height 25
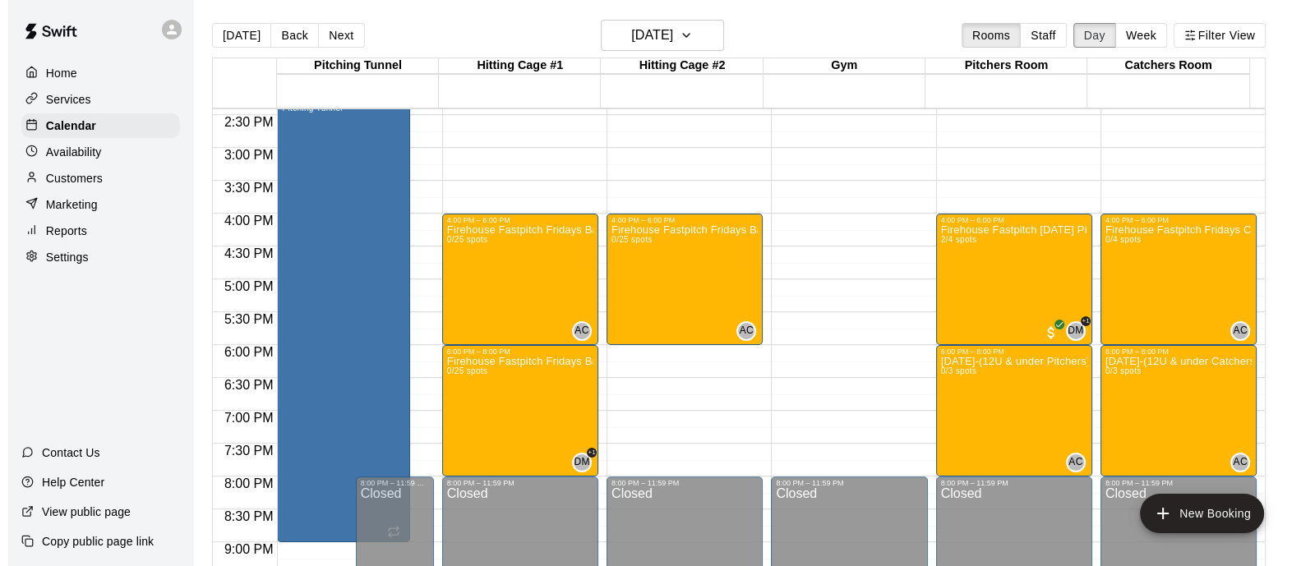
scroll to position [949, 0]
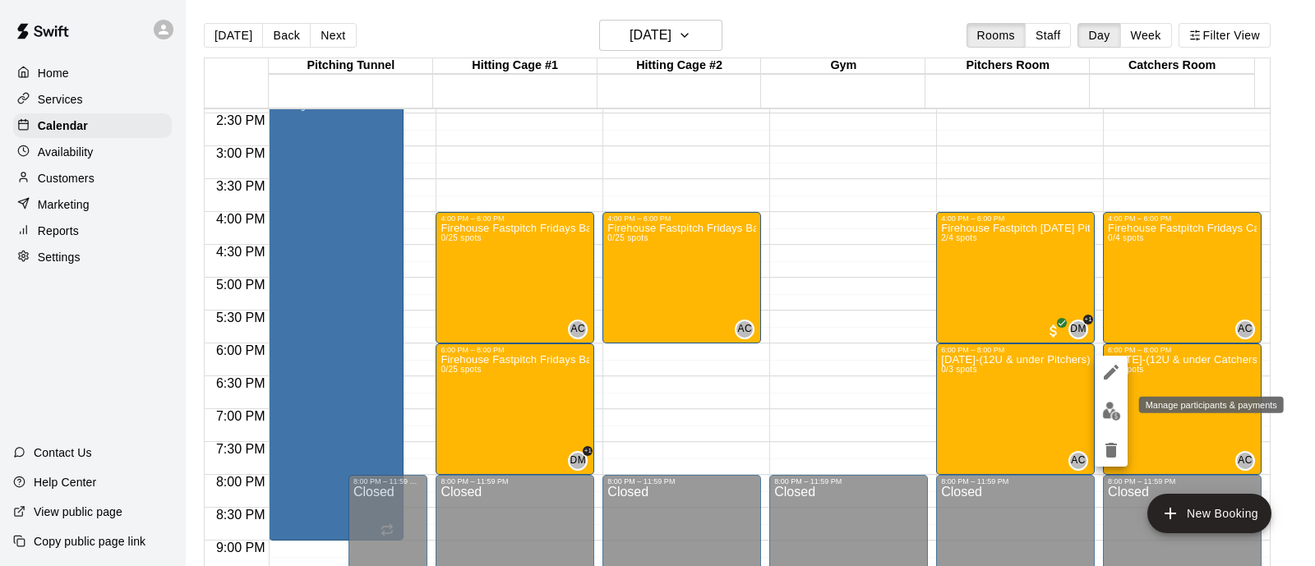
click at [1121, 417] on button "edit" at bounding box center [1110, 411] width 33 height 32
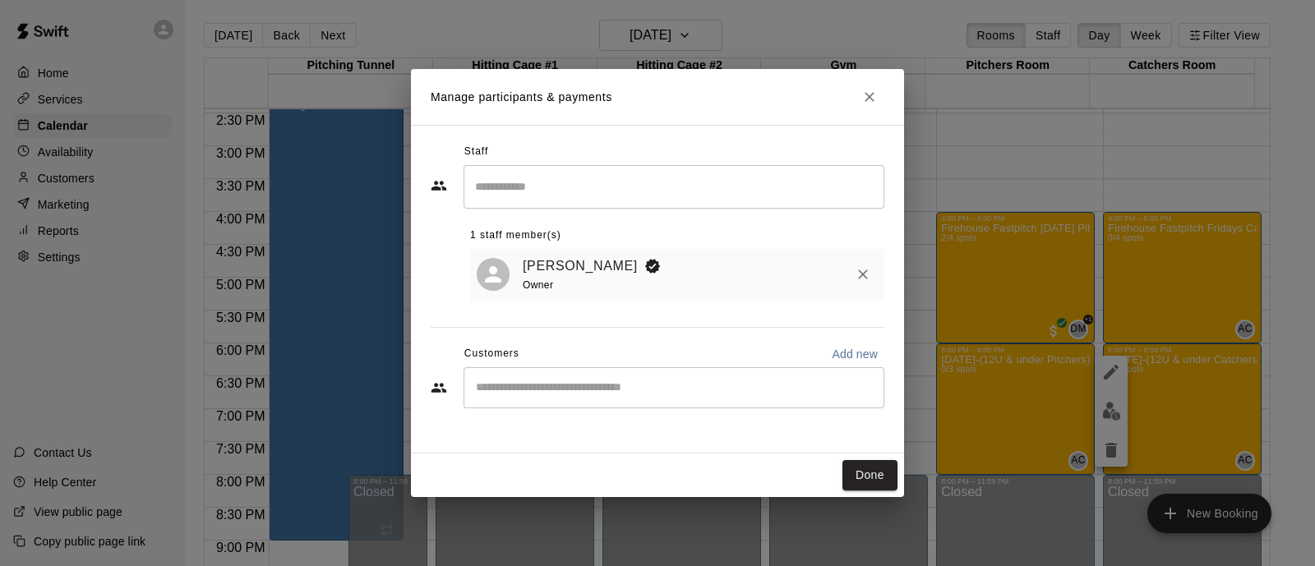
click at [647, 369] on div "​" at bounding box center [673, 387] width 421 height 41
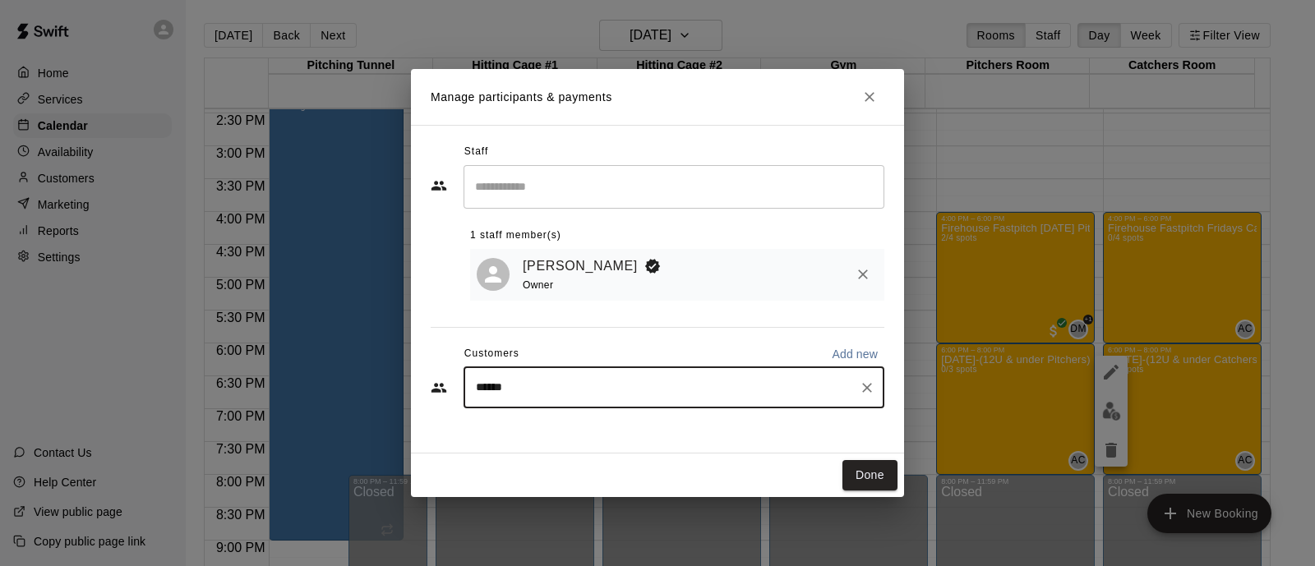
type input "*******"
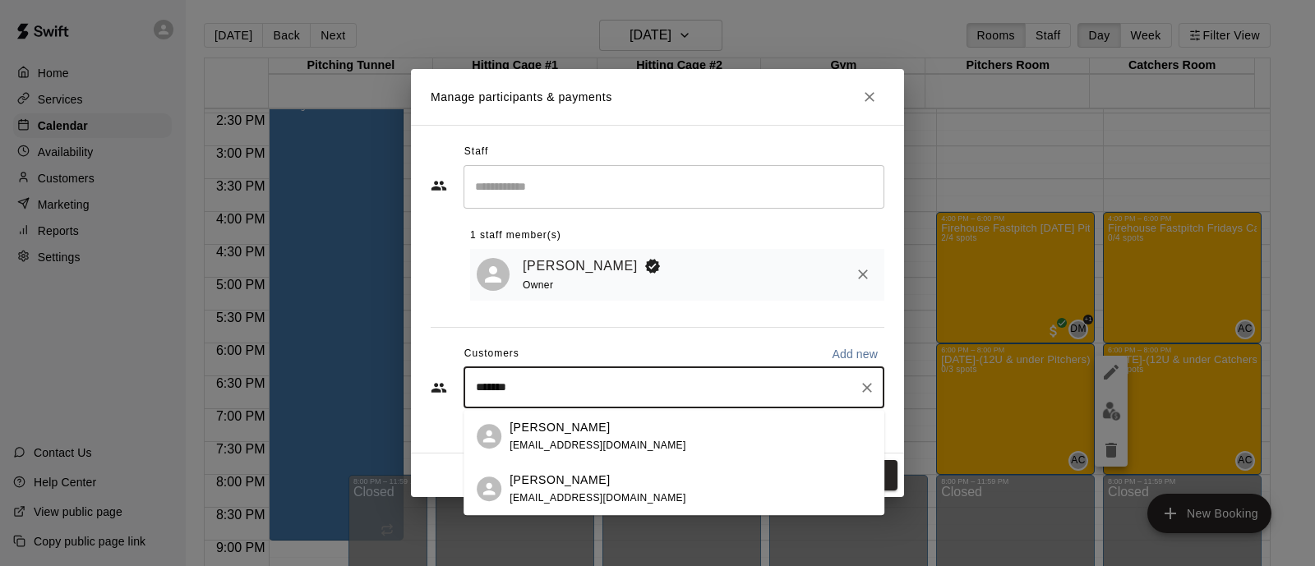
click at [586, 489] on div "[PERSON_NAME] [EMAIL_ADDRESS][DOMAIN_NAME]" at bounding box center [597, 489] width 177 height 35
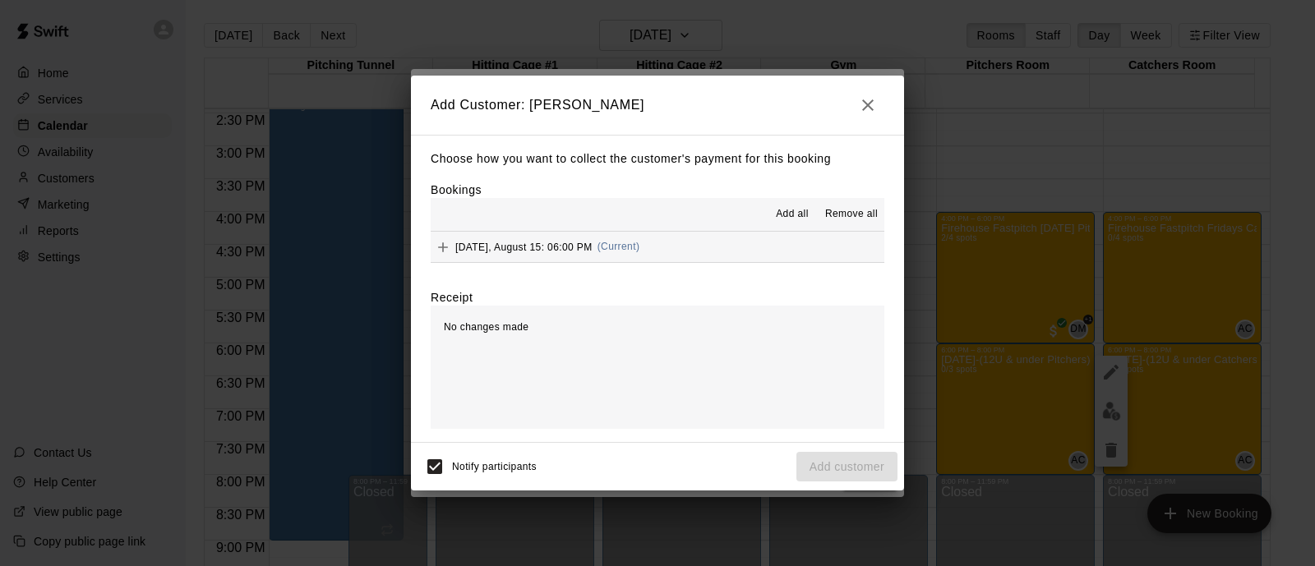
click at [741, 265] on div "Choose how you want to collect the customer's payment for this booking Bookings…" at bounding box center [657, 289] width 493 height 308
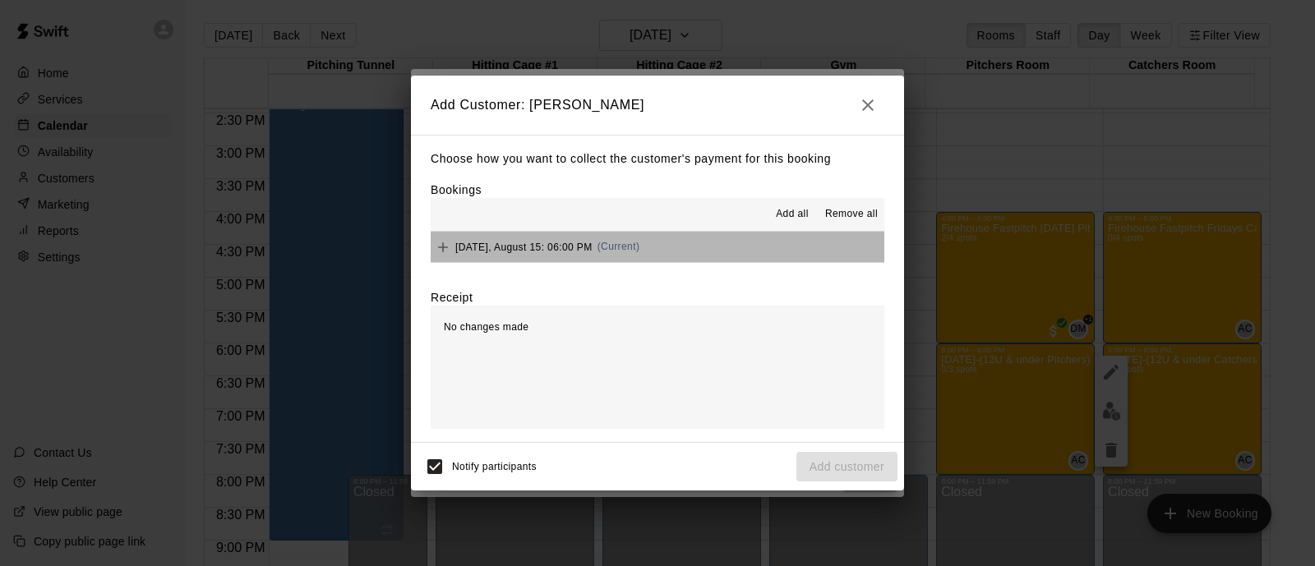
click at [739, 244] on button "[DATE], August 15: 06:00 PM (Current)" at bounding box center [658, 247] width 454 height 30
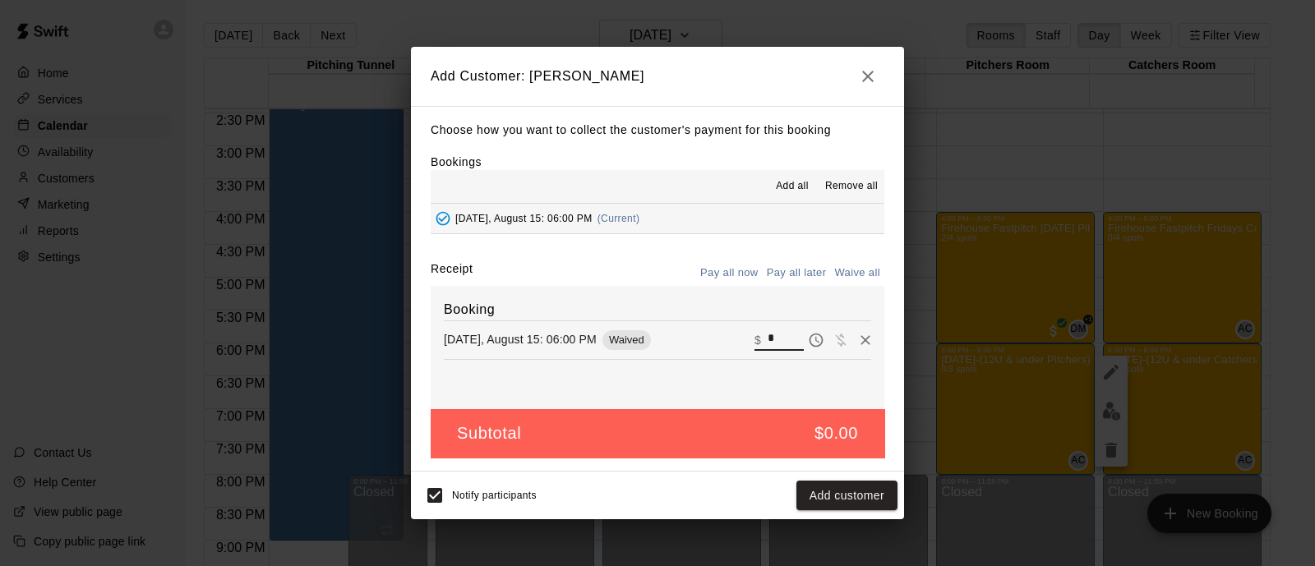
drag, startPoint x: 762, startPoint y: 343, endPoint x: 735, endPoint y: 342, distance: 26.3
click at [735, 342] on div "[DATE], August 15: 06:00 PM Waived ​ $ *" at bounding box center [657, 340] width 427 height 25
type input "*****"
click at [863, 498] on button "Checkout" at bounding box center [858, 496] width 77 height 30
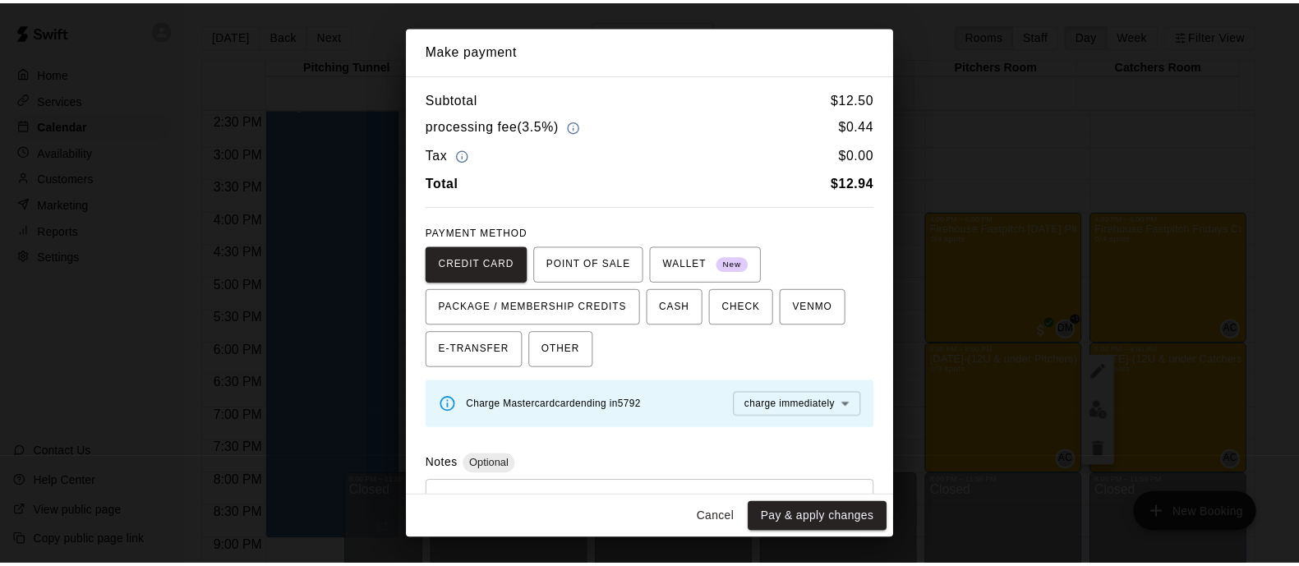
scroll to position [74, 0]
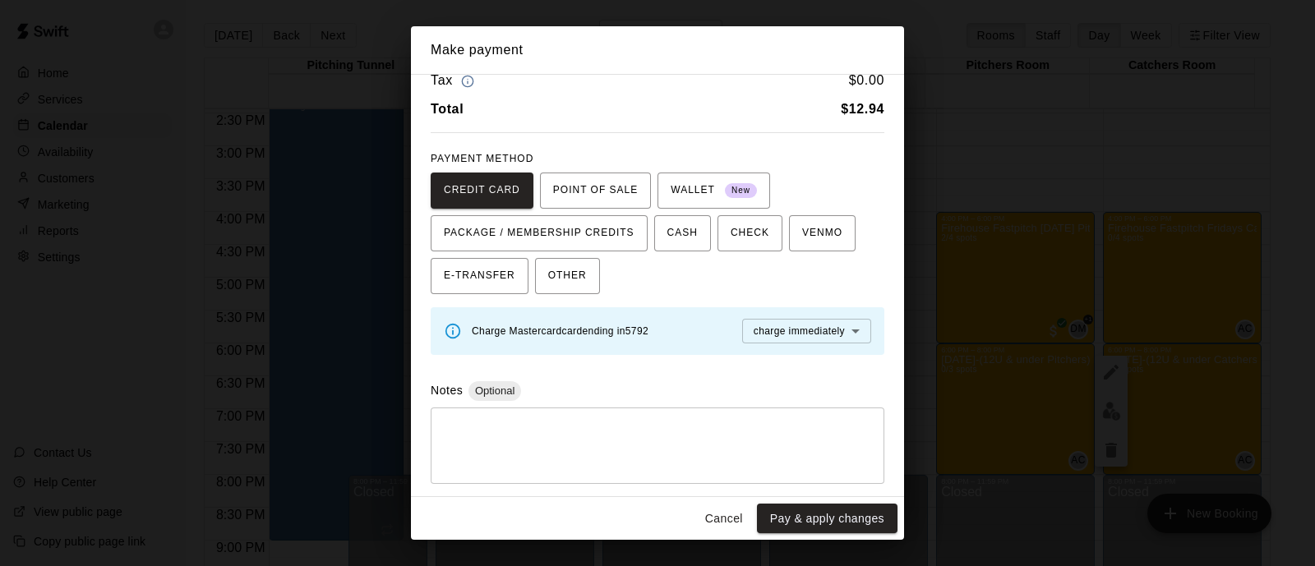
click at [806, 523] on button "Pay & apply changes" at bounding box center [827, 519] width 140 height 30
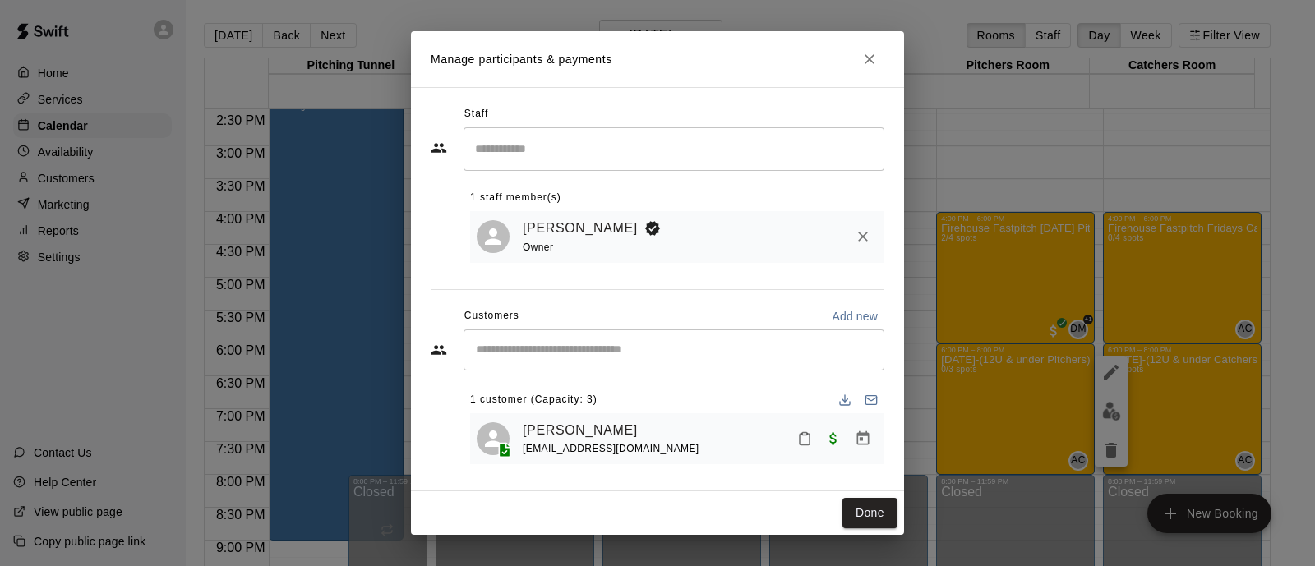
click at [893, 523] on button "Done" at bounding box center [869, 513] width 55 height 30
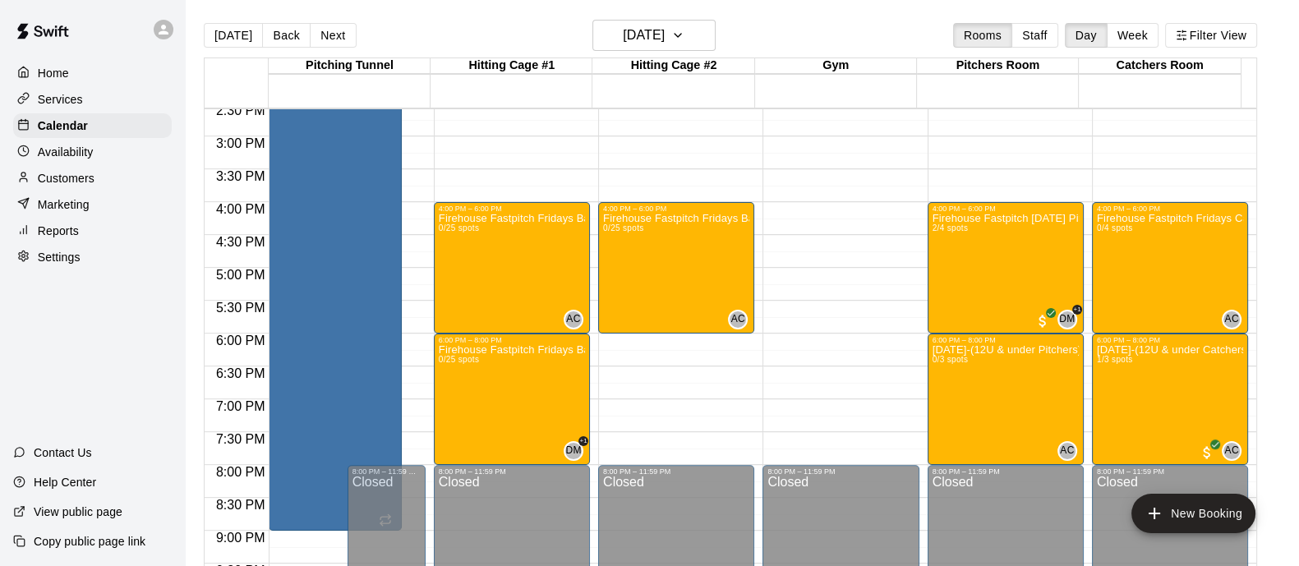
scroll to position [960, 0]
